Goal: Information Seeking & Learning: Compare options

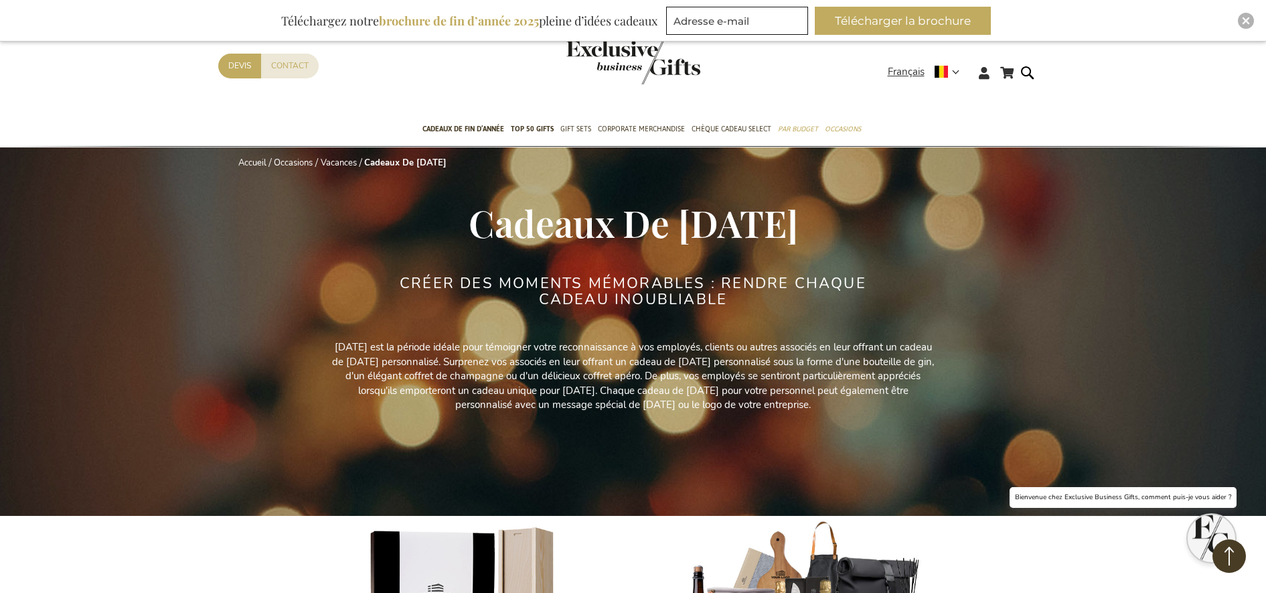
scroll to position [8788, 0]
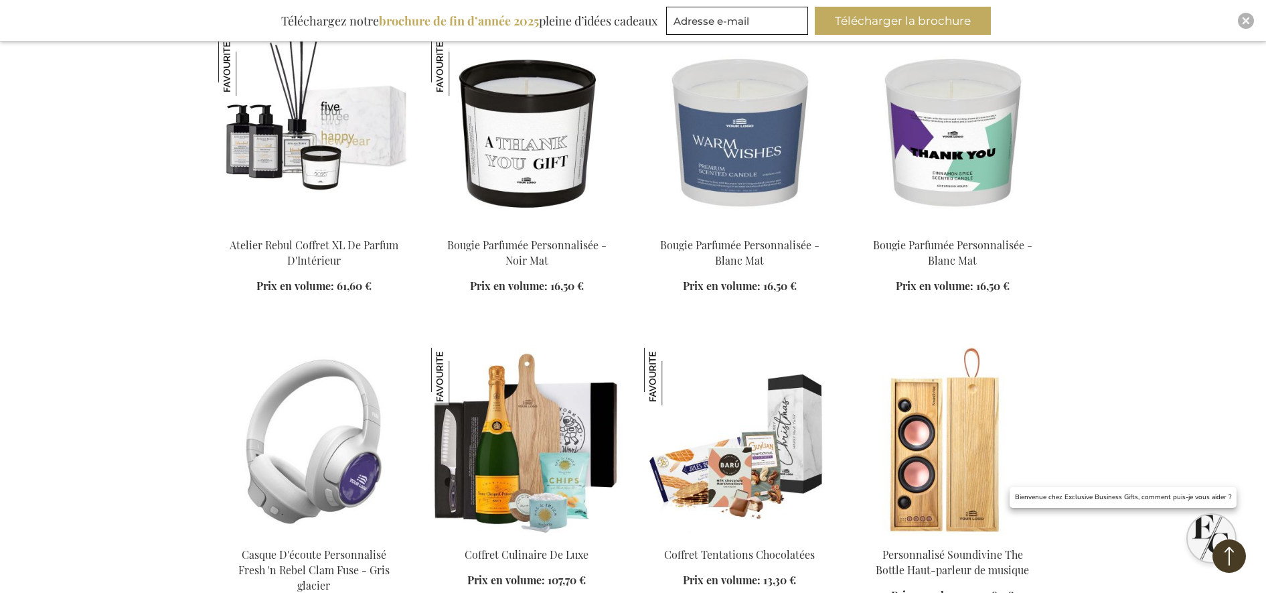
scroll to position [8369, 0]
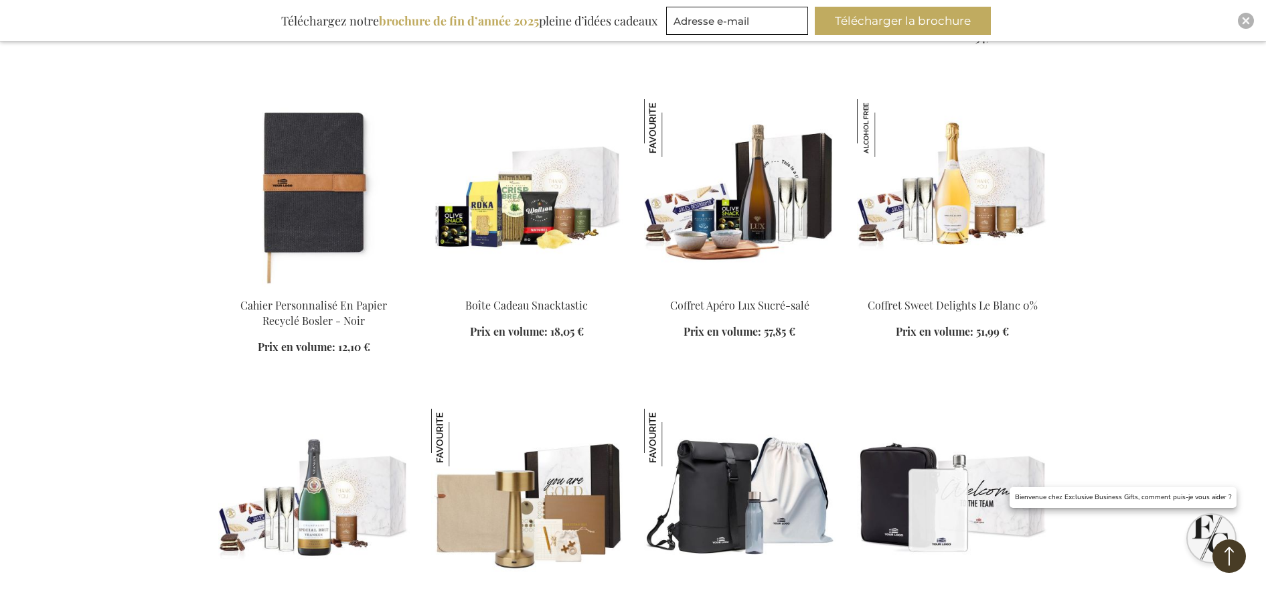
scroll to position [7281, 0]
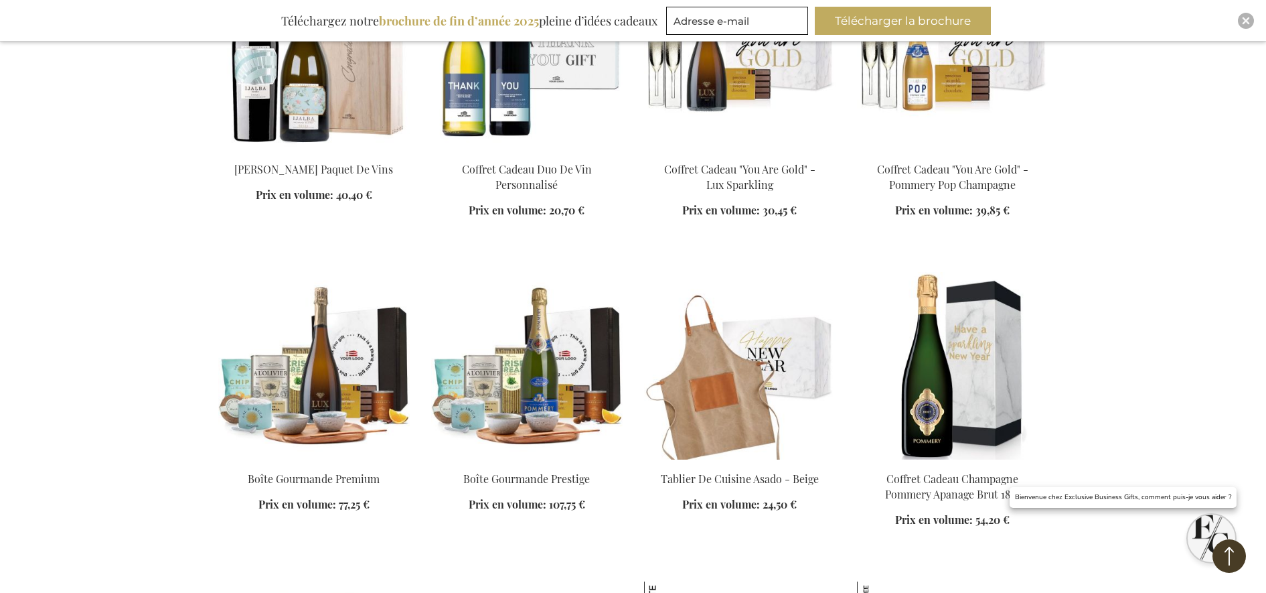
scroll to position [6863, 0]
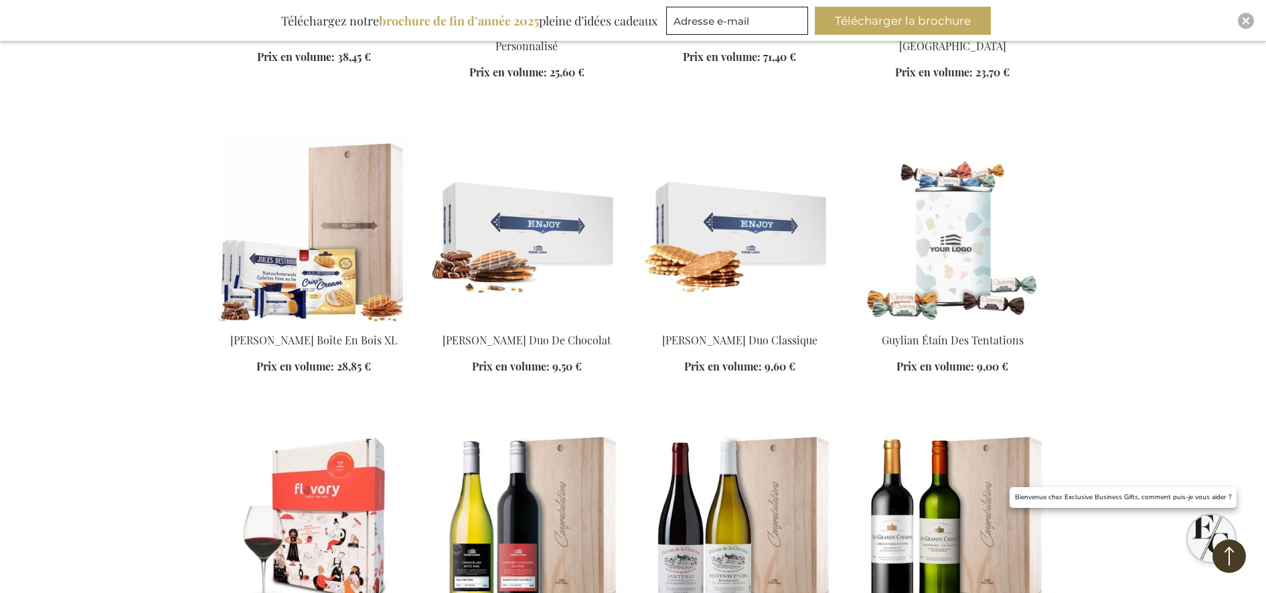
scroll to position [6110, 0]
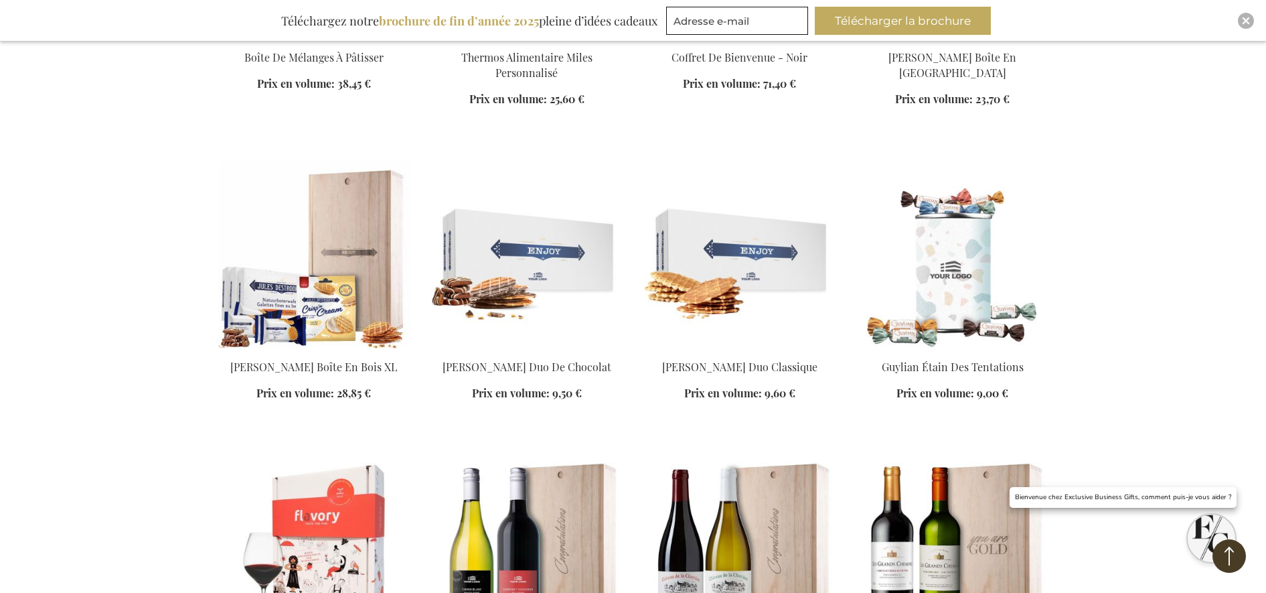
type input "[EMAIL_ADDRESS][PERSON_NAME][DOMAIN_NAME]"
click at [1092, 251] on div "Mon panier Mon panier Fermer Aucun article dans votre panier. Allez au contenu …" at bounding box center [633, 227] width 1266 height 12675
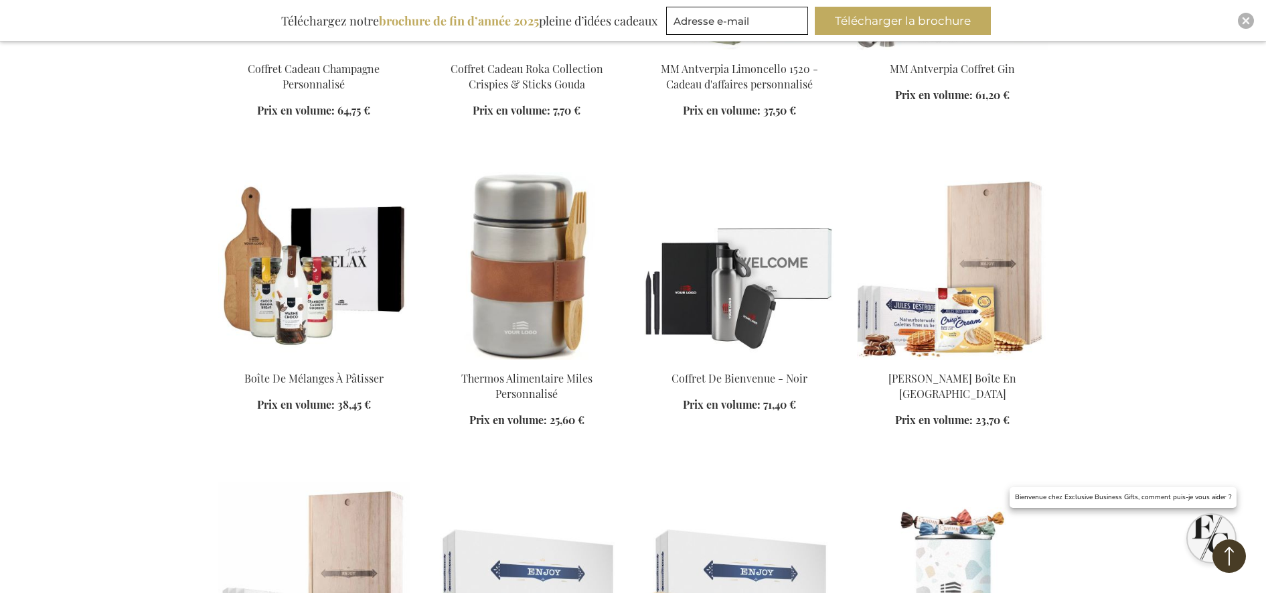
scroll to position [5775, 0]
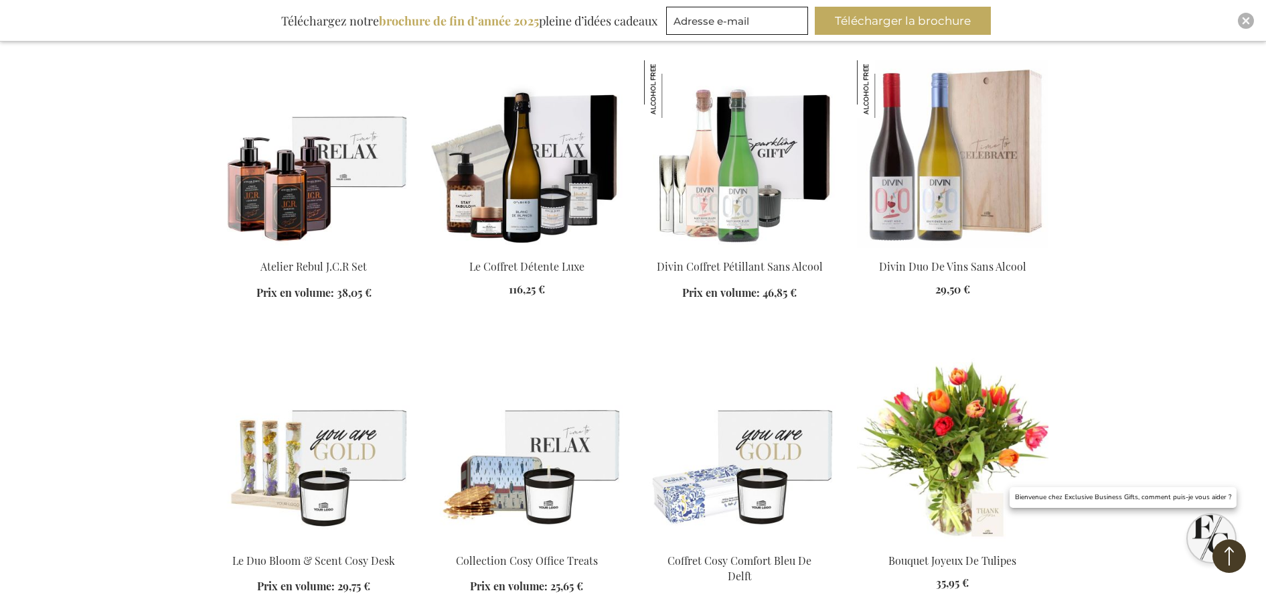
scroll to position [4101, 0]
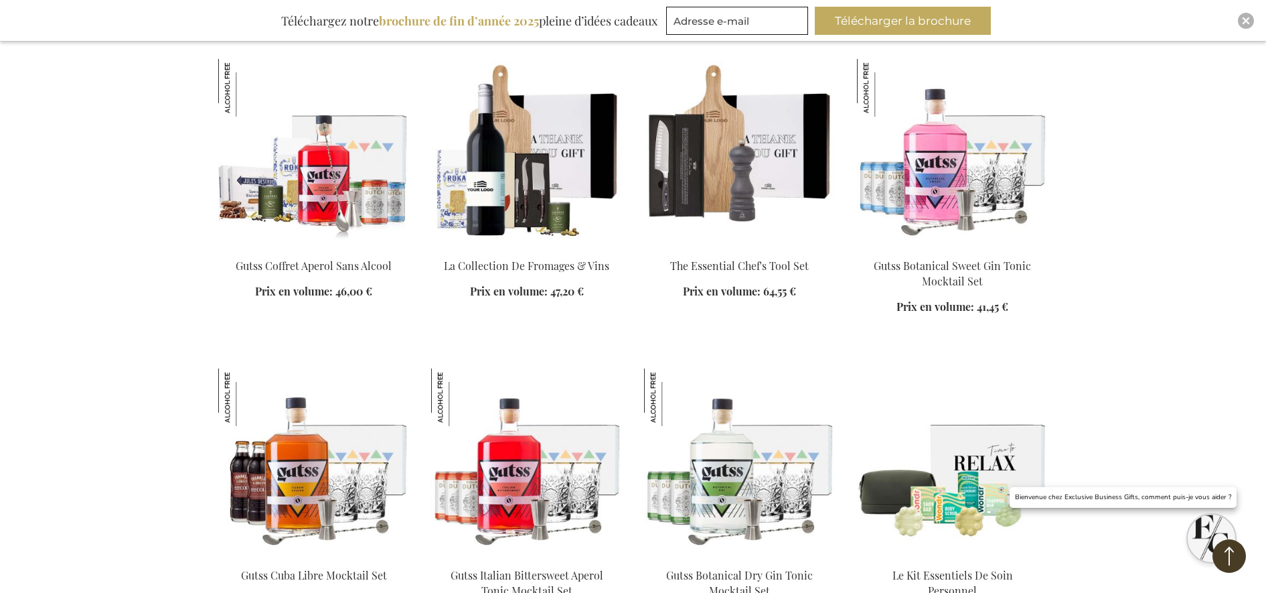
scroll to position [3097, 0]
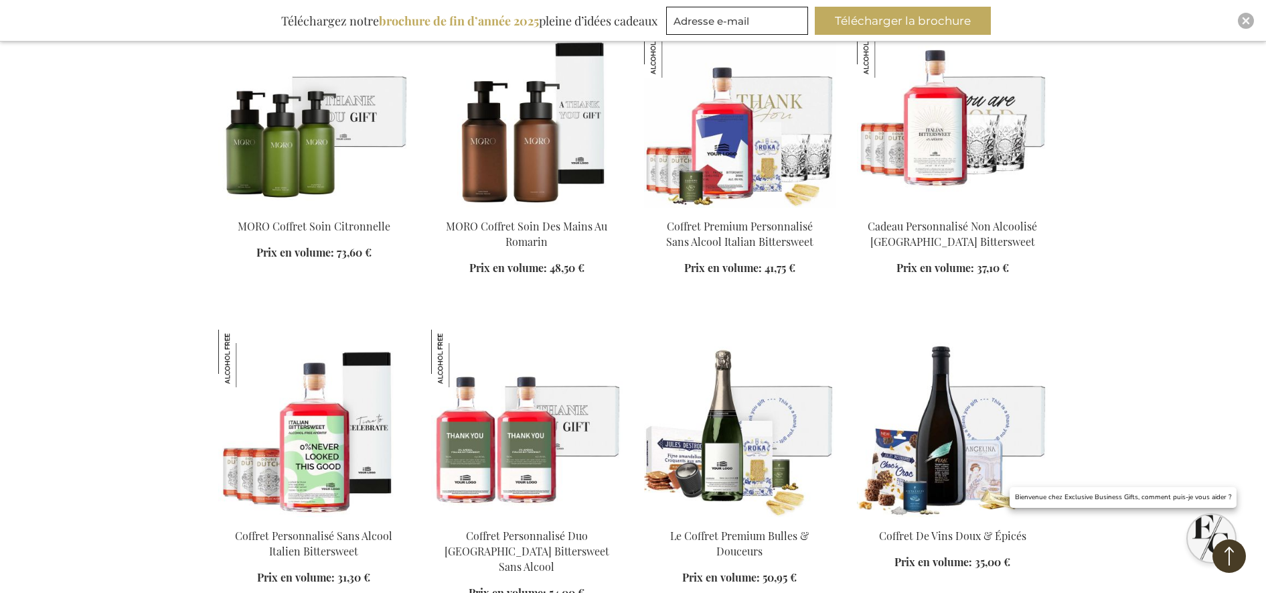
scroll to position [1925, 0]
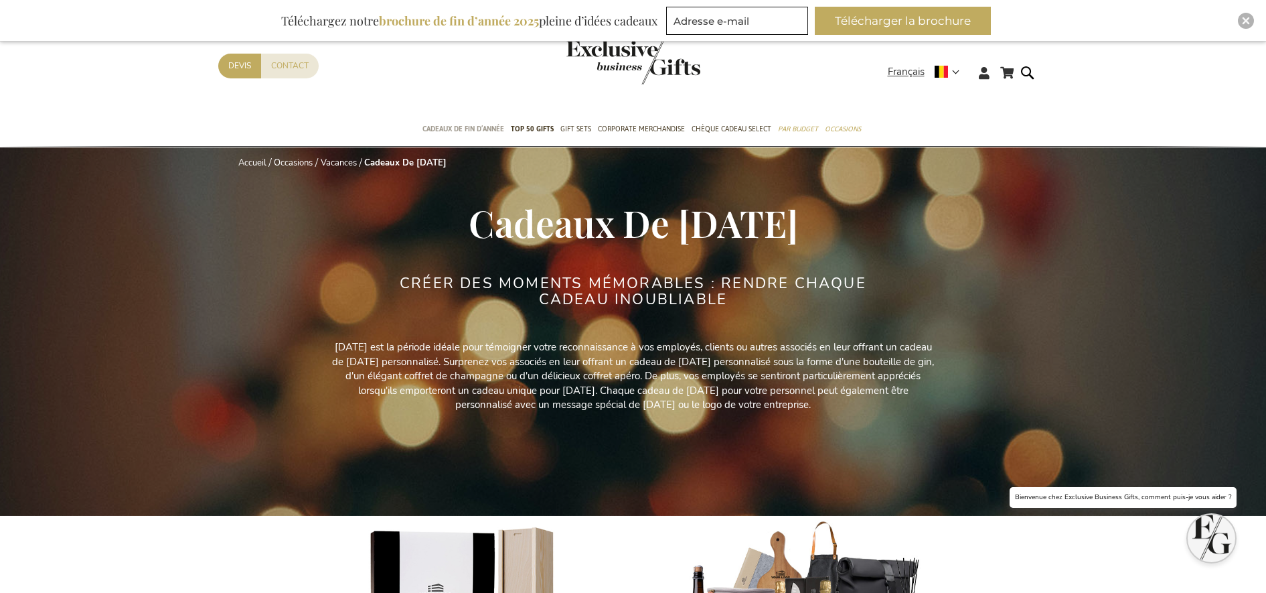
click at [482, 127] on span "Cadeaux de fin d’année" at bounding box center [463, 129] width 82 height 14
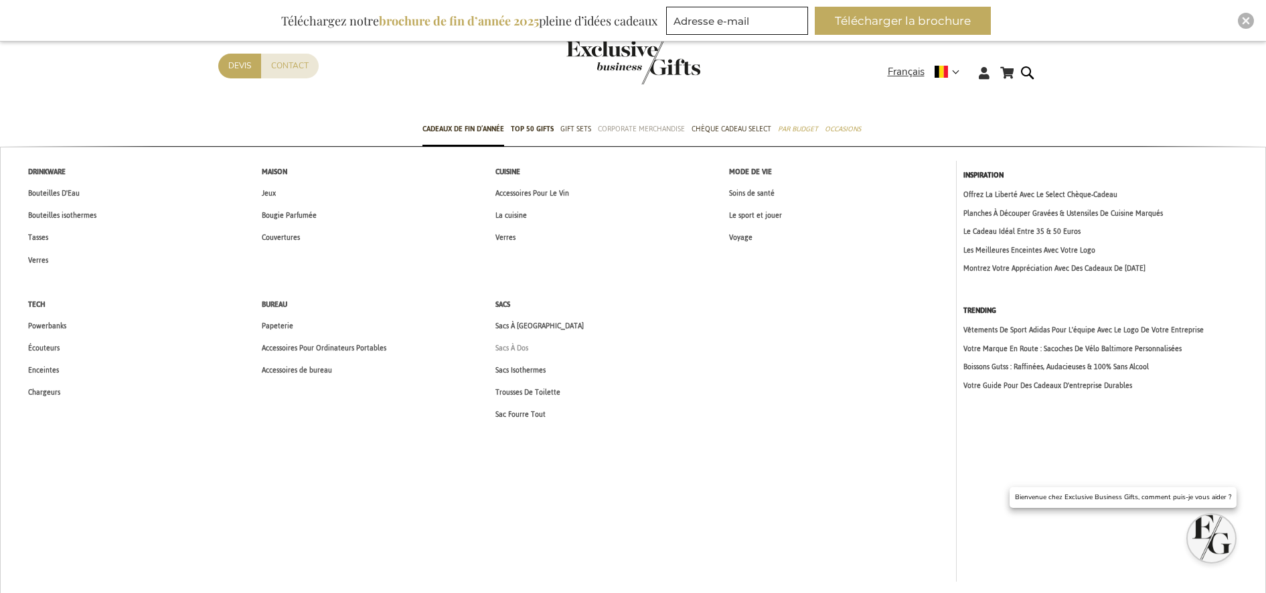
type input "[EMAIL_ADDRESS][PERSON_NAME][DOMAIN_NAME]"
click at [512, 342] on span "Sacs À Dos" at bounding box center [511, 348] width 33 height 14
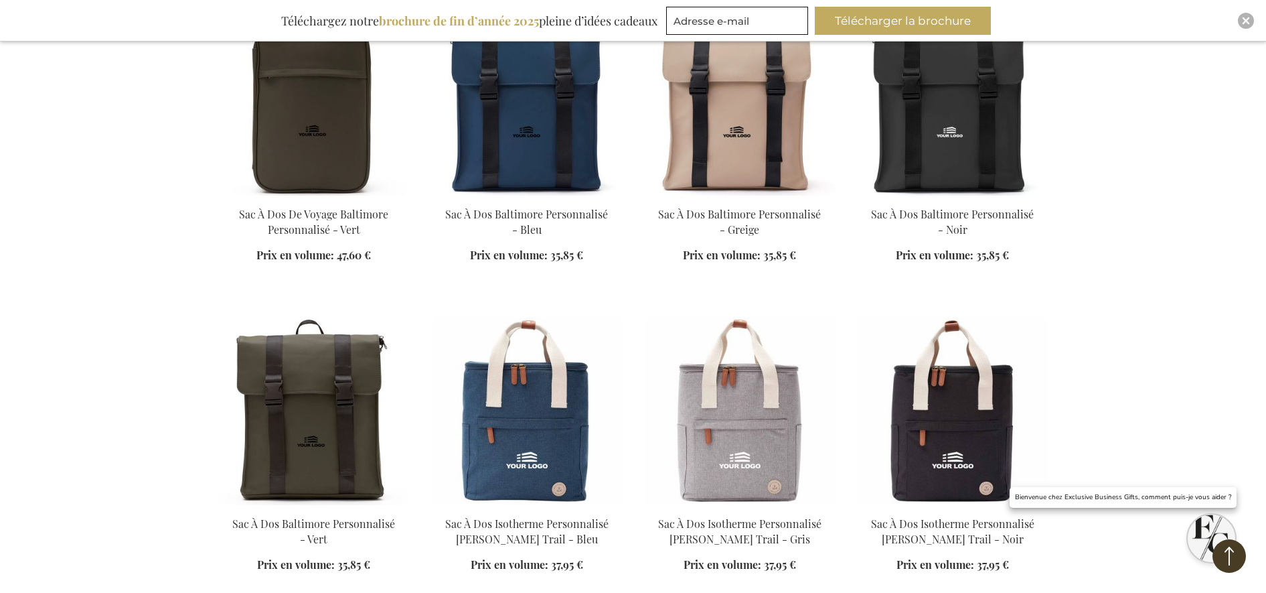
scroll to position [1590, 0]
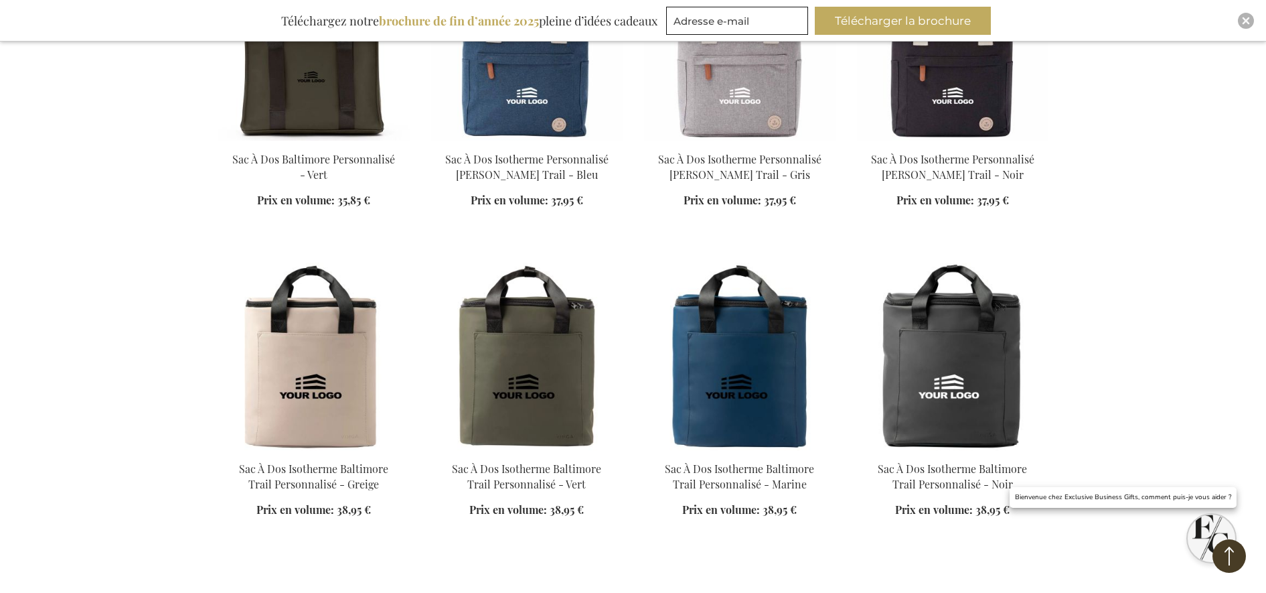
scroll to position [1925, 0]
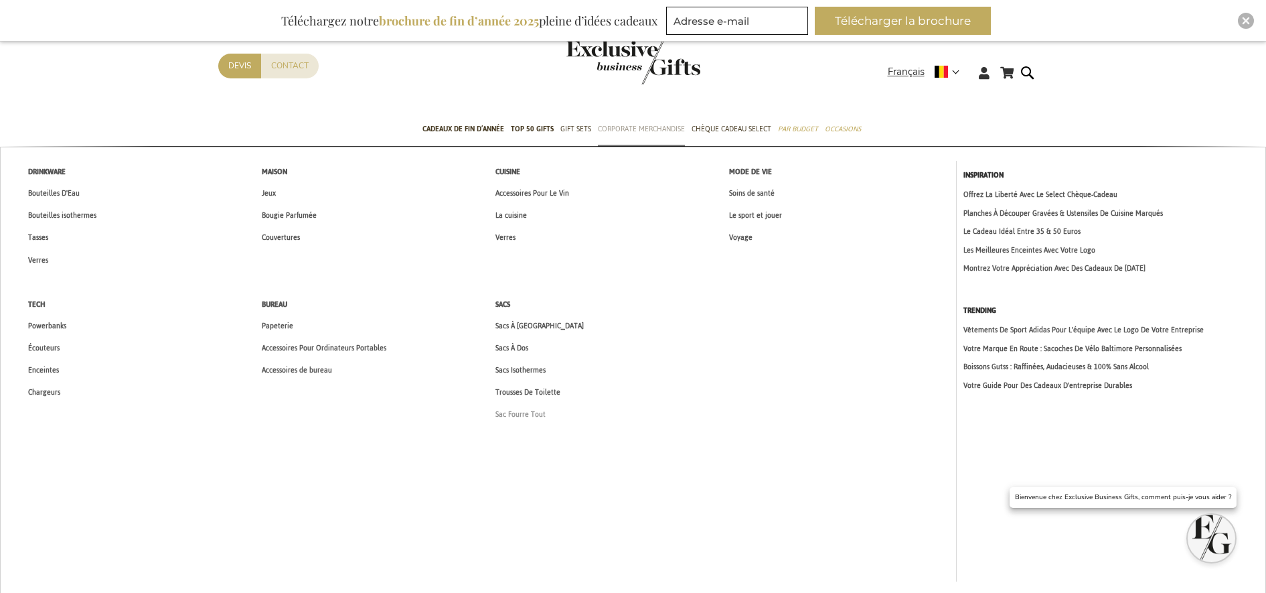
type input "[EMAIL_ADDRESS][PERSON_NAME][DOMAIN_NAME]"
click at [516, 412] on span "Sac Fourre Tout" at bounding box center [520, 414] width 50 height 14
type input "[EMAIL_ADDRESS][PERSON_NAME][DOMAIN_NAME]"
click at [741, 240] on span "Voyage" at bounding box center [740, 237] width 23 height 14
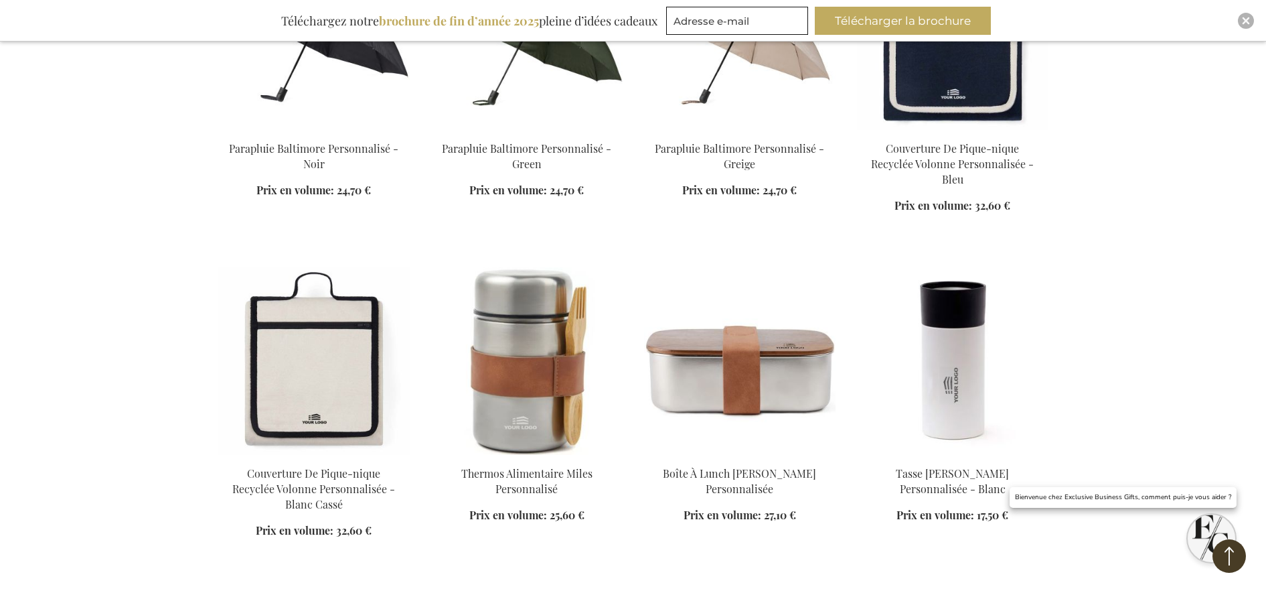
scroll to position [670, 0]
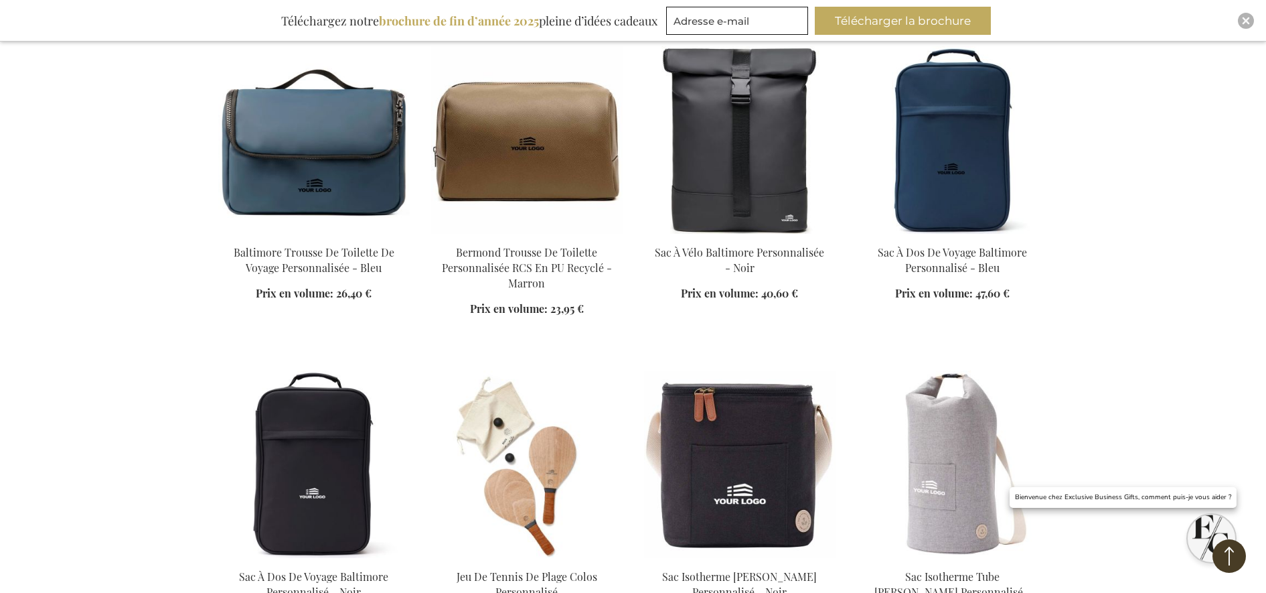
scroll to position [2260, 0]
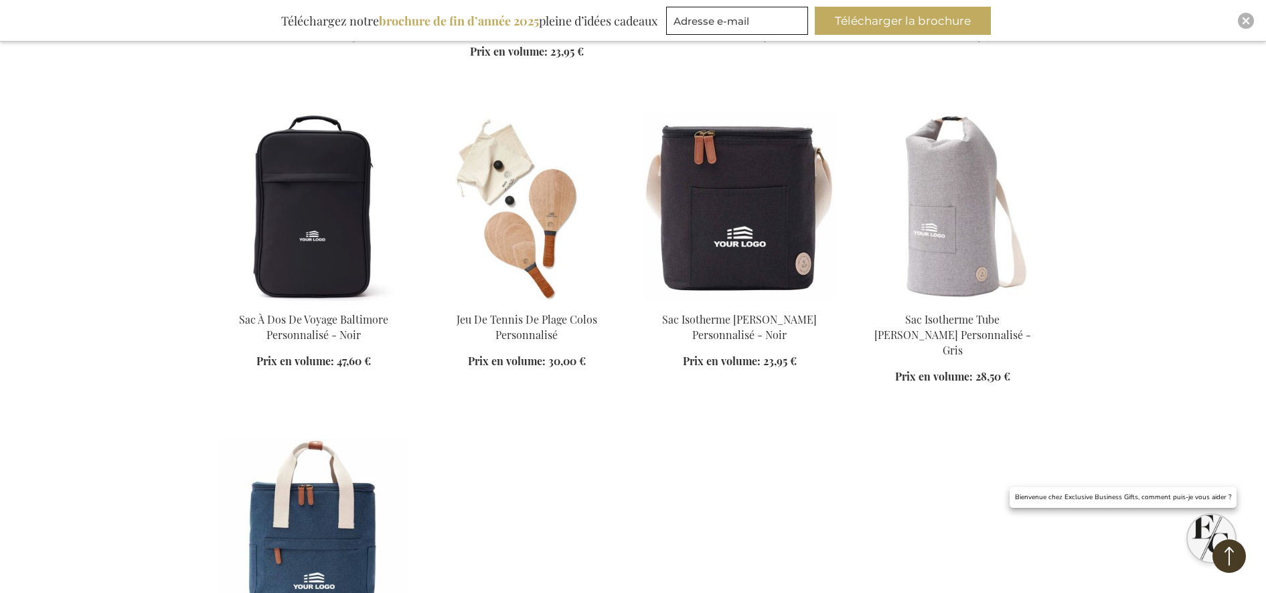
scroll to position [2427, 0]
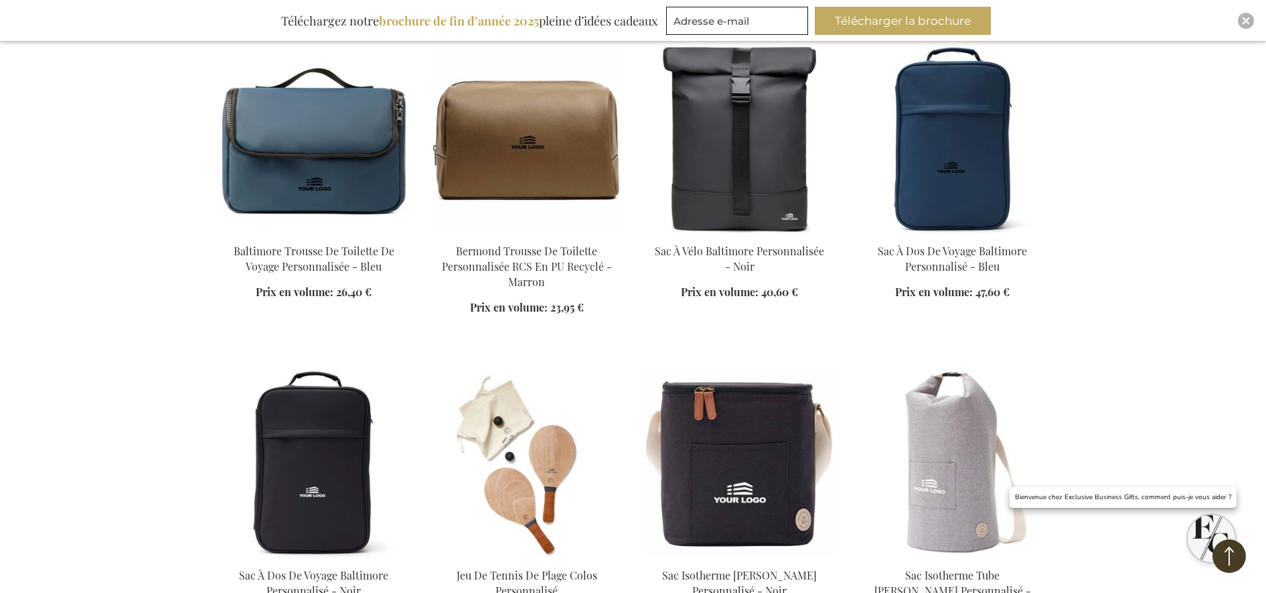
scroll to position [2260, 0]
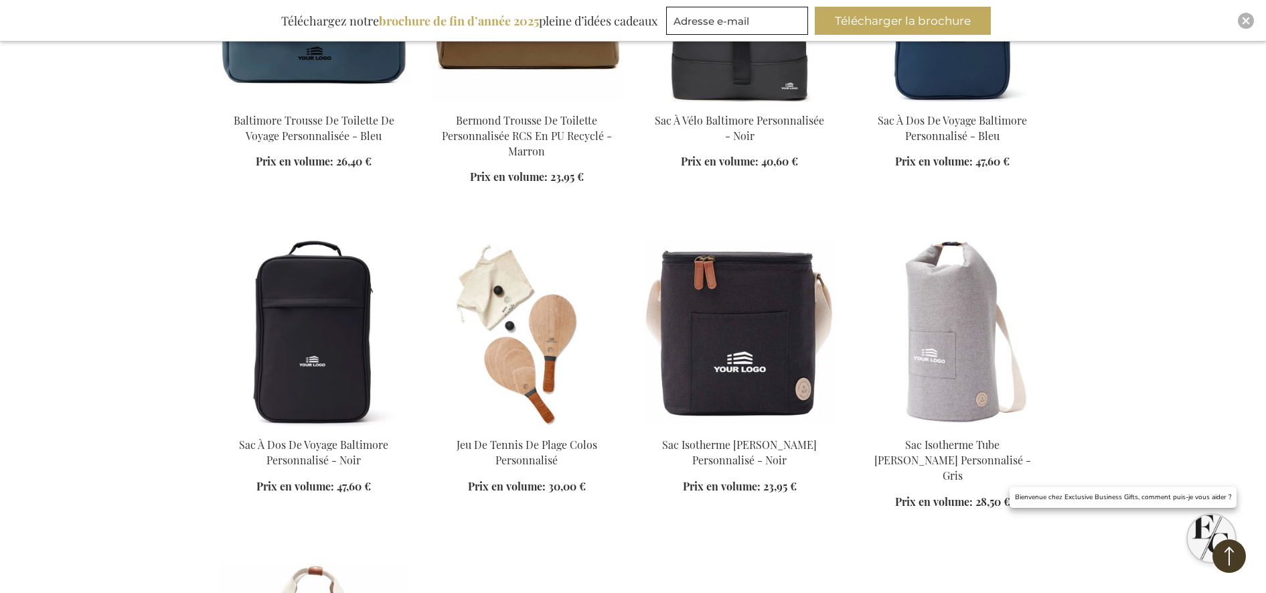
scroll to position [1925, 0]
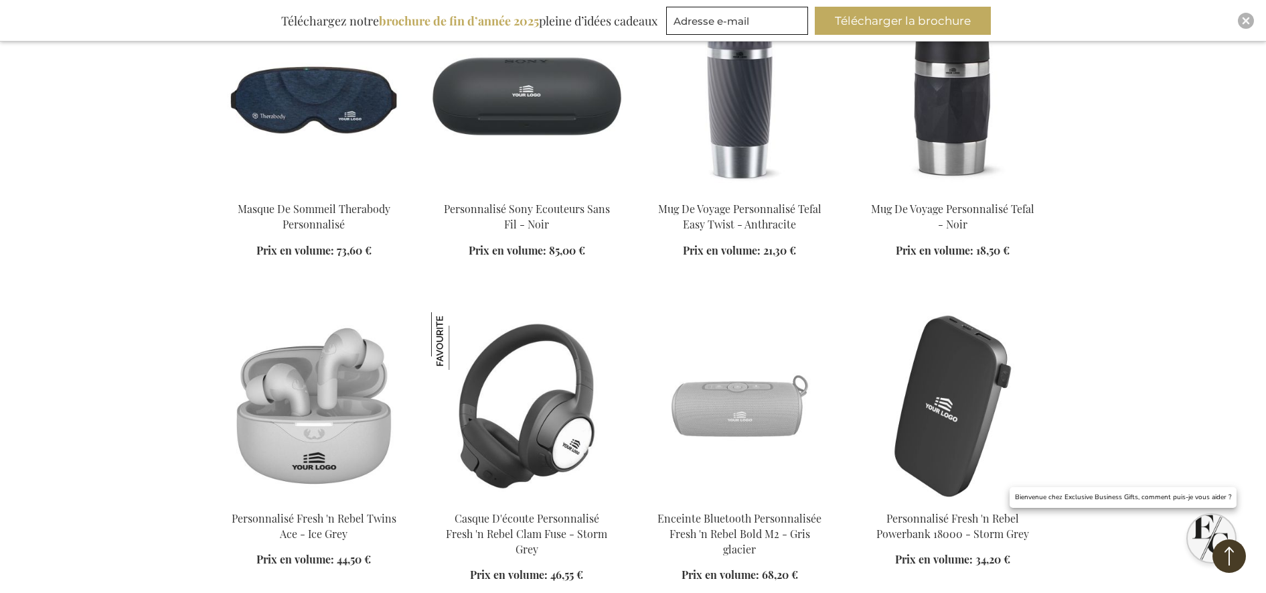
scroll to position [1255, 0]
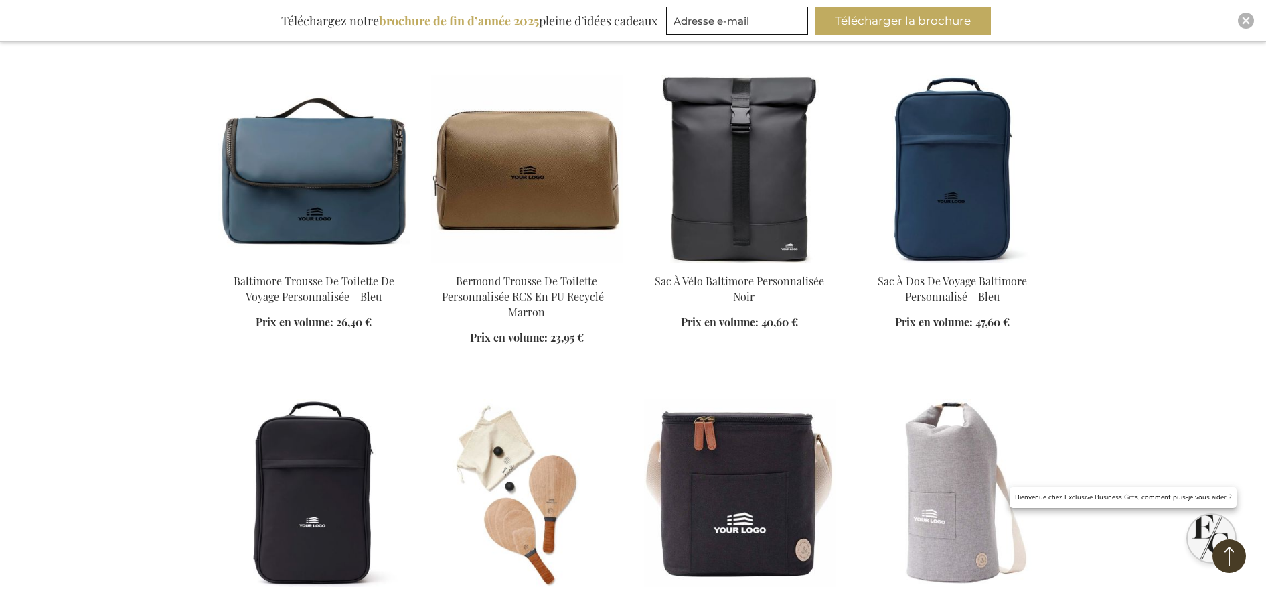
scroll to position [2176, 0]
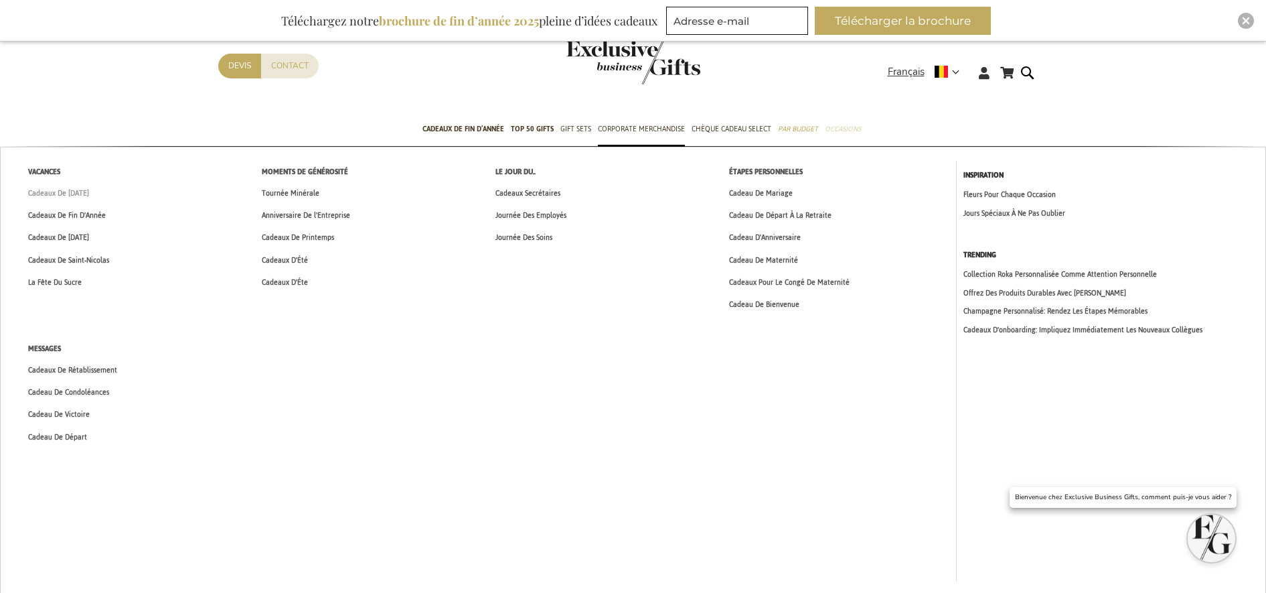
type input "[EMAIL_ADDRESS][PERSON_NAME][DOMAIN_NAME]"
click at [58, 189] on span "Cadeaux De [DATE]" at bounding box center [58, 193] width 61 height 14
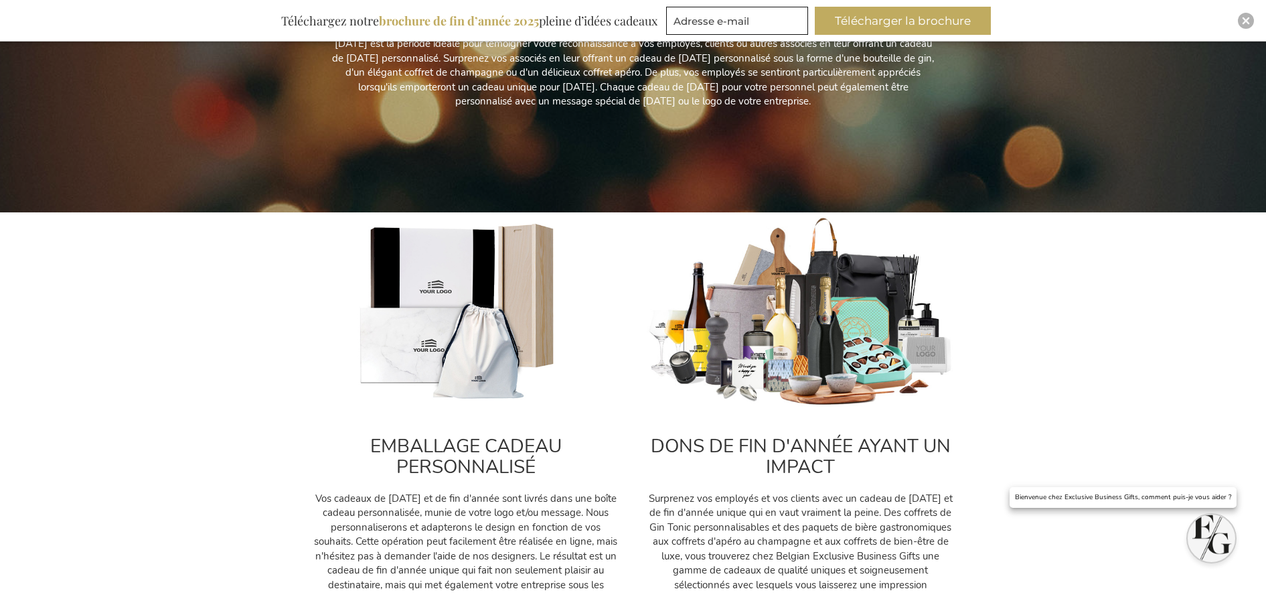
scroll to position [335, 0]
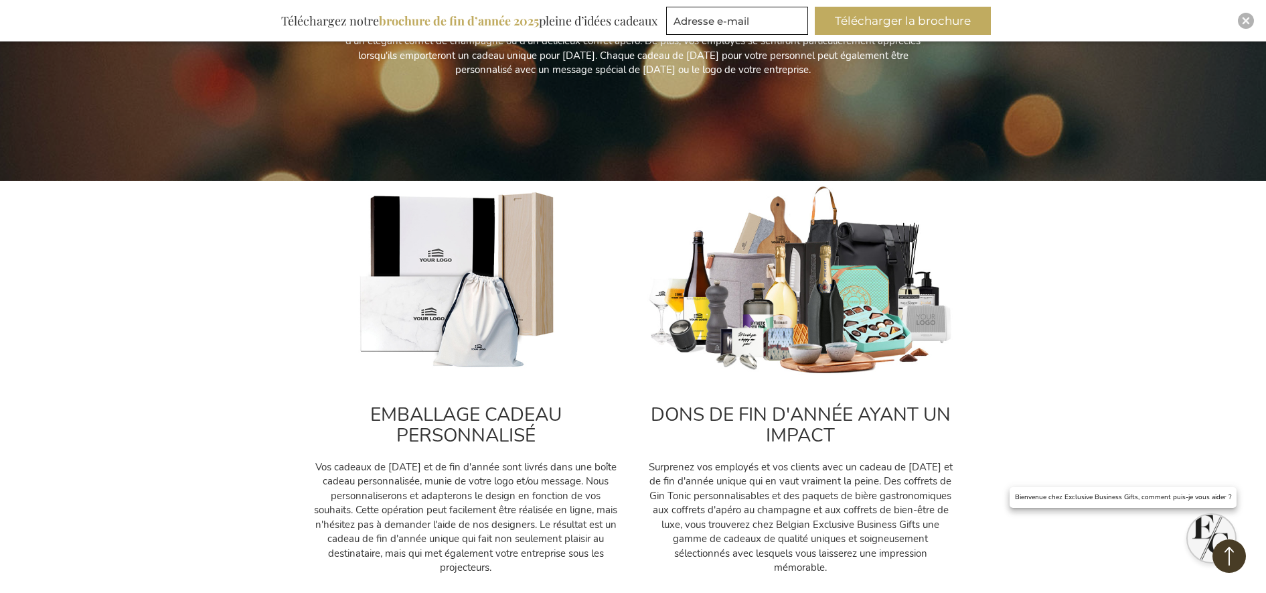
type input "[EMAIL_ADDRESS][PERSON_NAME][DOMAIN_NAME]"
click at [787, 295] on img at bounding box center [801, 281] width 308 height 192
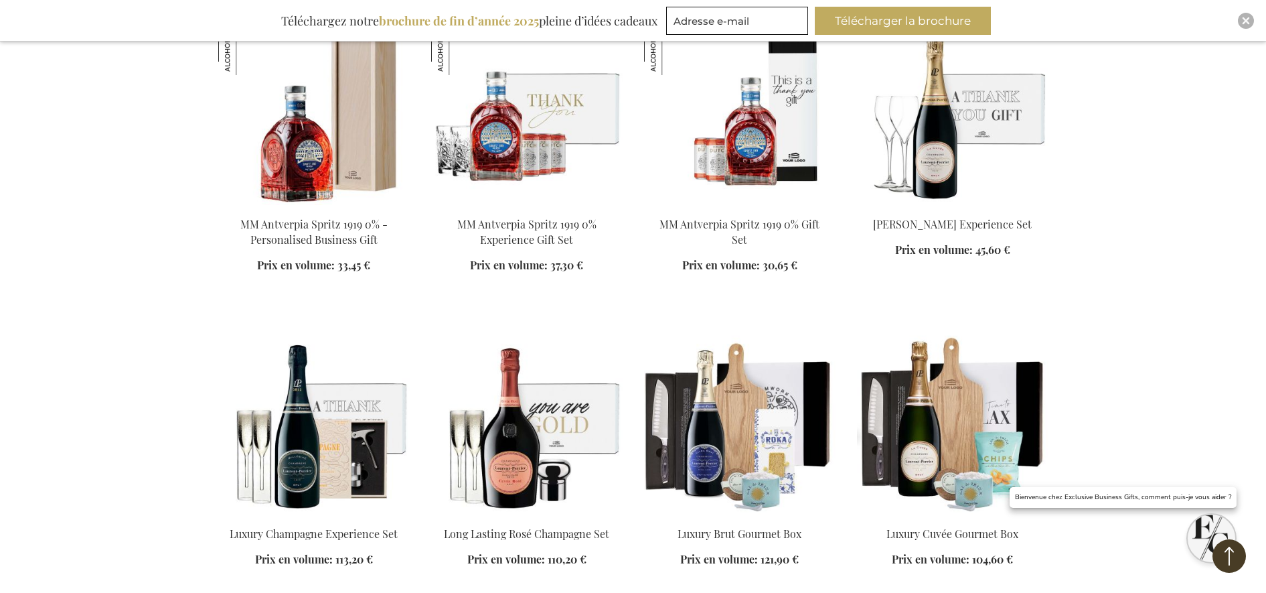
scroll to position [1339, 0]
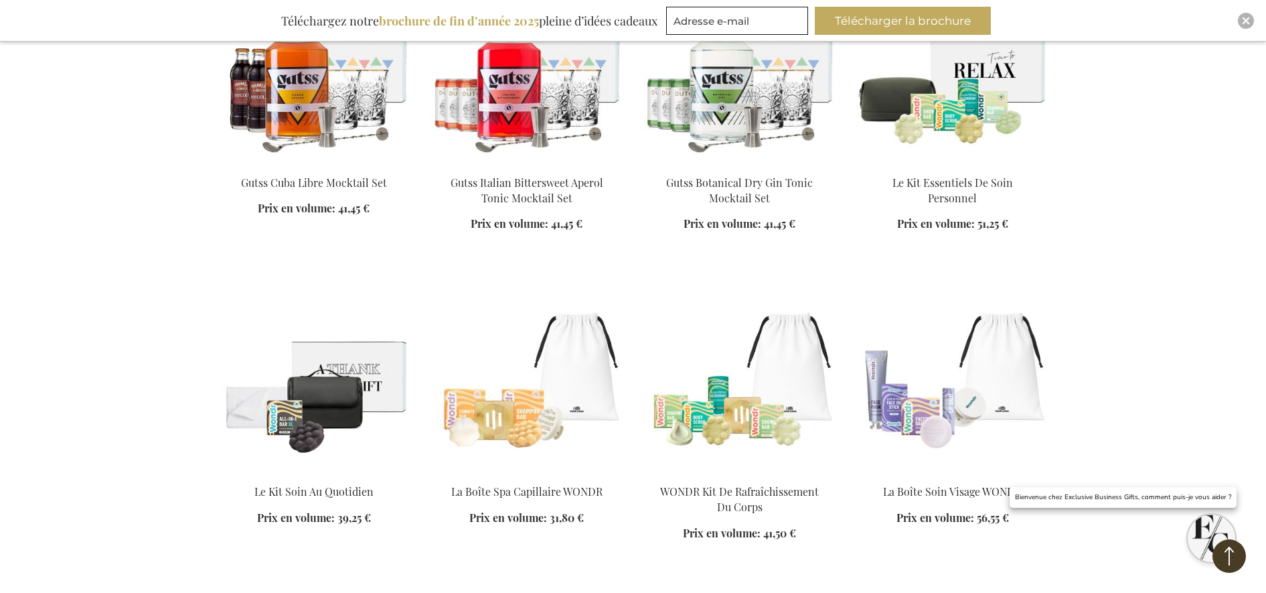
scroll to position [3515, 0]
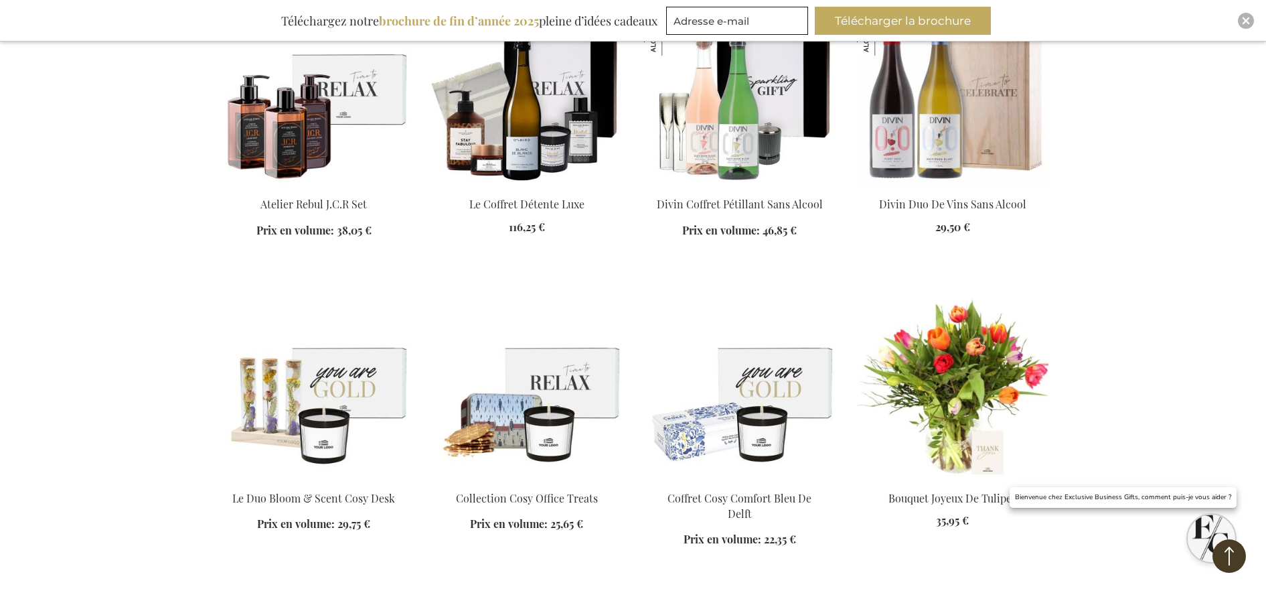
scroll to position [4603, 0]
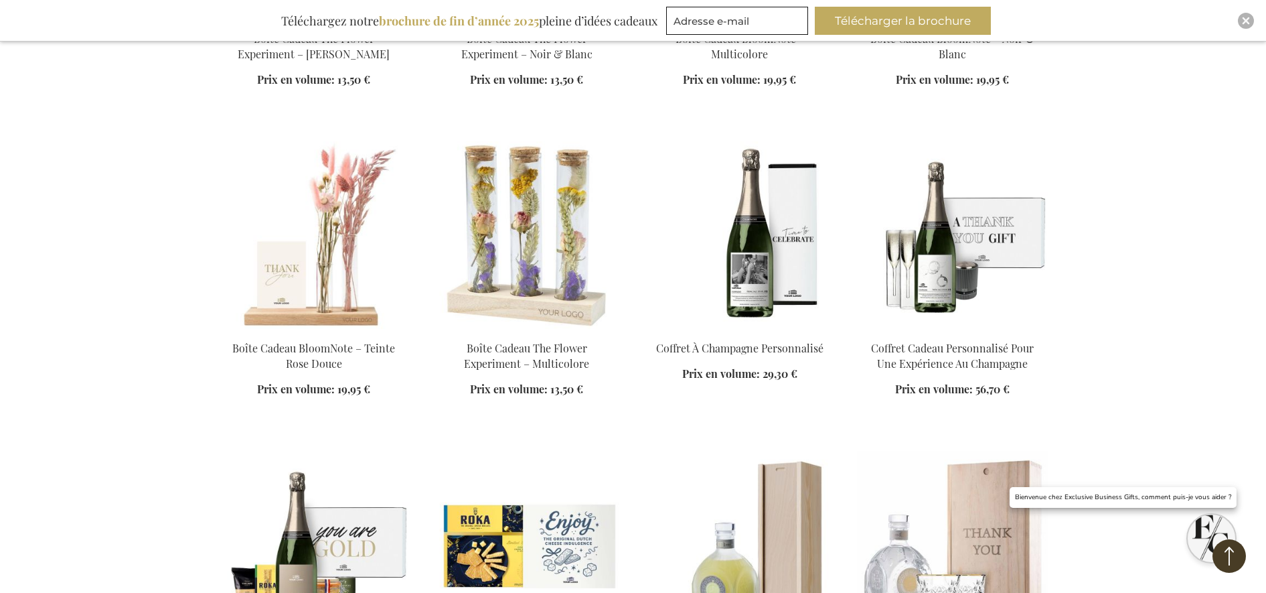
scroll to position [5189, 0]
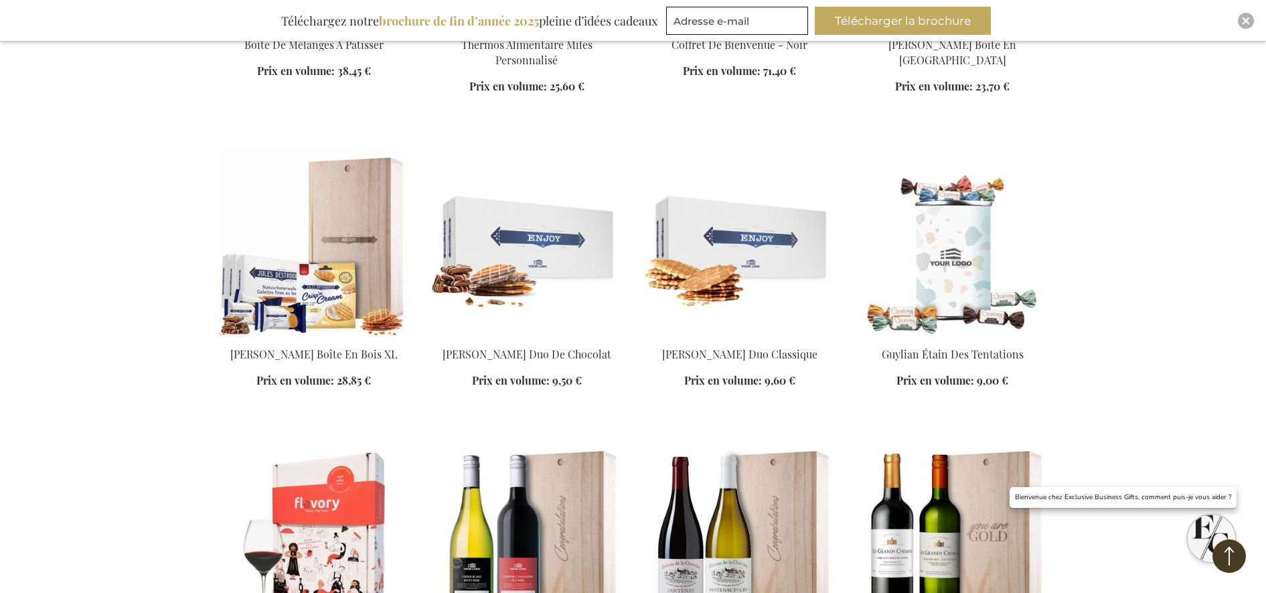
scroll to position [6110, 0]
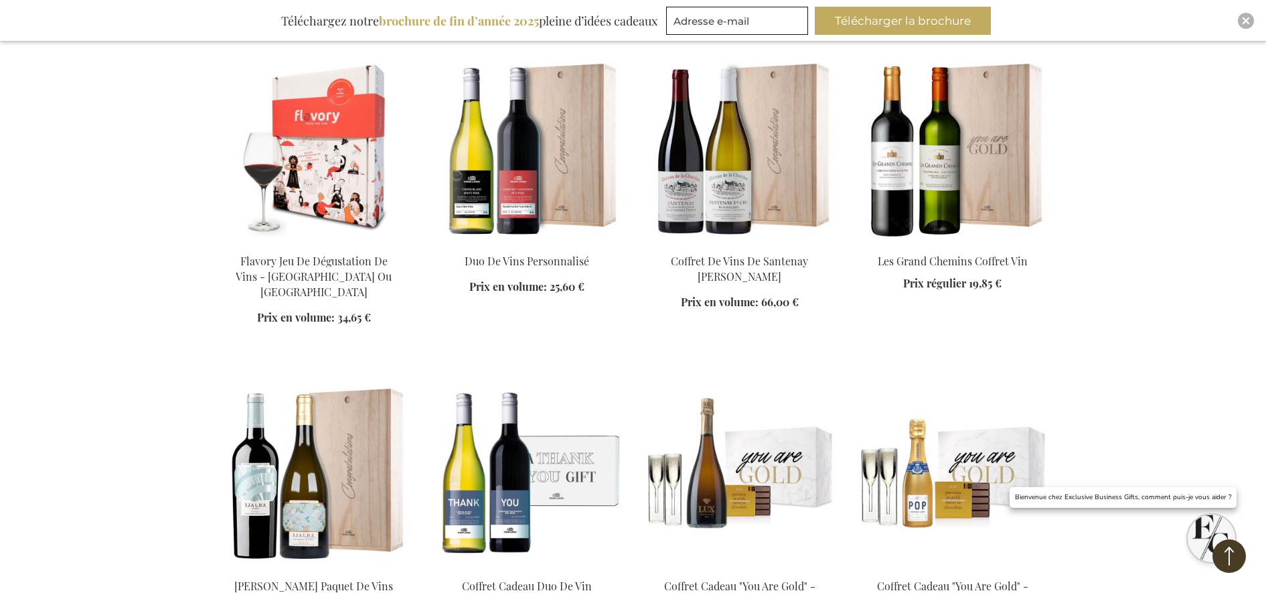
scroll to position [6528, 0]
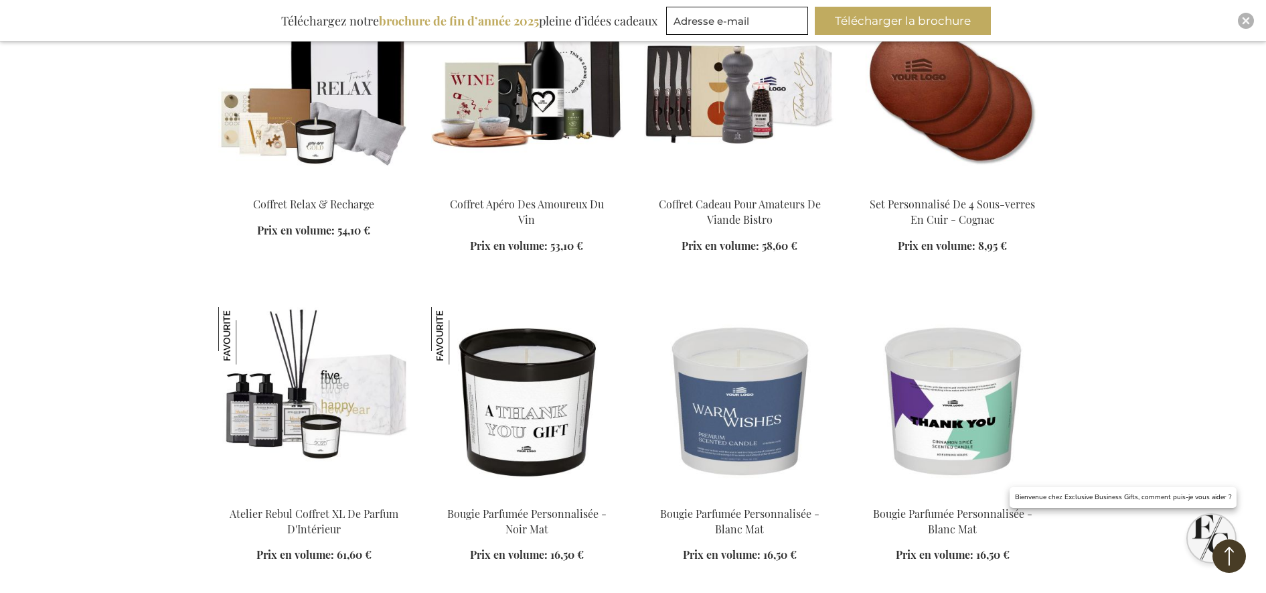
scroll to position [8286, 0]
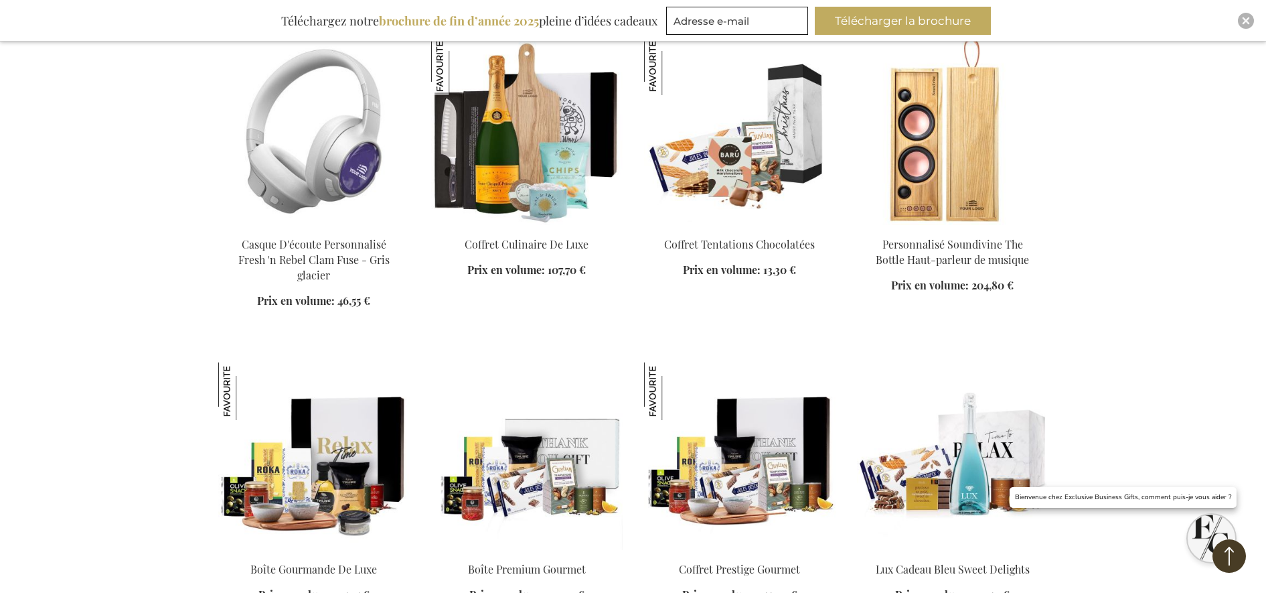
scroll to position [8704, 0]
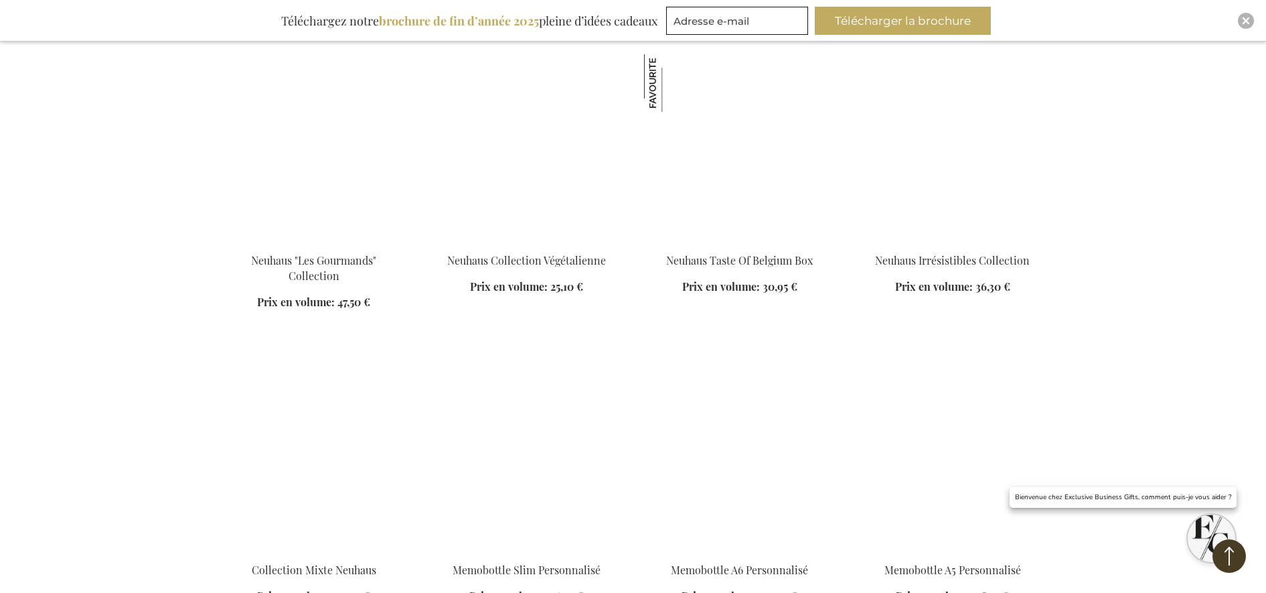
scroll to position [9625, 0]
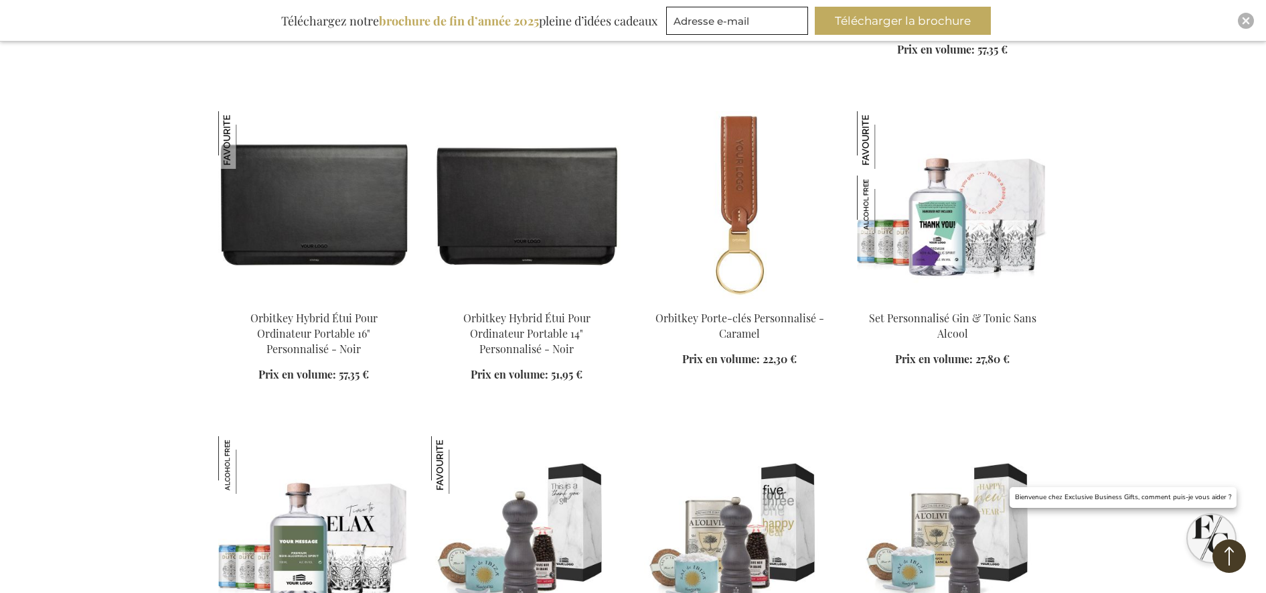
scroll to position [10796, 0]
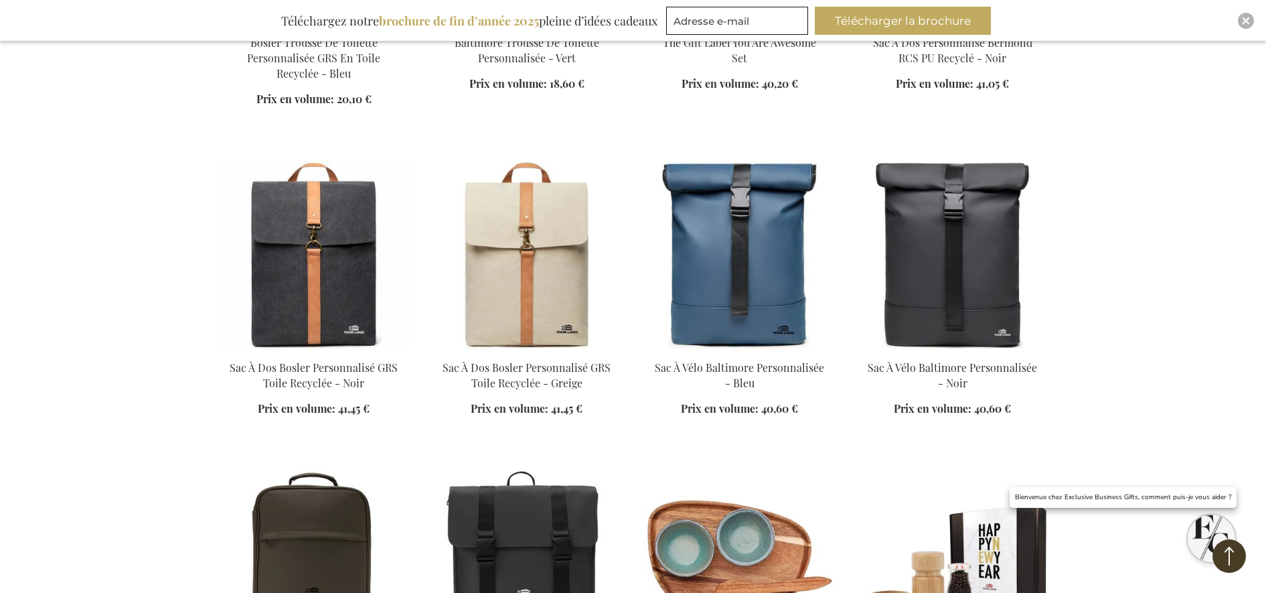
scroll to position [12721, 0]
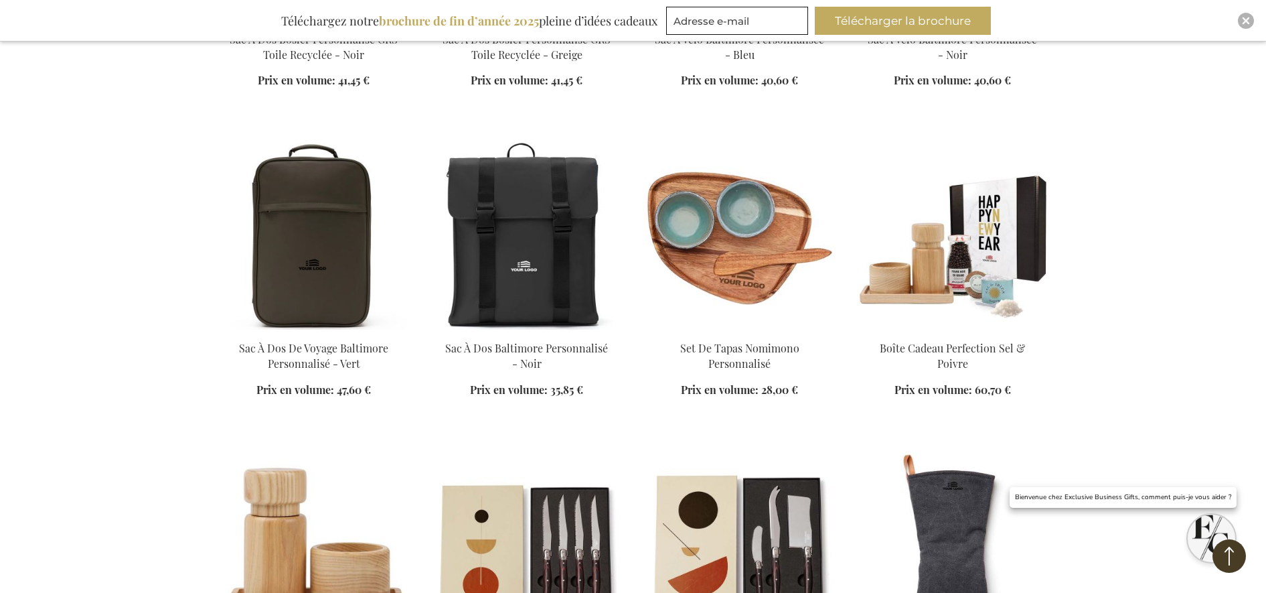
scroll to position [13056, 0]
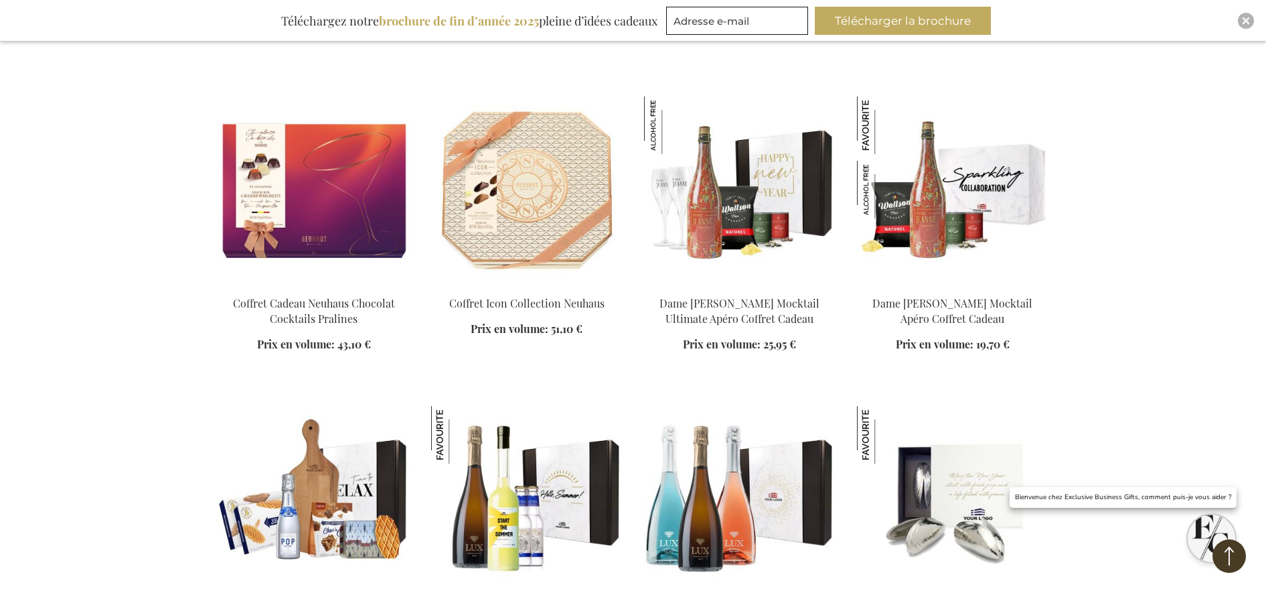
scroll to position [13977, 0]
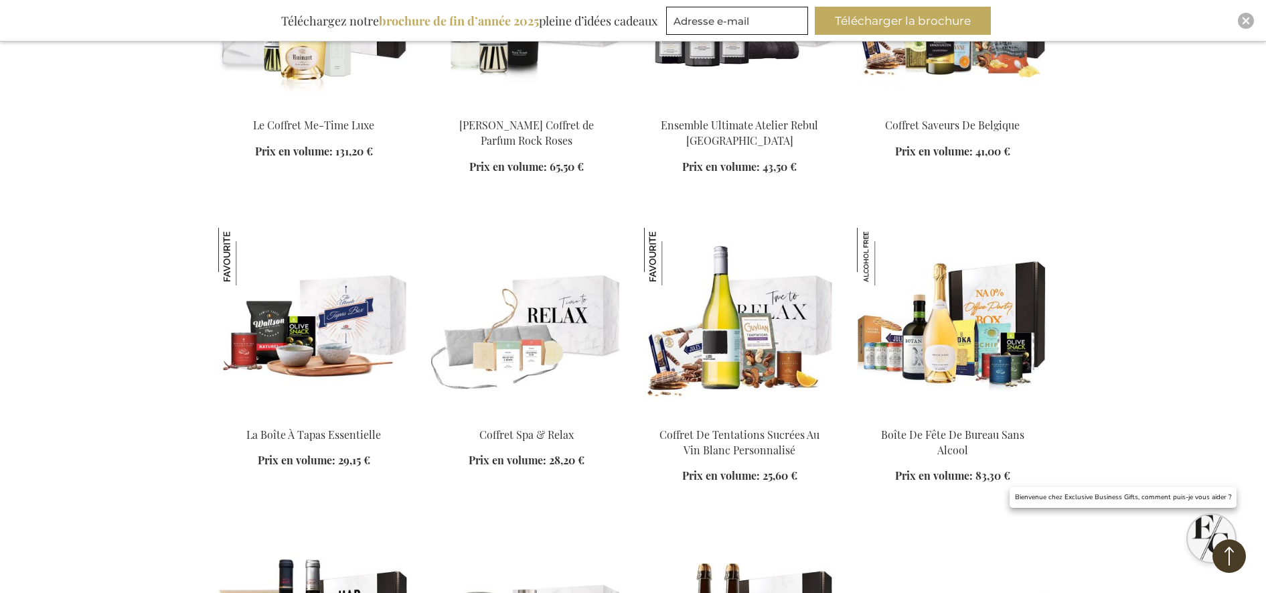
scroll to position [17659, 0]
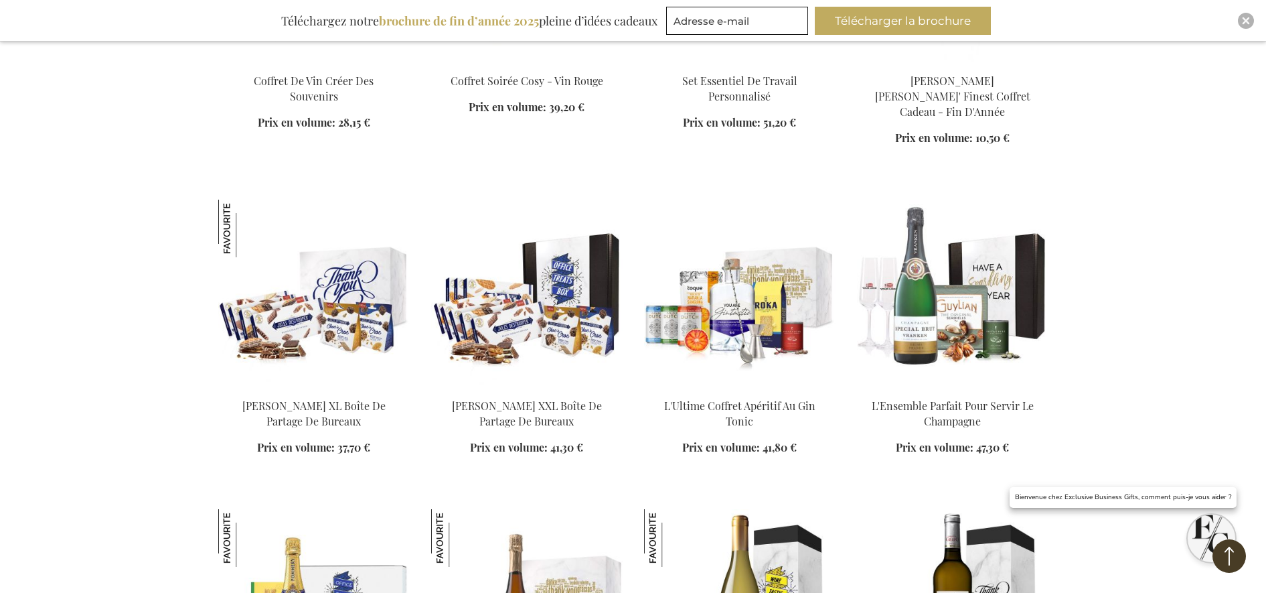
scroll to position [18915, 0]
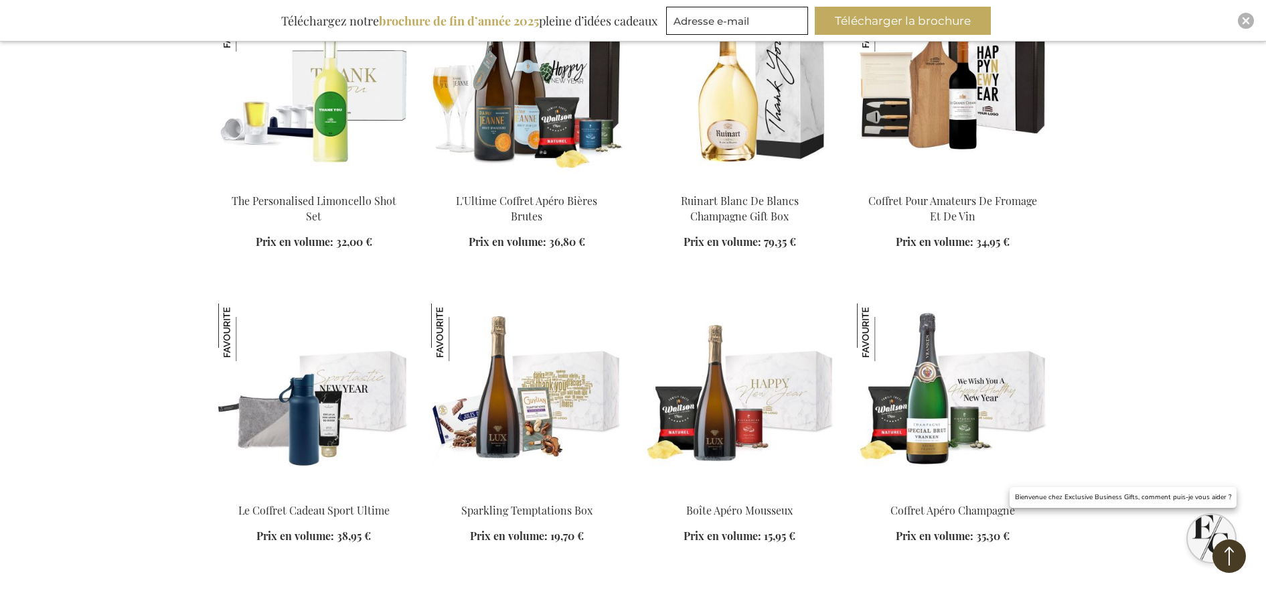
scroll to position [19752, 0]
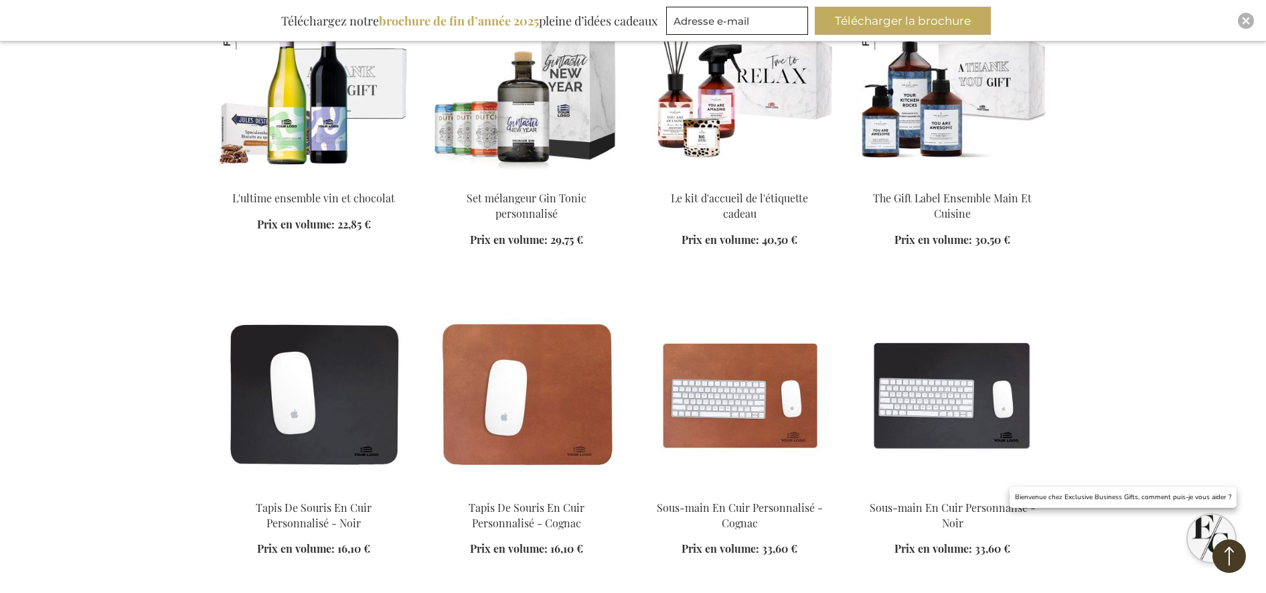
scroll to position [21342, 0]
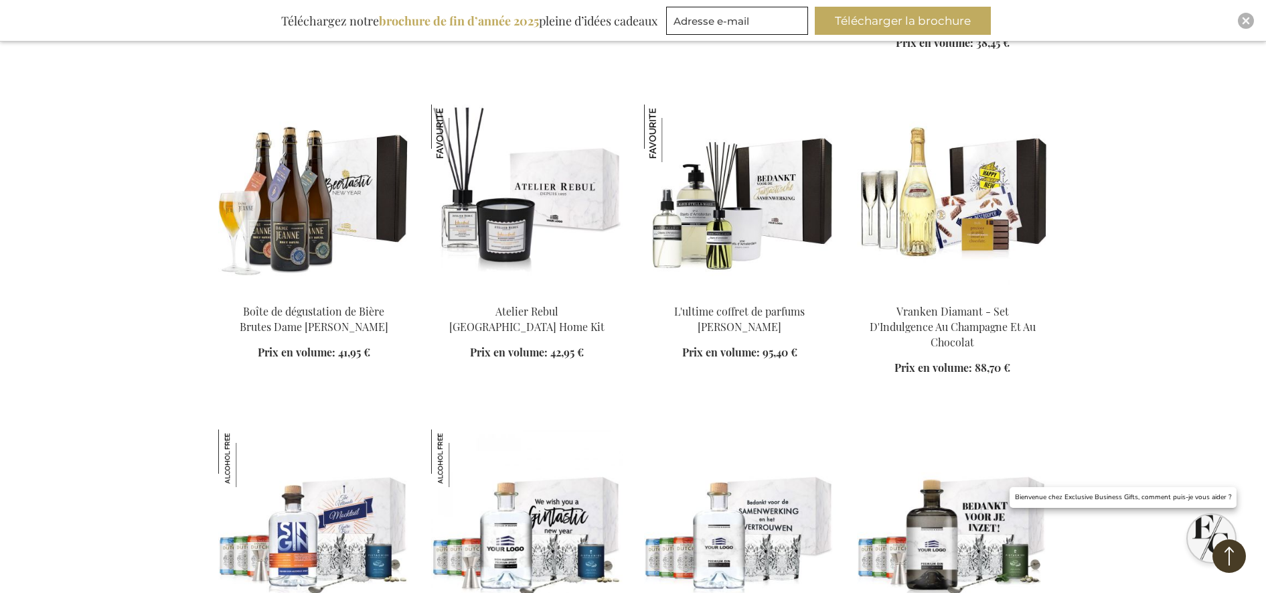
scroll to position [22095, 0]
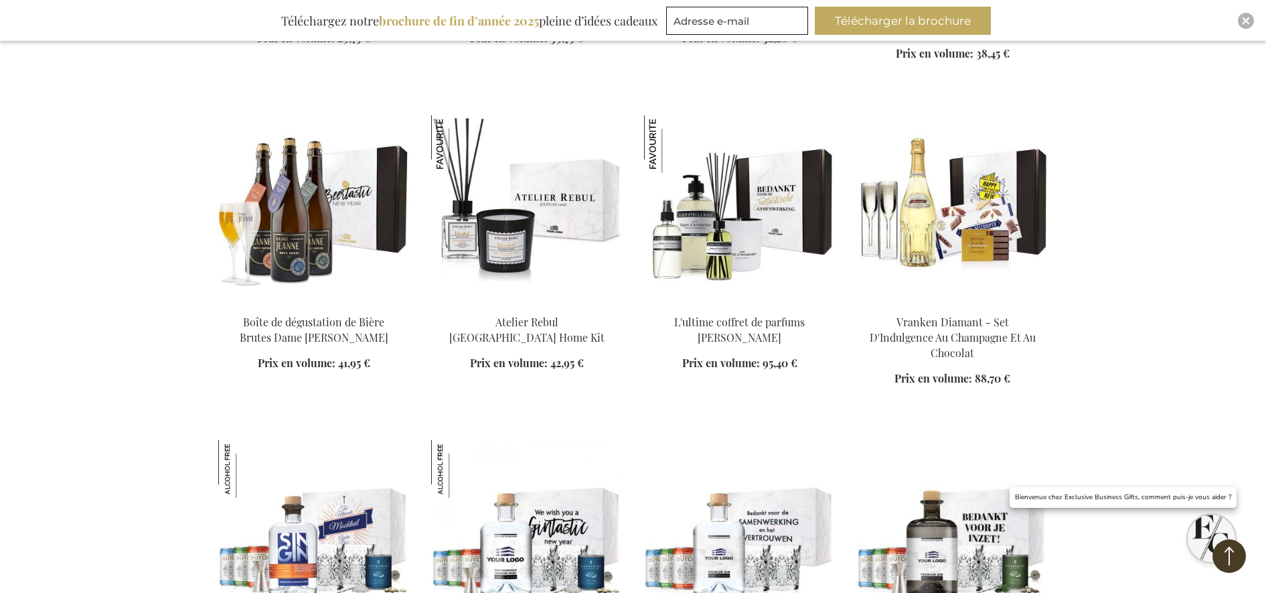
scroll to position [22011, 0]
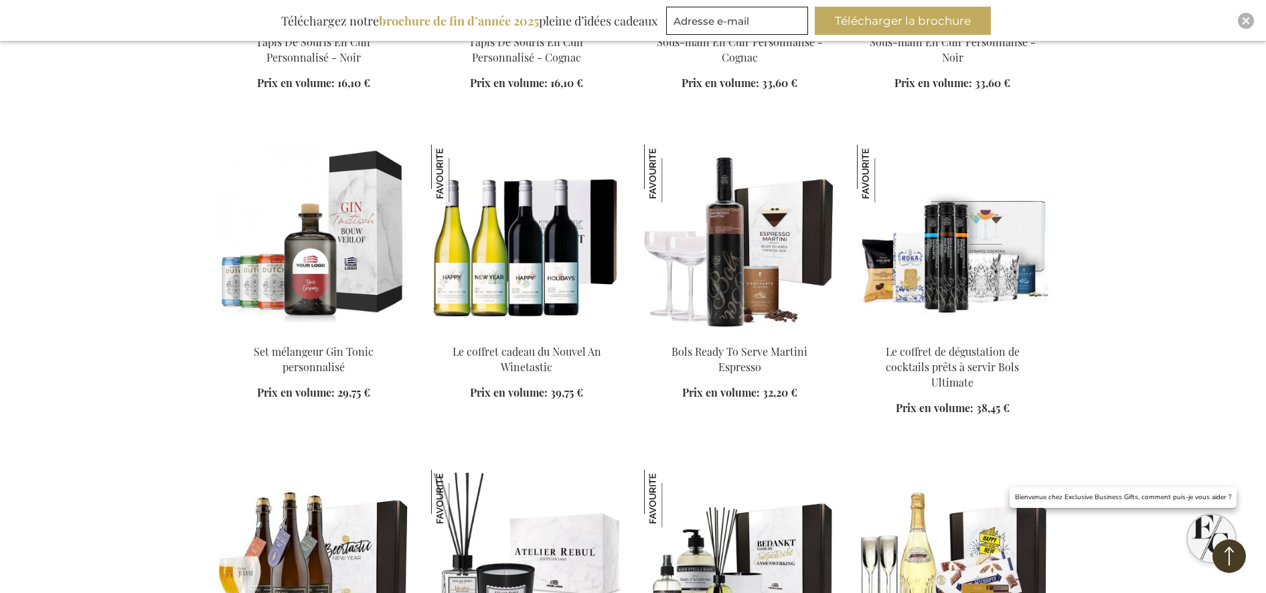
scroll to position [21593, 0]
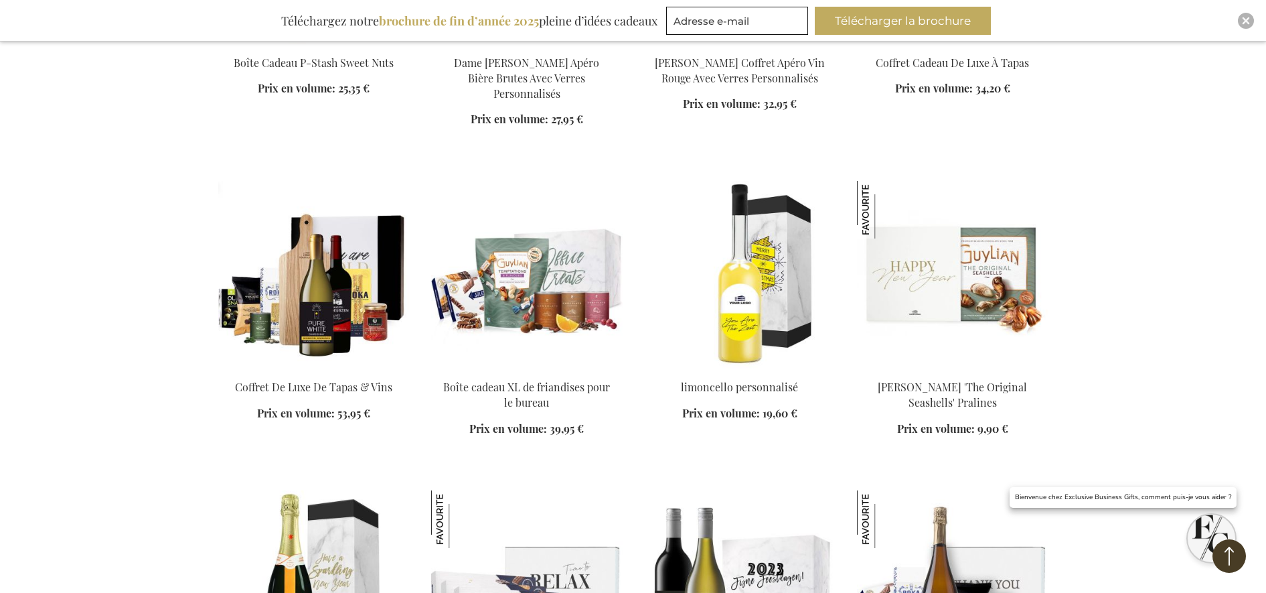
scroll to position [20337, 0]
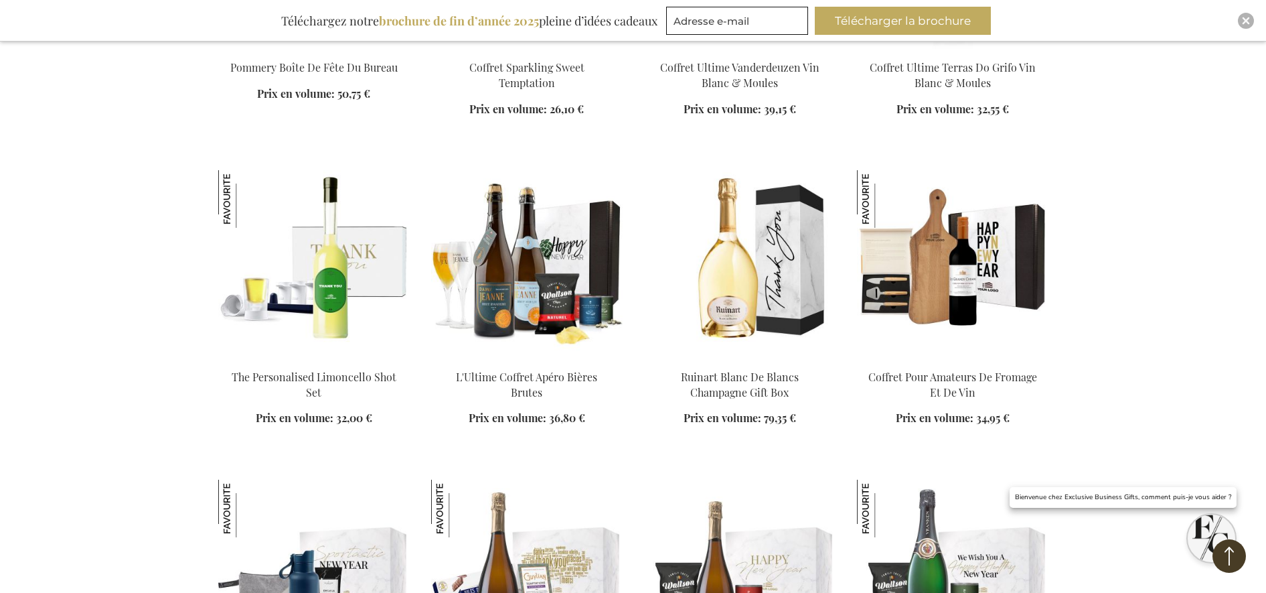
scroll to position [19417, 0]
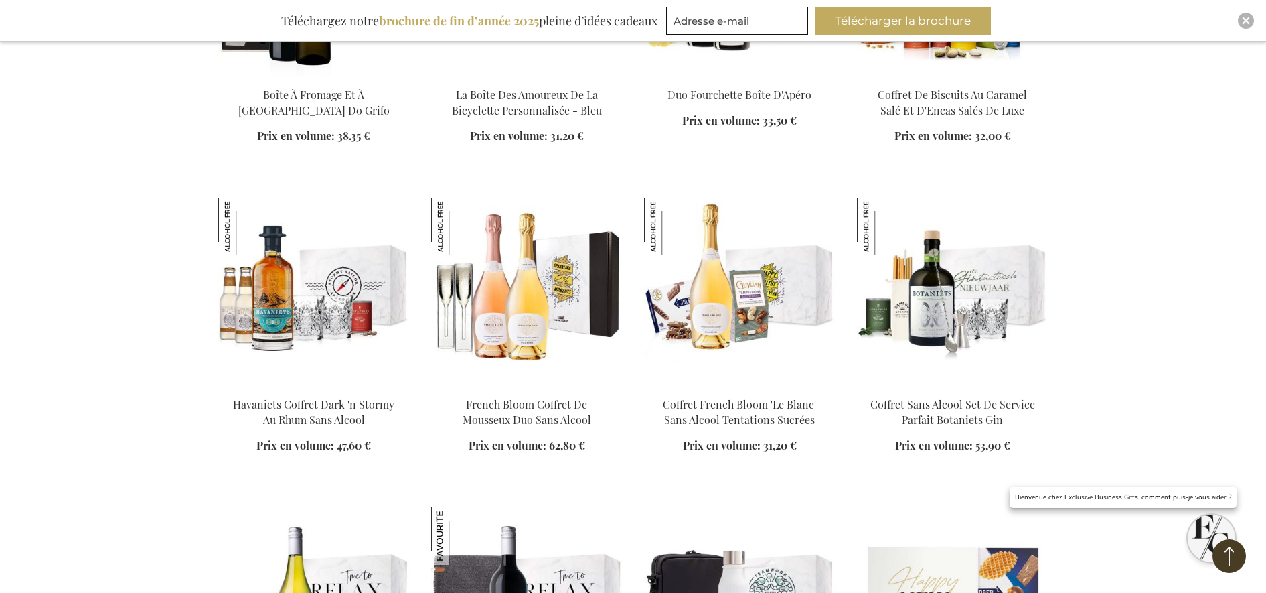
scroll to position [18161, 0]
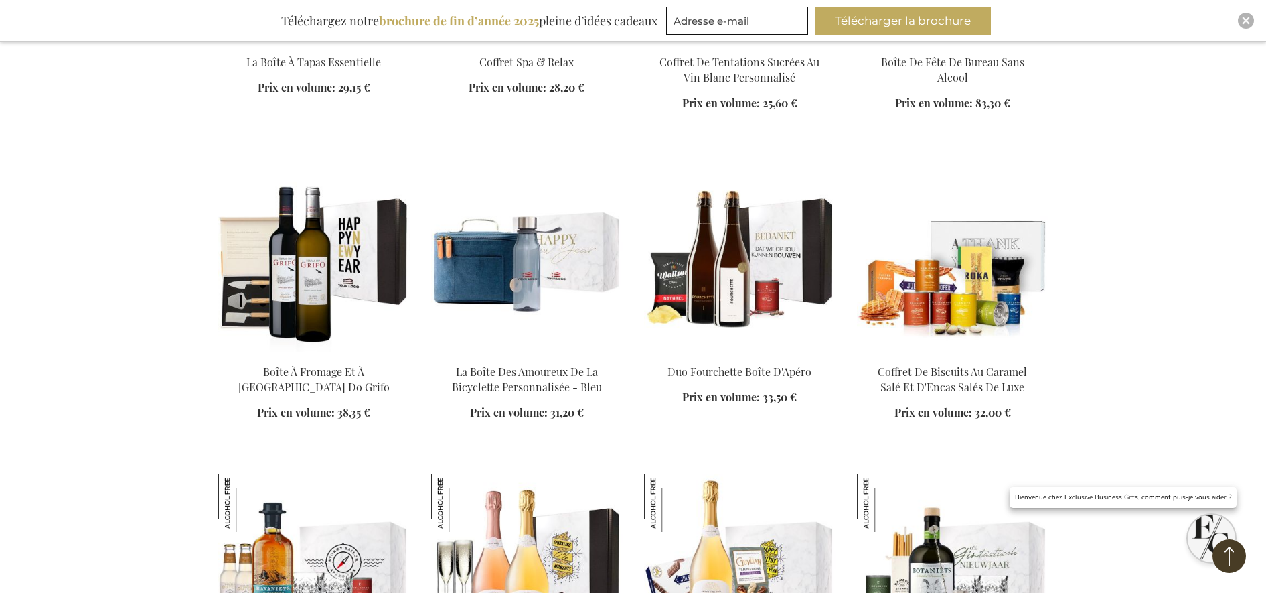
scroll to position [17910, 0]
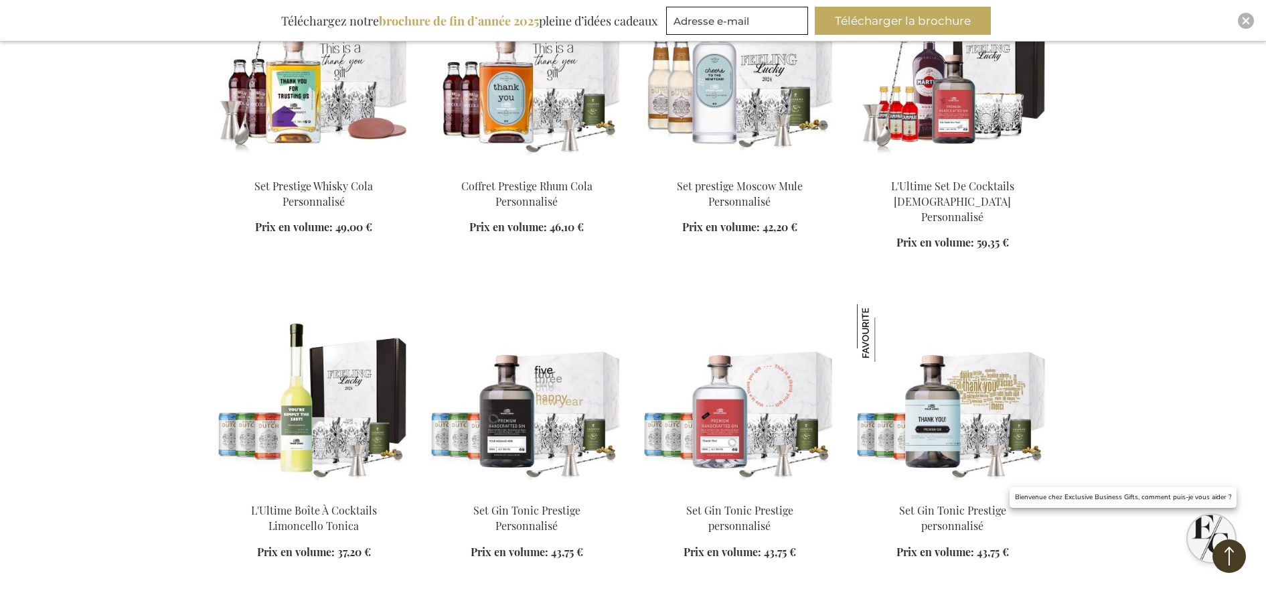
scroll to position [16571, 0]
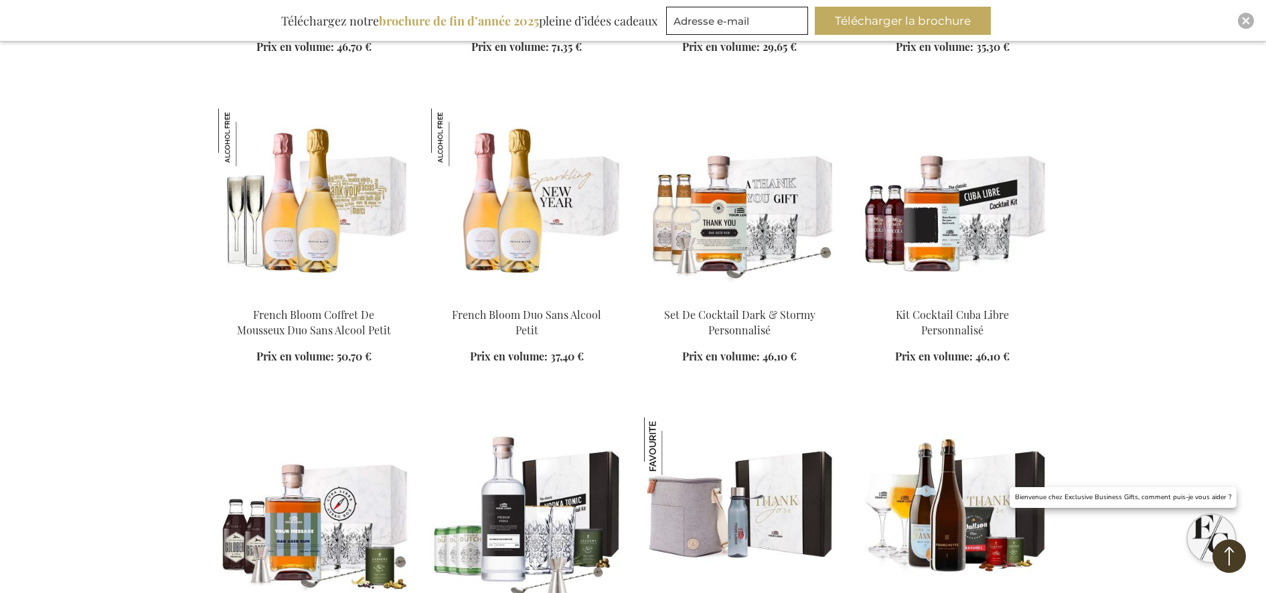
scroll to position [15400, 0]
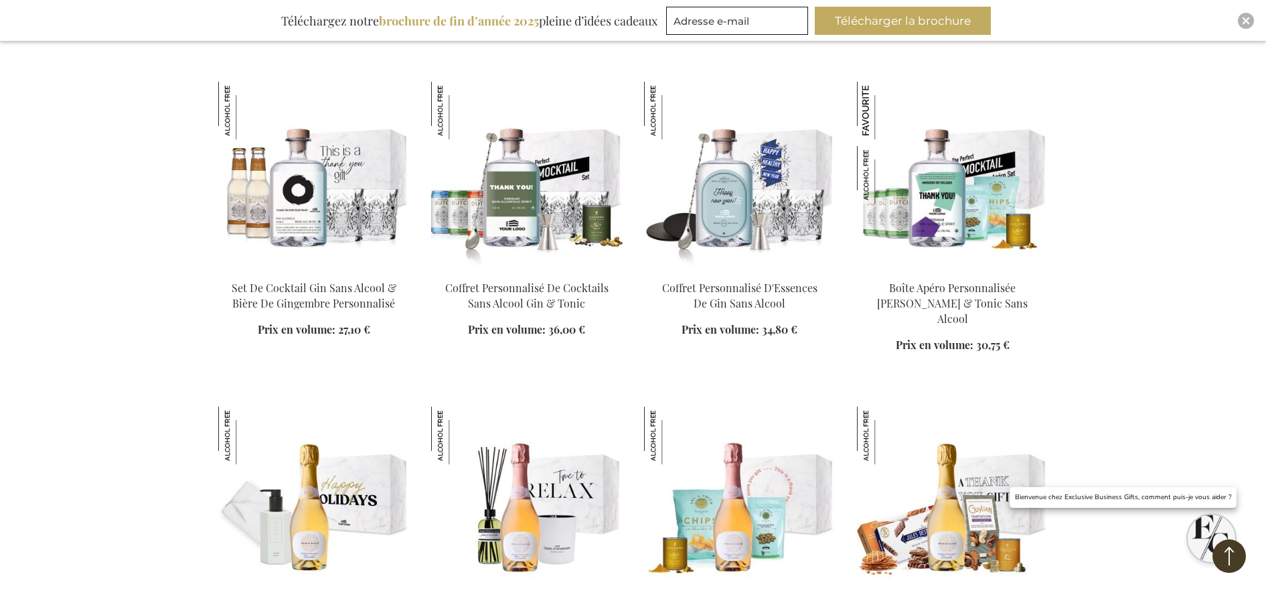
scroll to position [14897, 0]
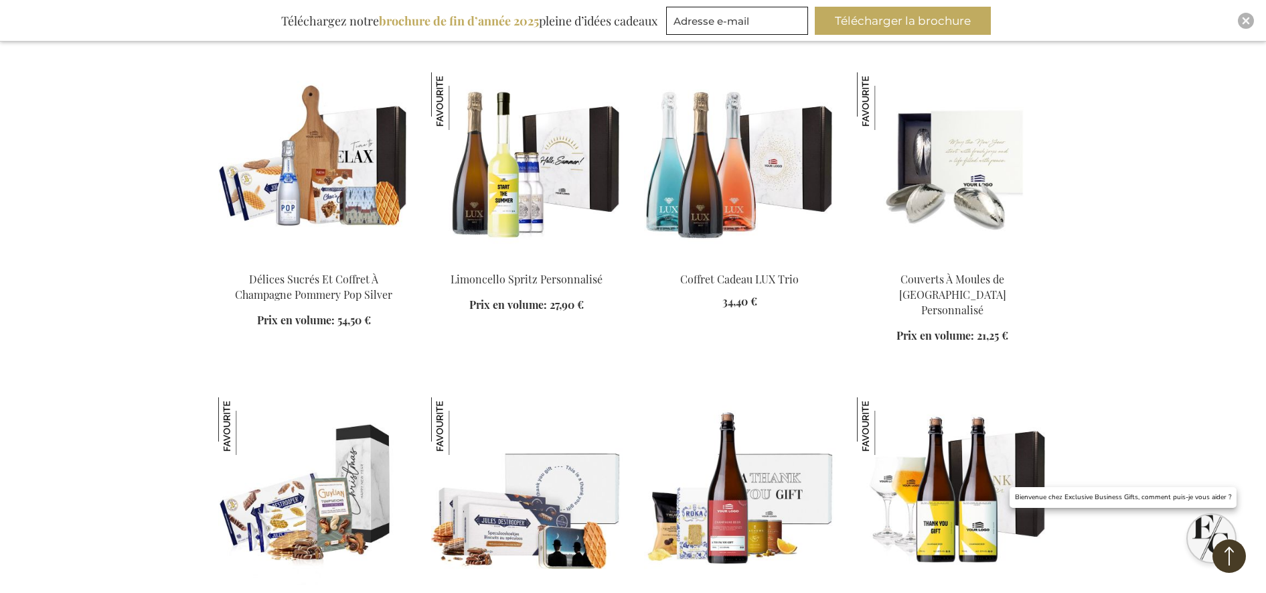
scroll to position [14228, 0]
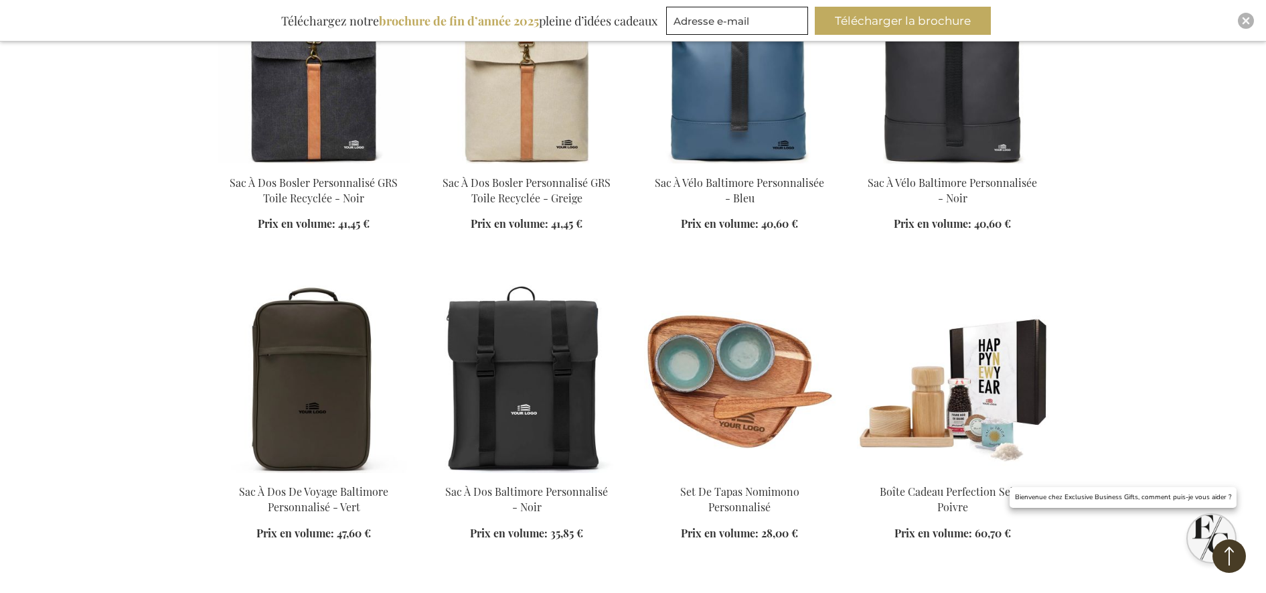
scroll to position [12805, 0]
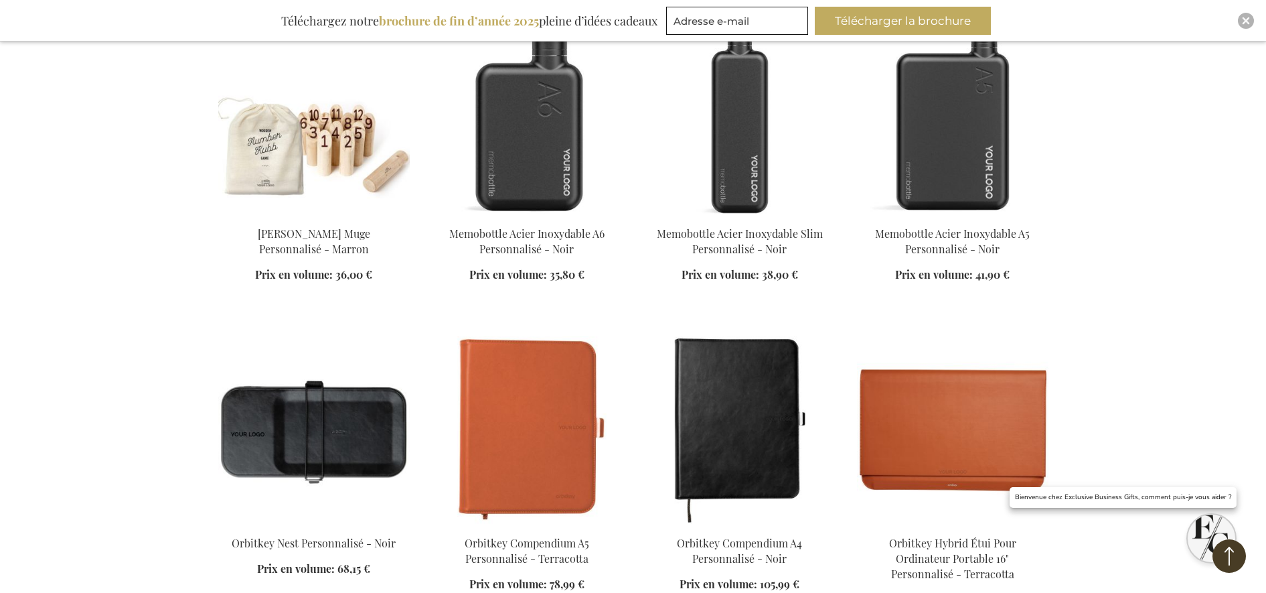
scroll to position [10043, 0]
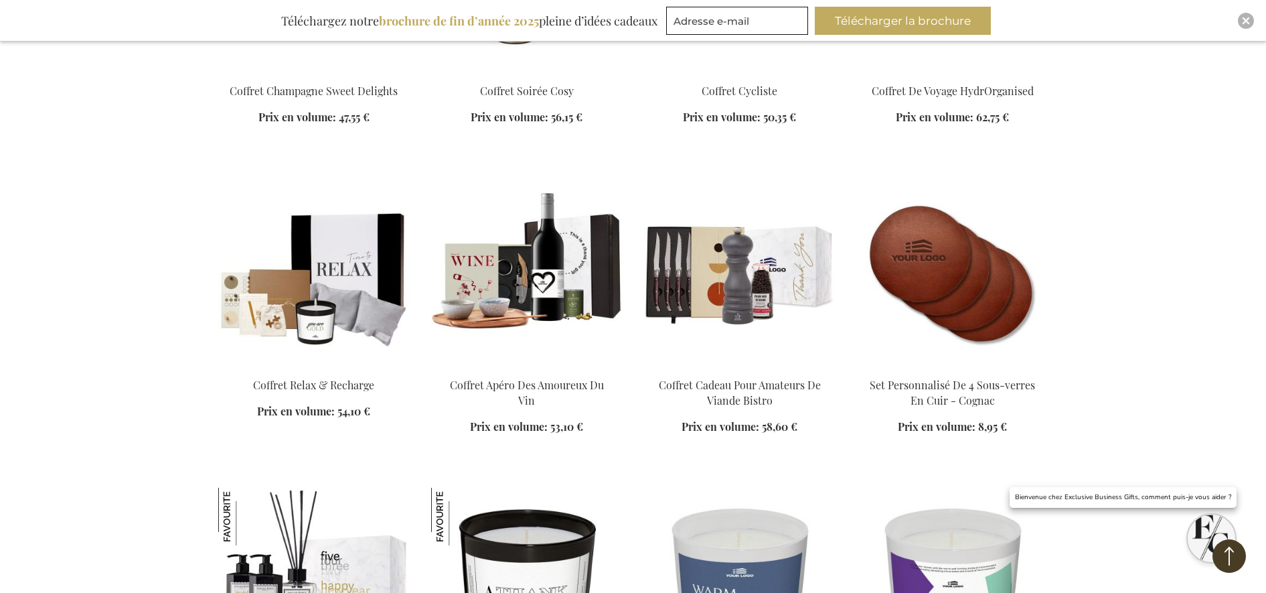
scroll to position [7867, 0]
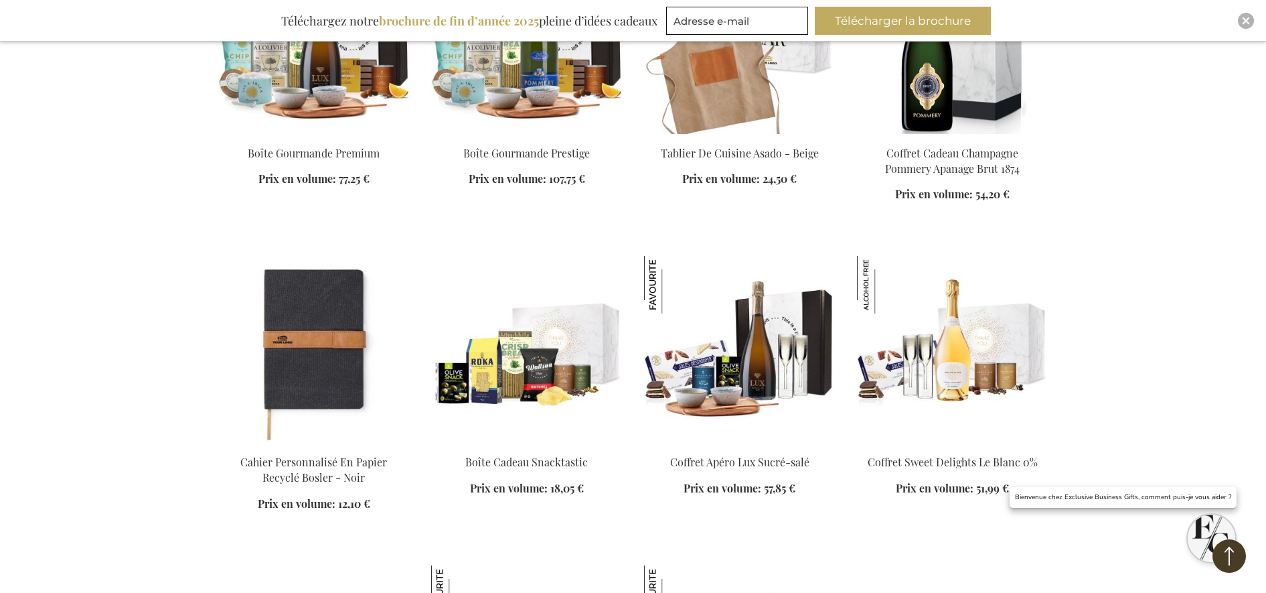
scroll to position [7114, 0]
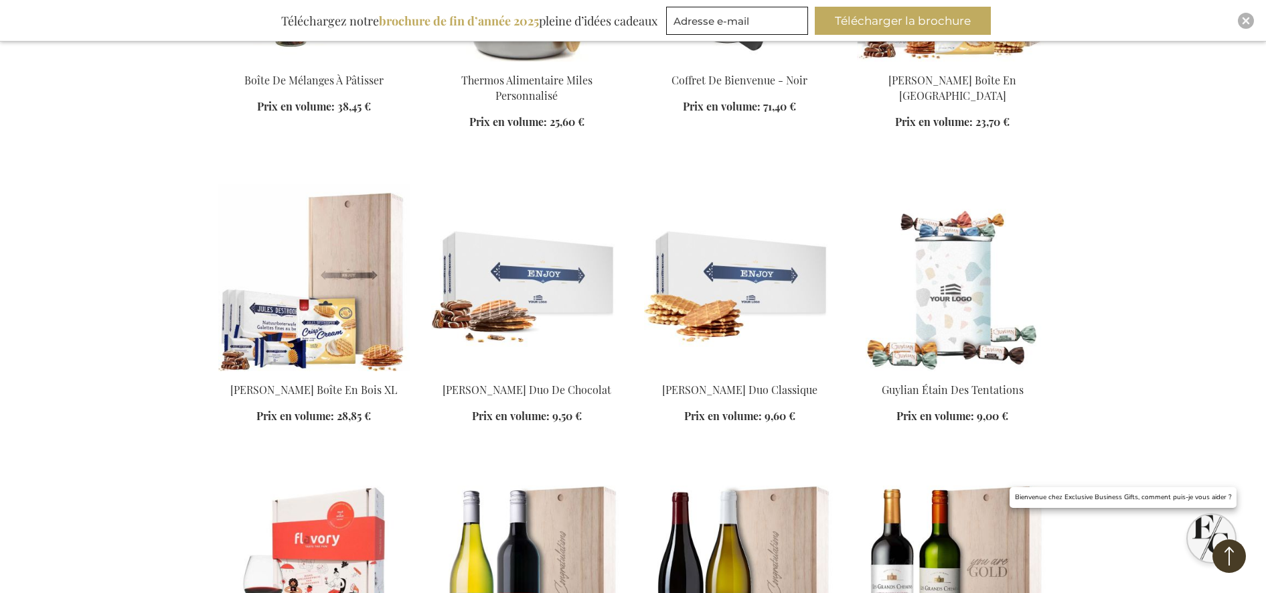
scroll to position [6026, 0]
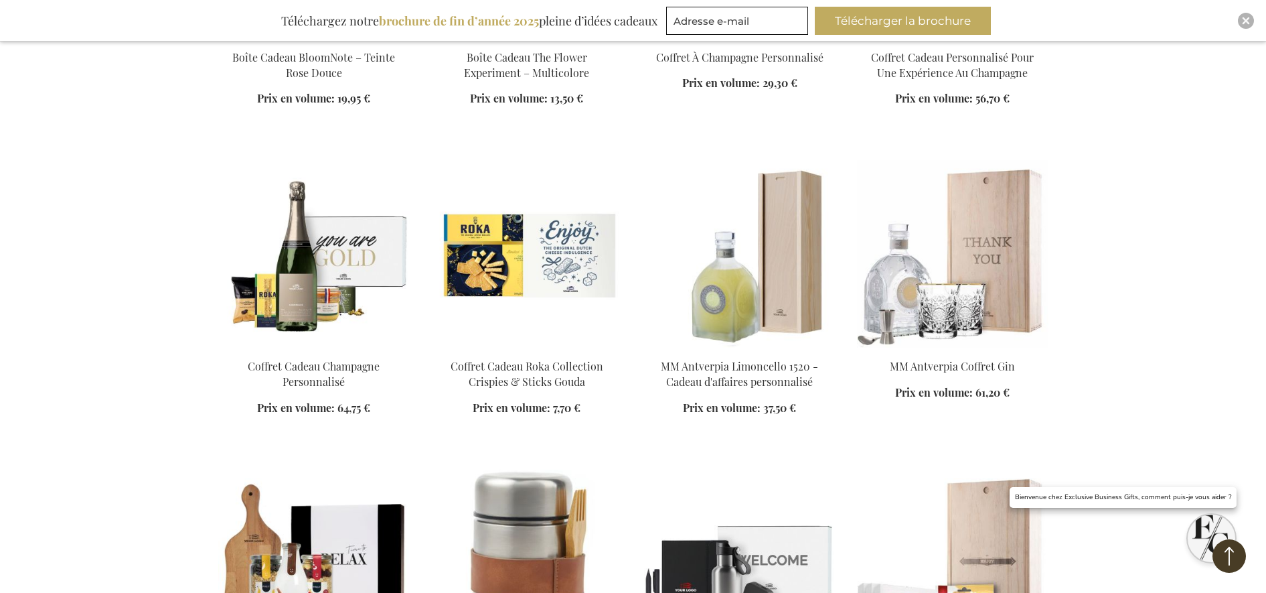
scroll to position [5440, 0]
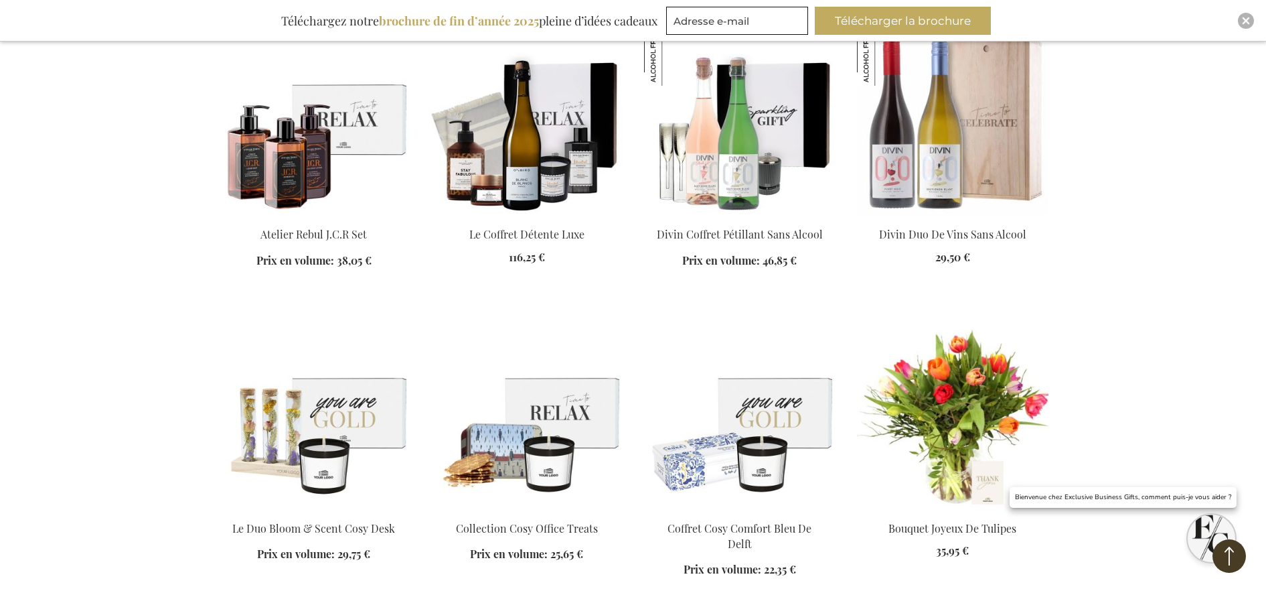
scroll to position [4352, 0]
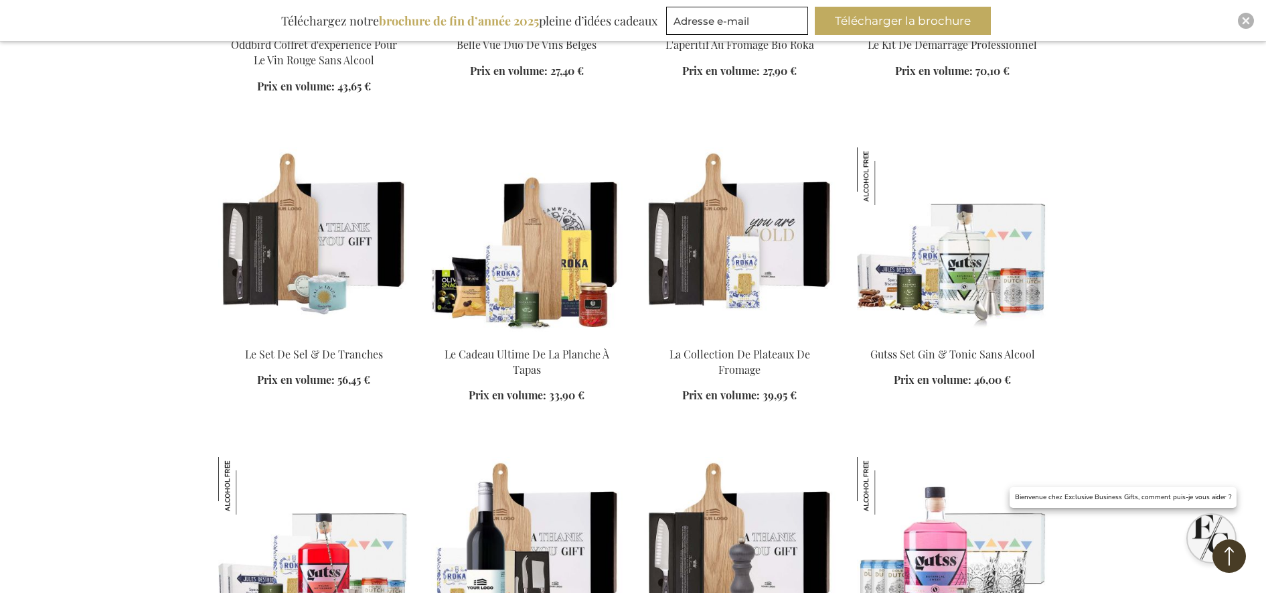
scroll to position [2678, 0]
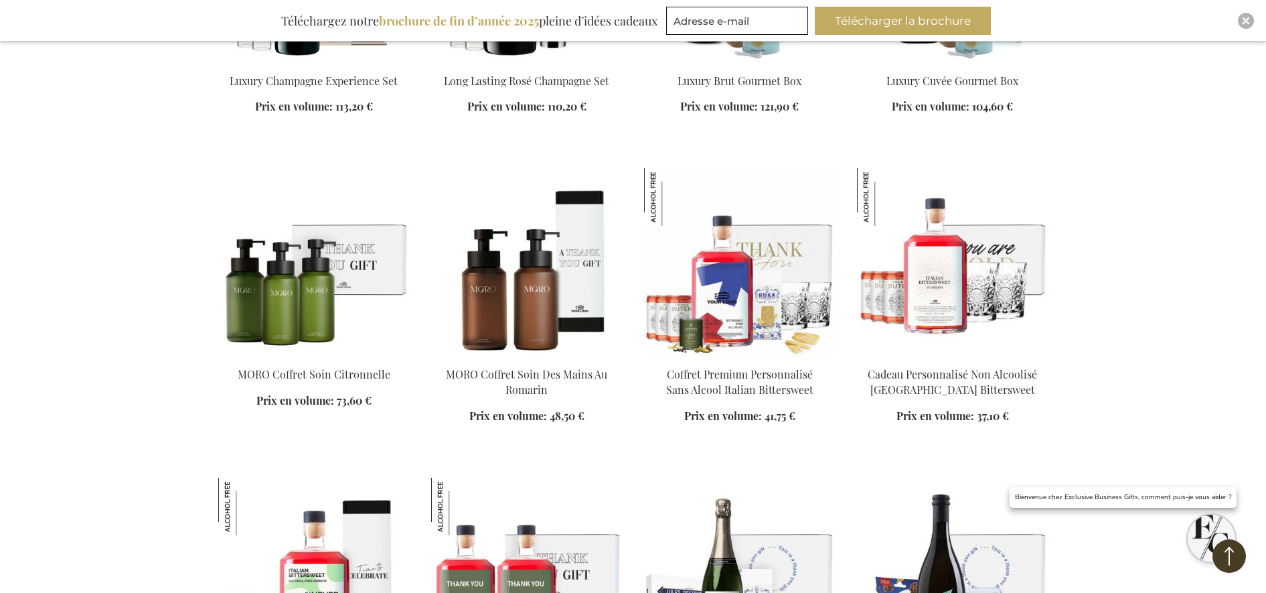
scroll to position [1423, 0]
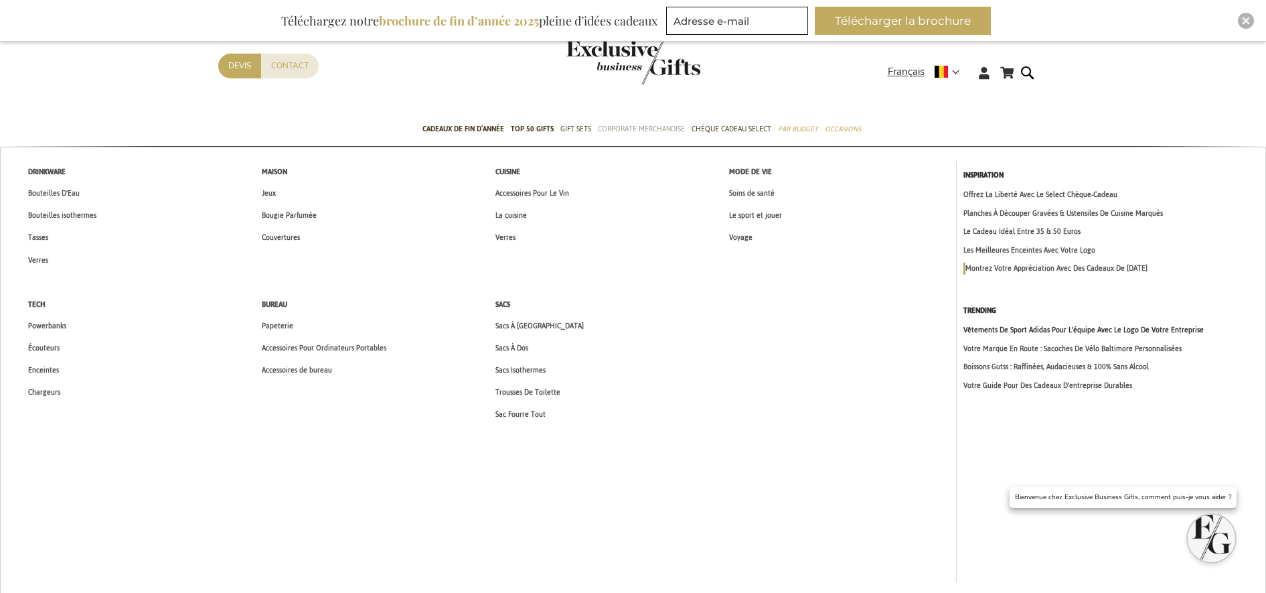
click at [1018, 330] on link "Vêtements De Sport Adidas Pour L'équipe Avec Le Logo De Votre Entreprise" at bounding box center [1110, 329] width 295 height 11
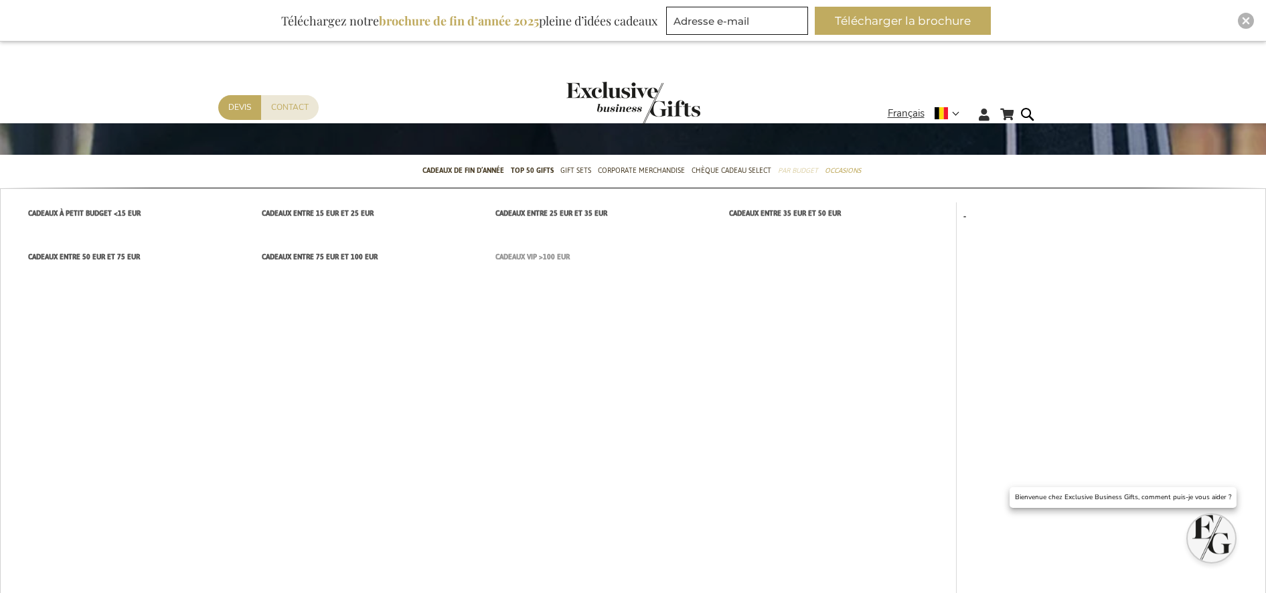
type input "[EMAIL_ADDRESS][PERSON_NAME][DOMAIN_NAME]"
click at [527, 257] on span "Cadeaux VIP >100 EUR" at bounding box center [532, 257] width 74 height 14
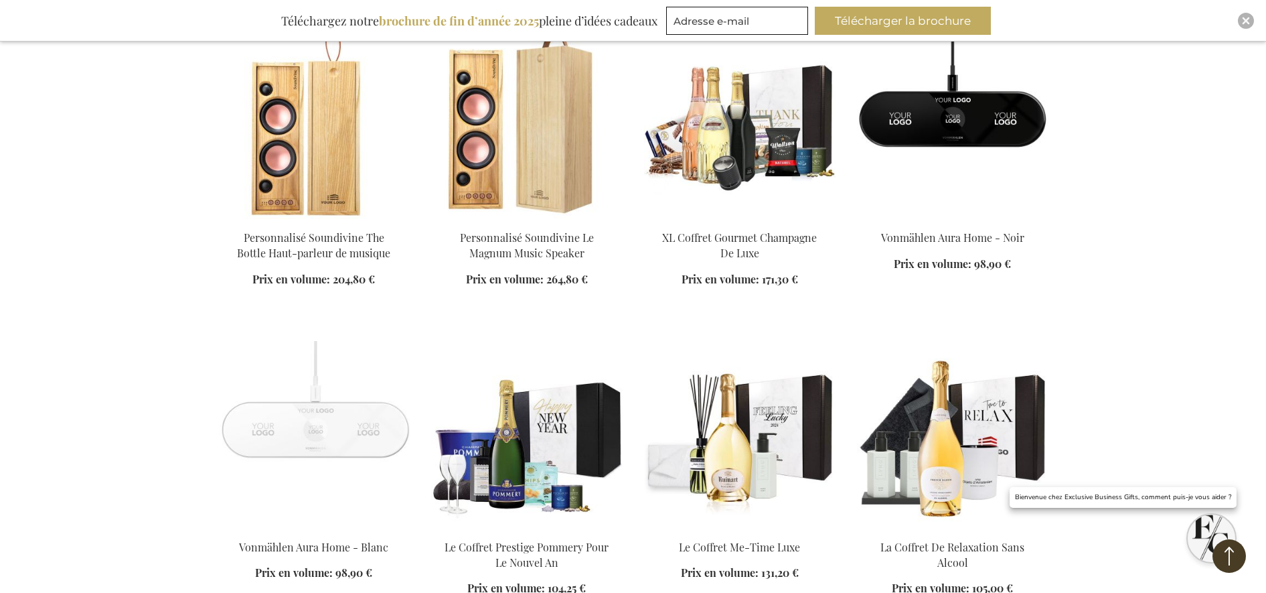
scroll to position [1255, 0]
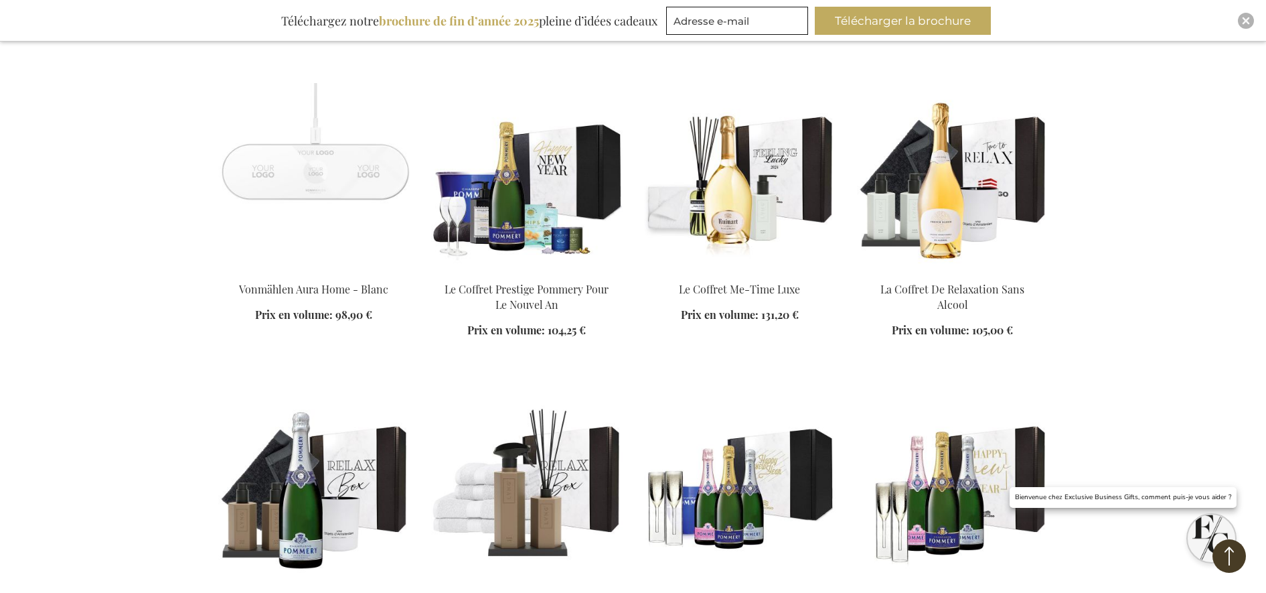
scroll to position [1506, 0]
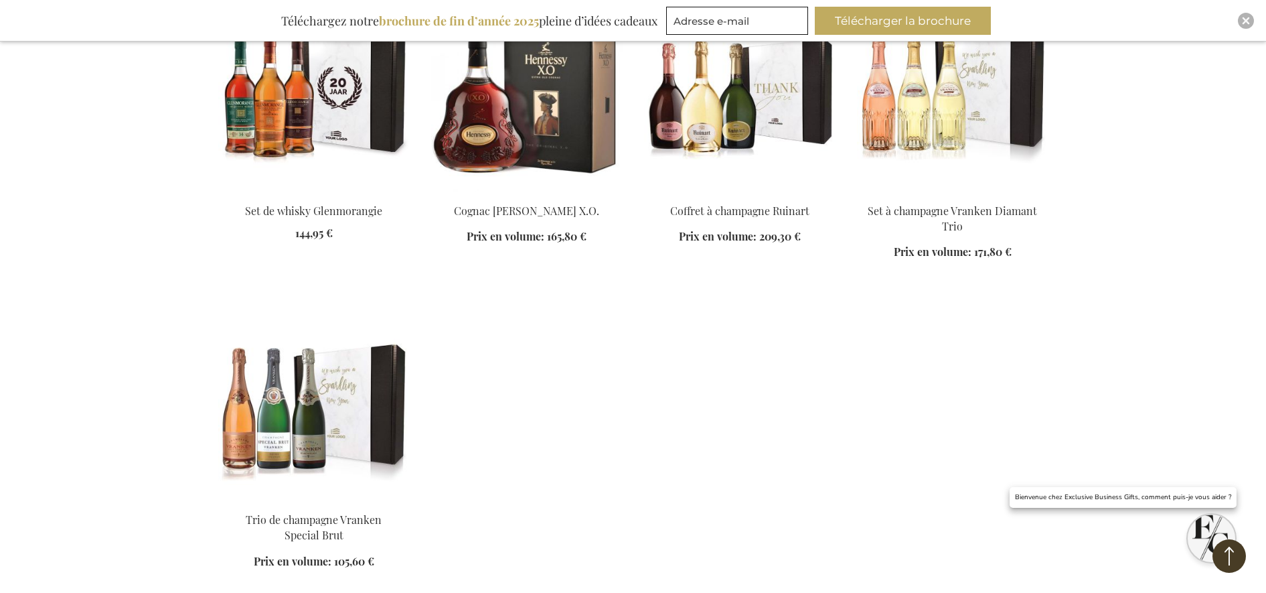
scroll to position [1674, 0]
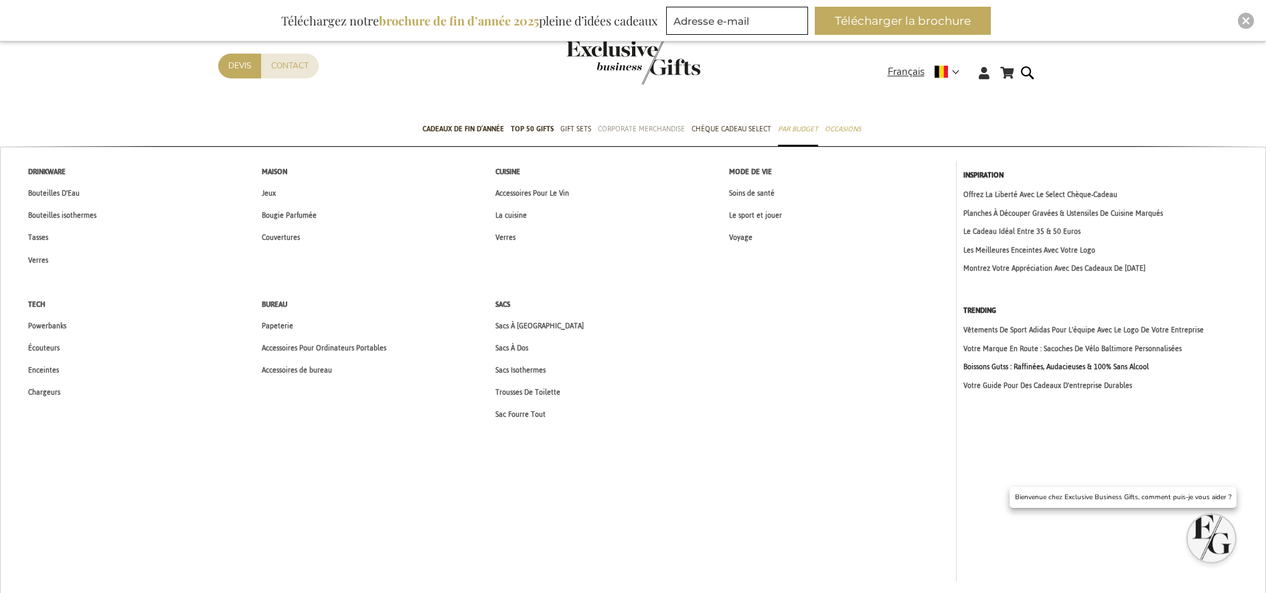
type input "[EMAIL_ADDRESS][PERSON_NAME][DOMAIN_NAME]"
click at [987, 368] on link "Boissons Gutss : Raffinées, Audacieuses & 100% Sans Alcool" at bounding box center [1110, 366] width 295 height 11
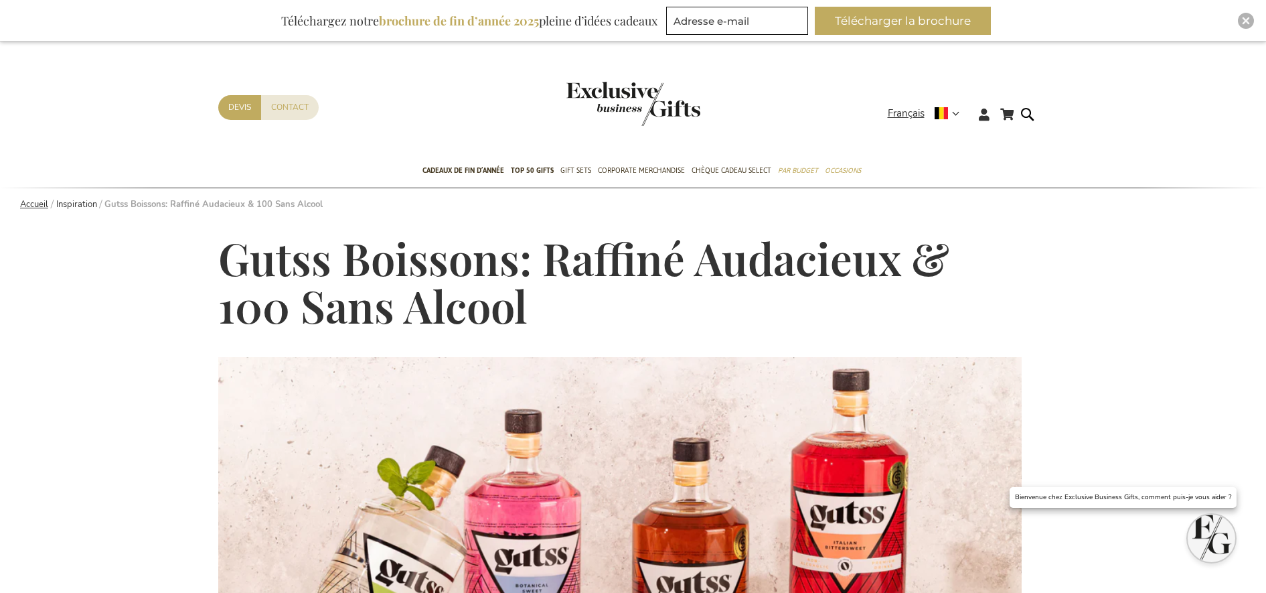
type input "[EMAIL_ADDRESS][PERSON_NAME][DOMAIN_NAME]"
click at [30, 203] on link "Accueil" at bounding box center [34, 204] width 28 height 12
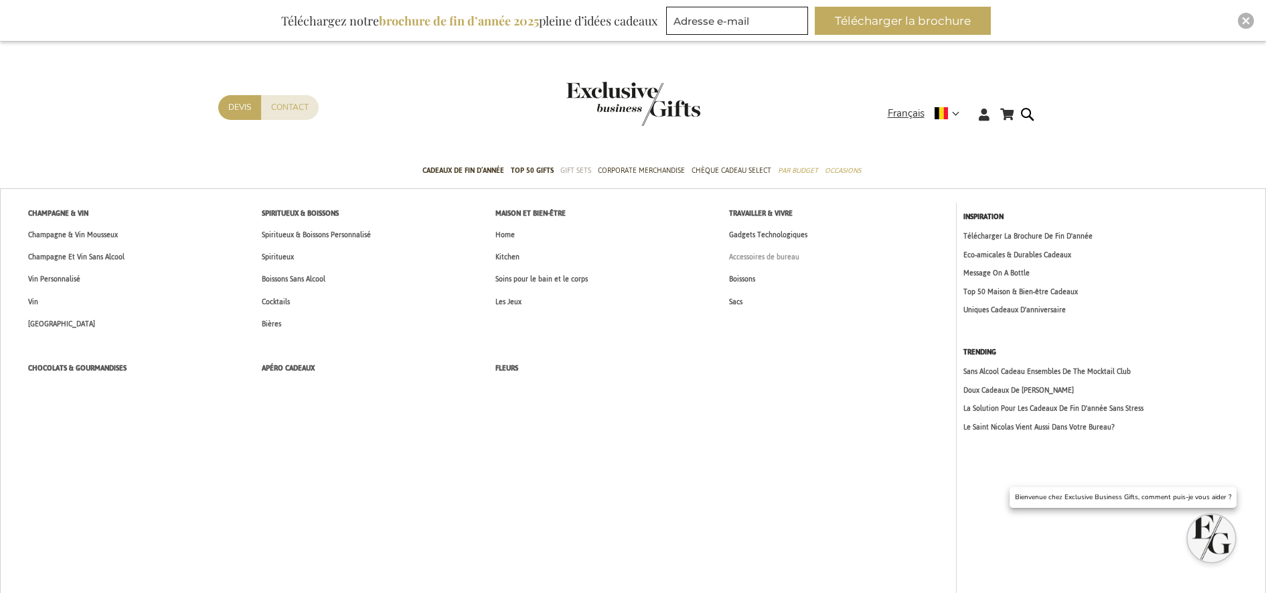
type input "[EMAIL_ADDRESS][PERSON_NAME][DOMAIN_NAME]"
click at [768, 260] on span "Accessoires de bureau" at bounding box center [764, 257] width 70 height 14
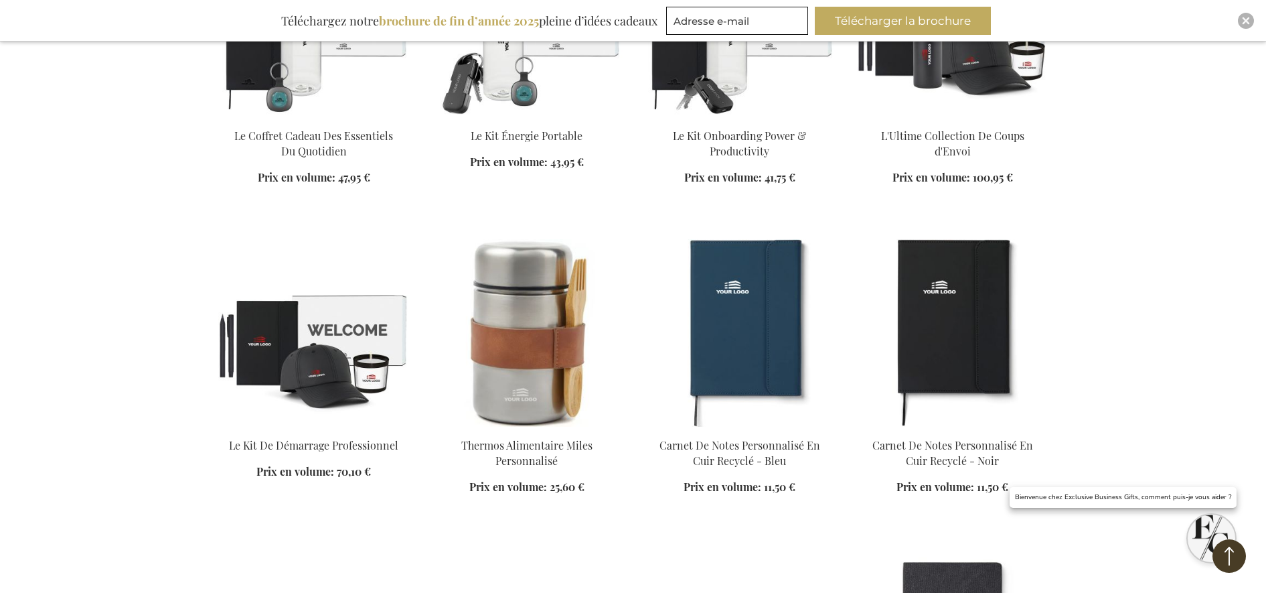
scroll to position [837, 0]
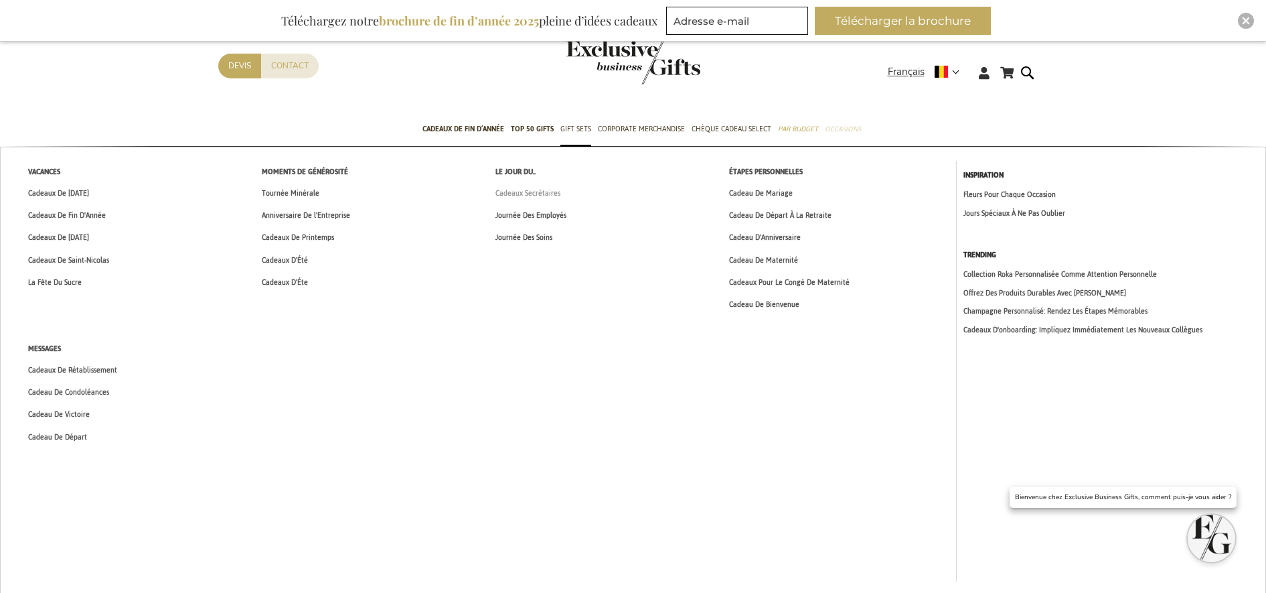
type input "mariel.sciarrotta@abbott.com"
click at [524, 191] on span "Cadeaux Secrétaires" at bounding box center [527, 193] width 65 height 14
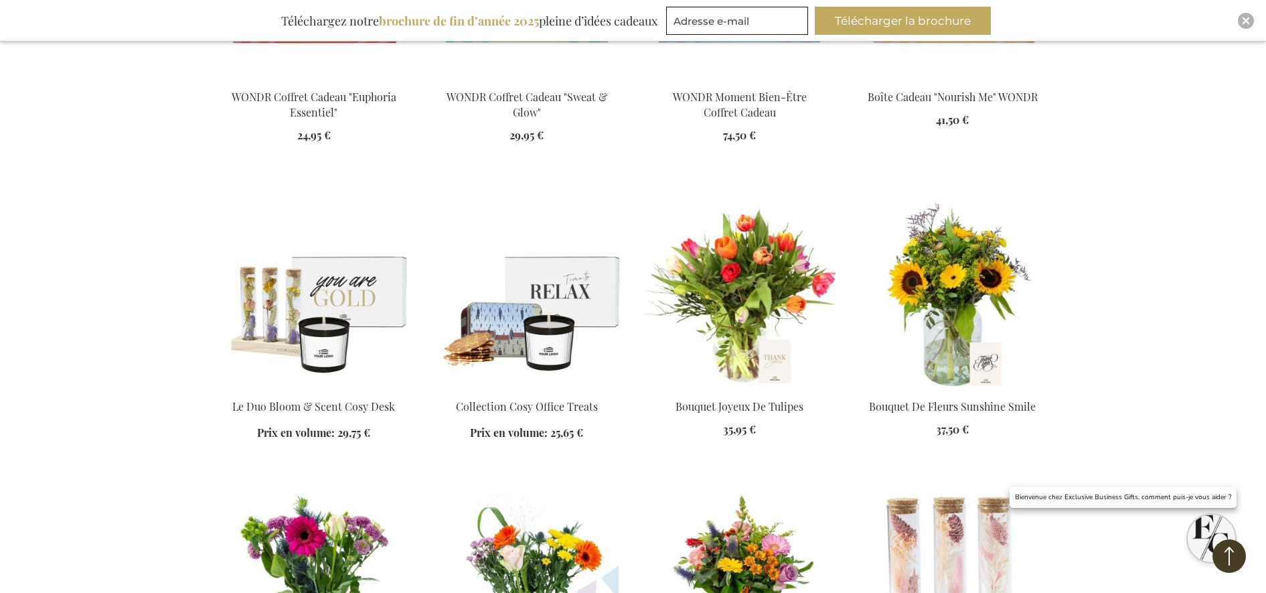
scroll to position [1590, 0]
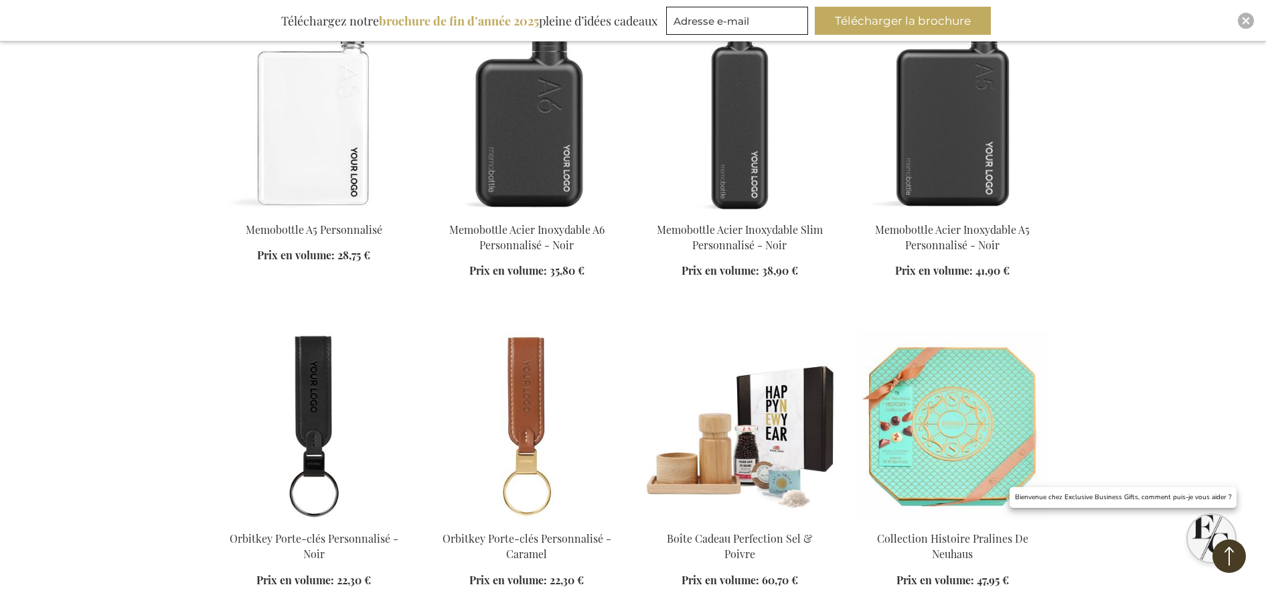
scroll to position [4603, 0]
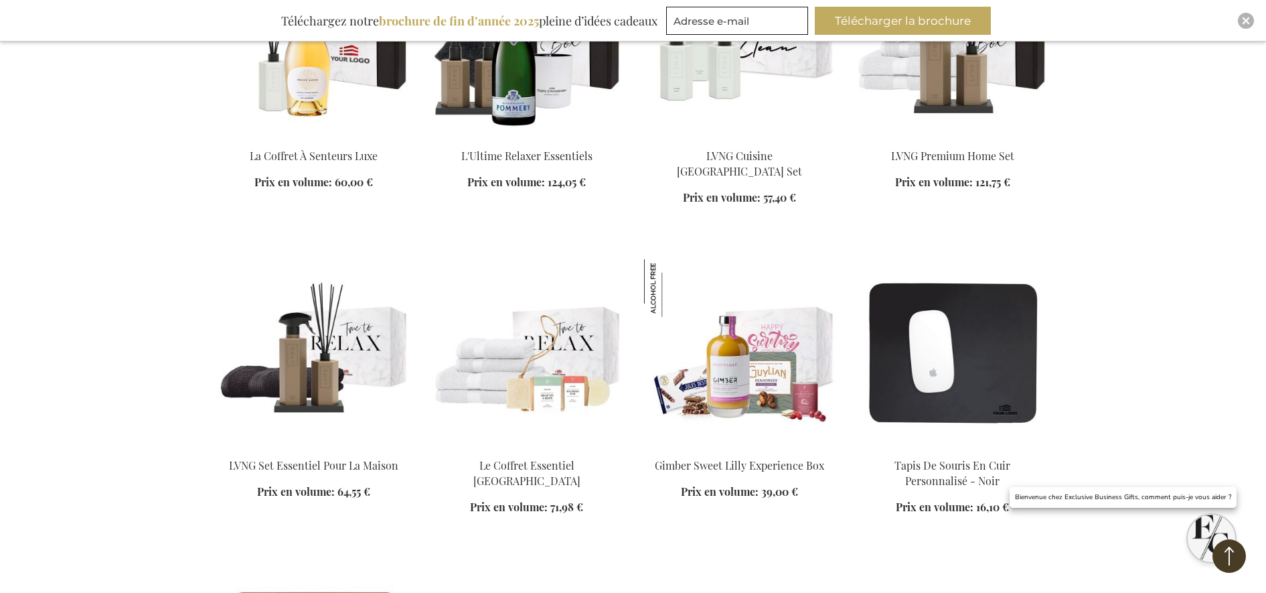
scroll to position [6863, 0]
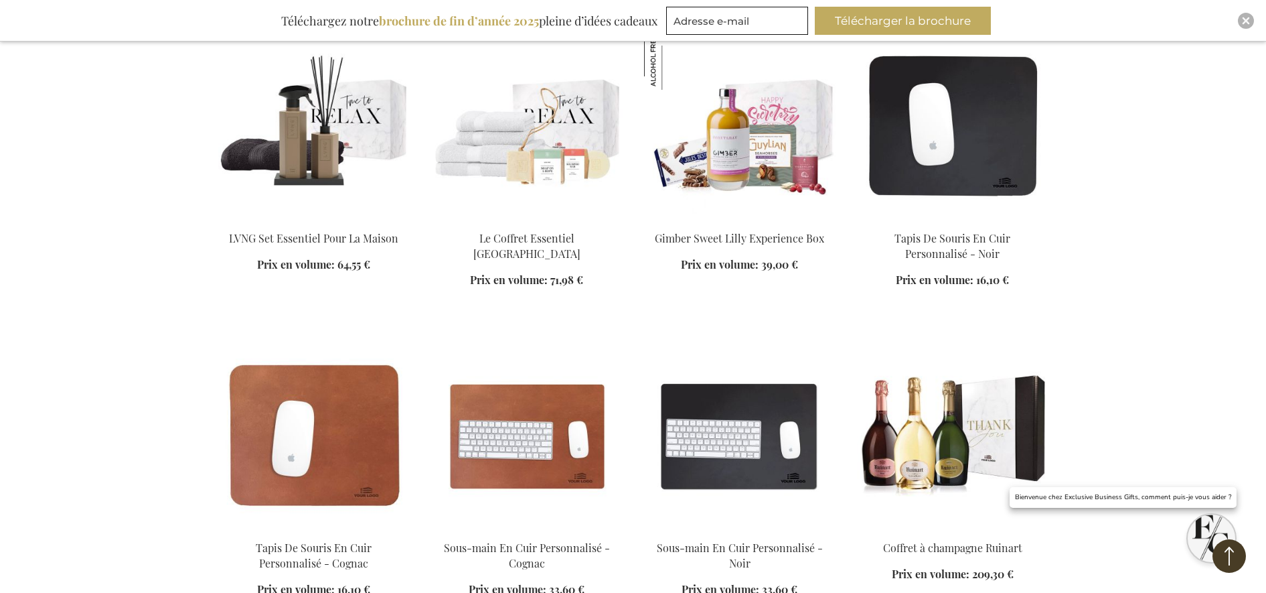
type input "[EMAIL_ADDRESS][PERSON_NAME][DOMAIN_NAME]"
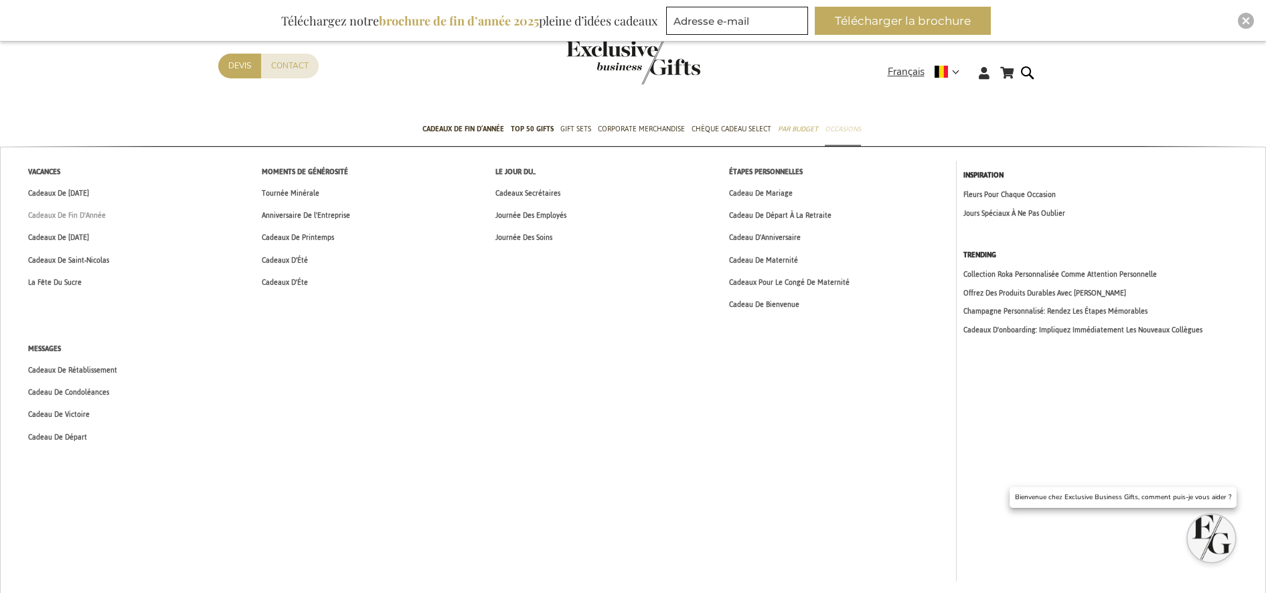
click at [84, 212] on span "Cadeaux De Fin D'Année" at bounding box center [67, 215] width 78 height 14
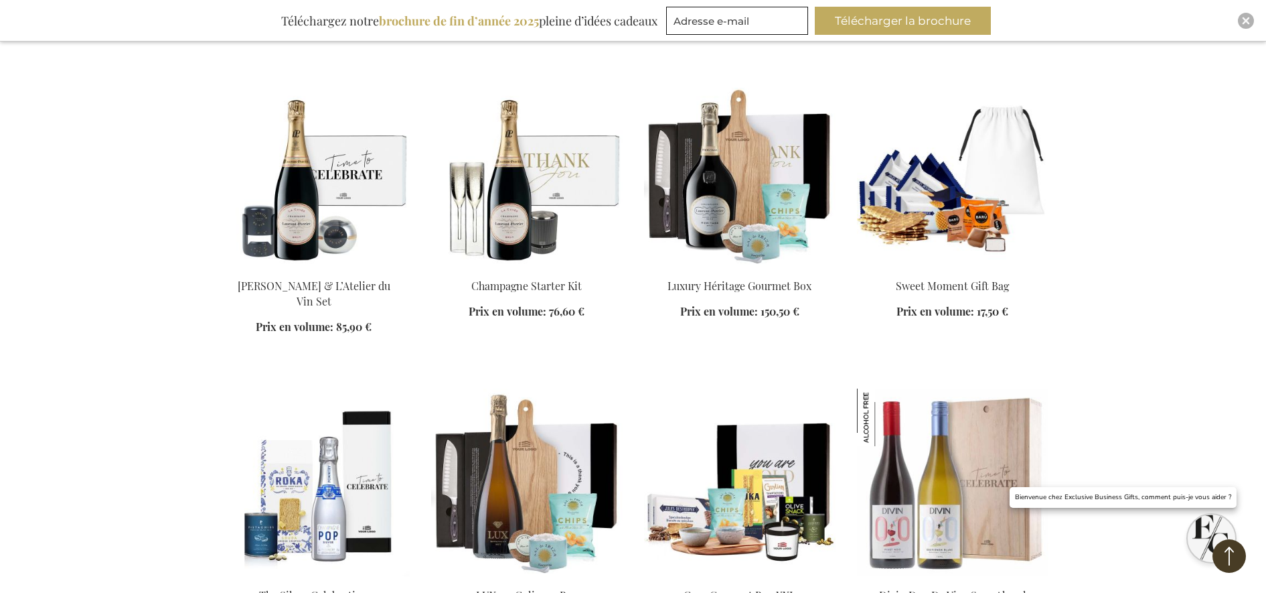
scroll to position [1423, 0]
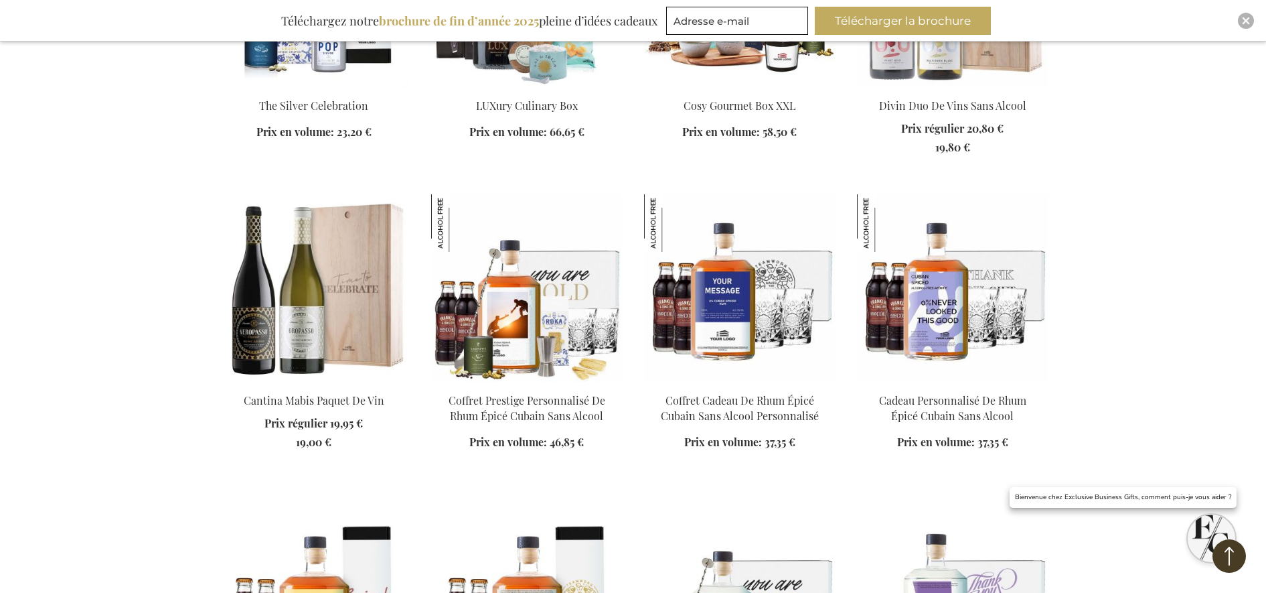
scroll to position [2092, 0]
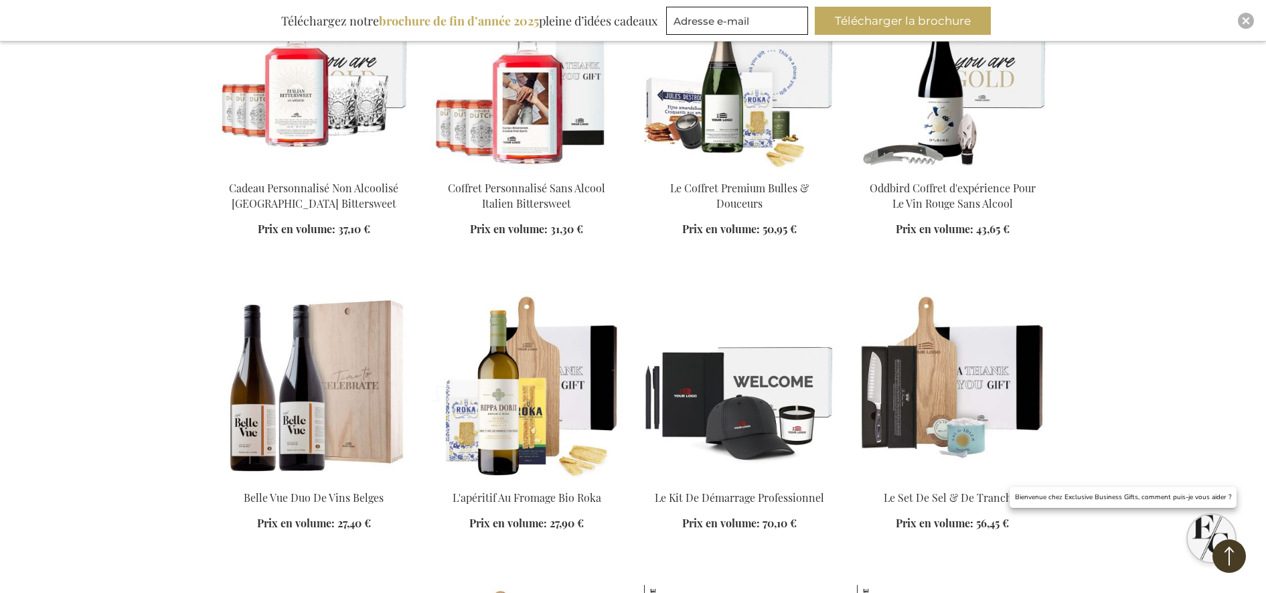
scroll to position [3264, 0]
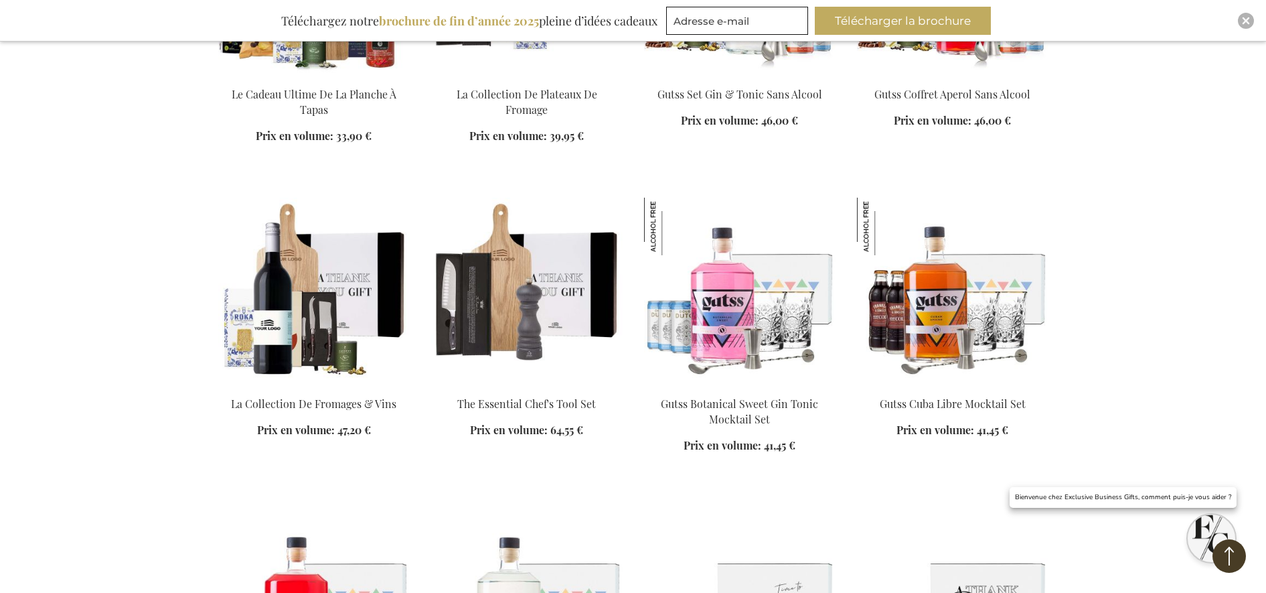
scroll to position [3850, 0]
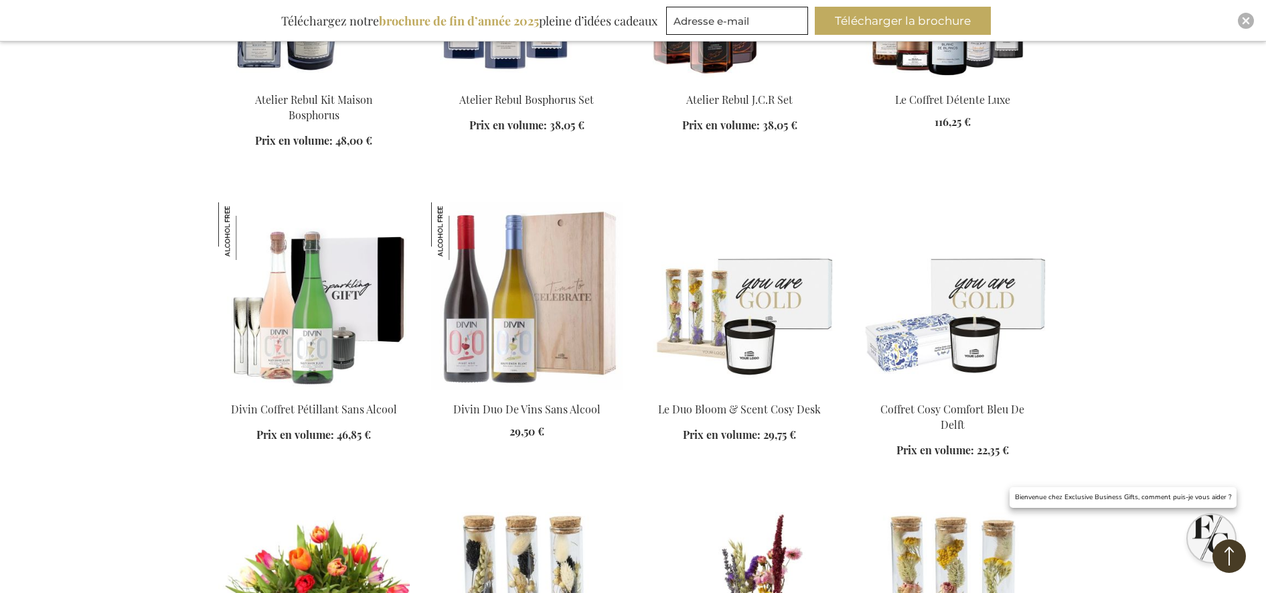
scroll to position [5105, 0]
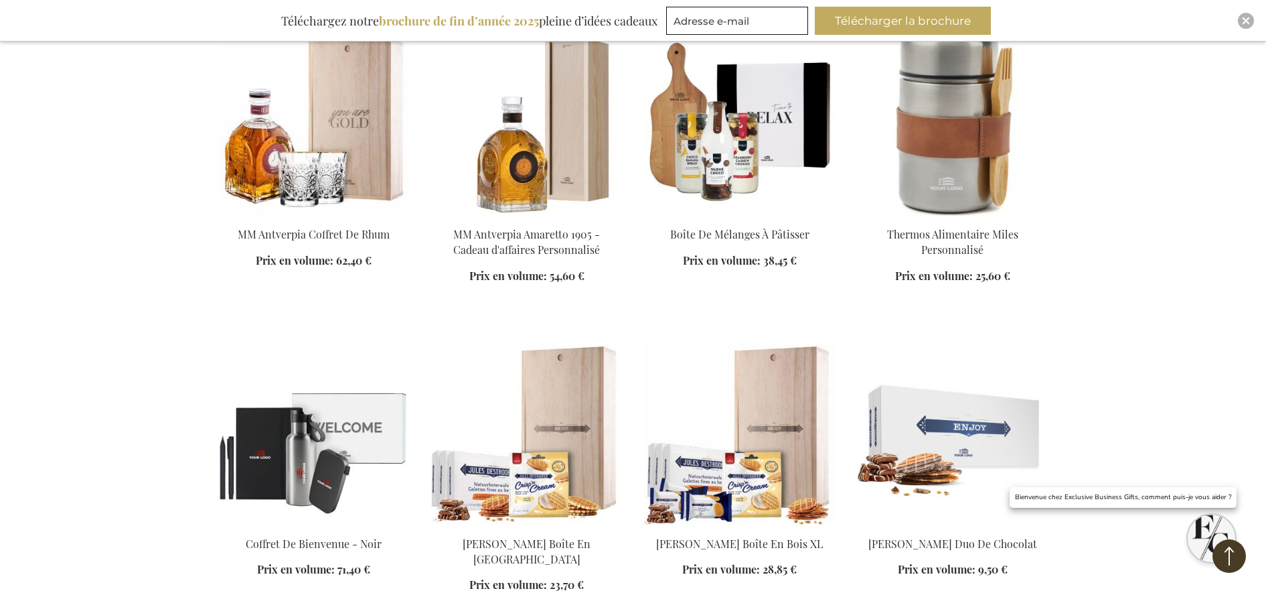
scroll to position [6277, 0]
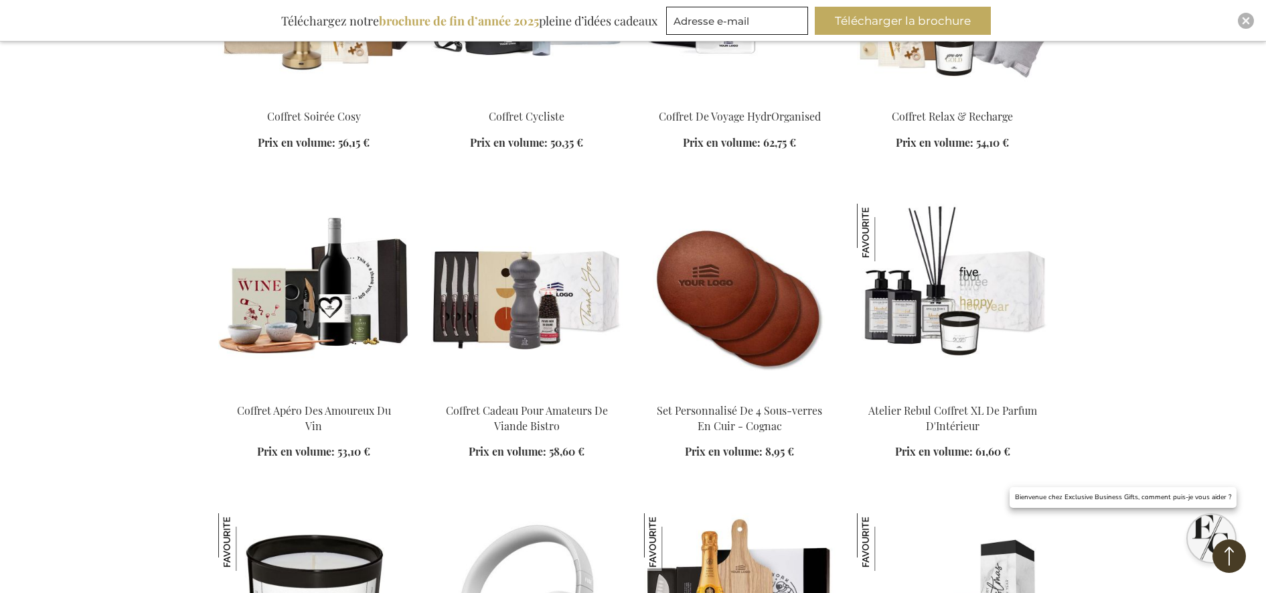
scroll to position [8369, 0]
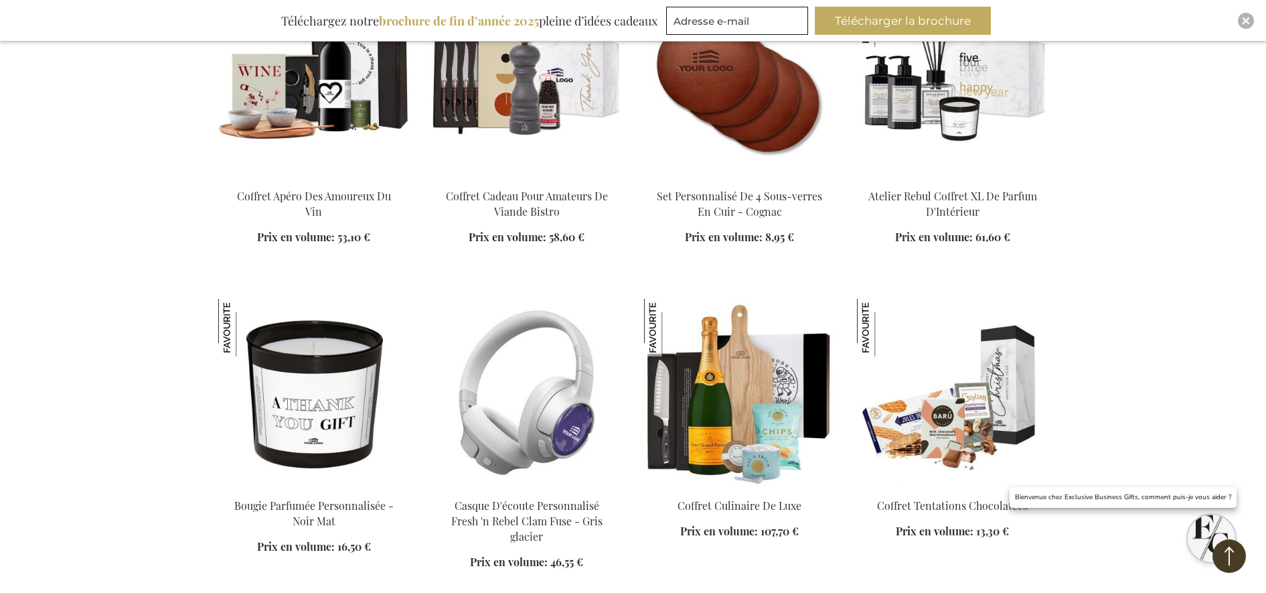
scroll to position [8704, 0]
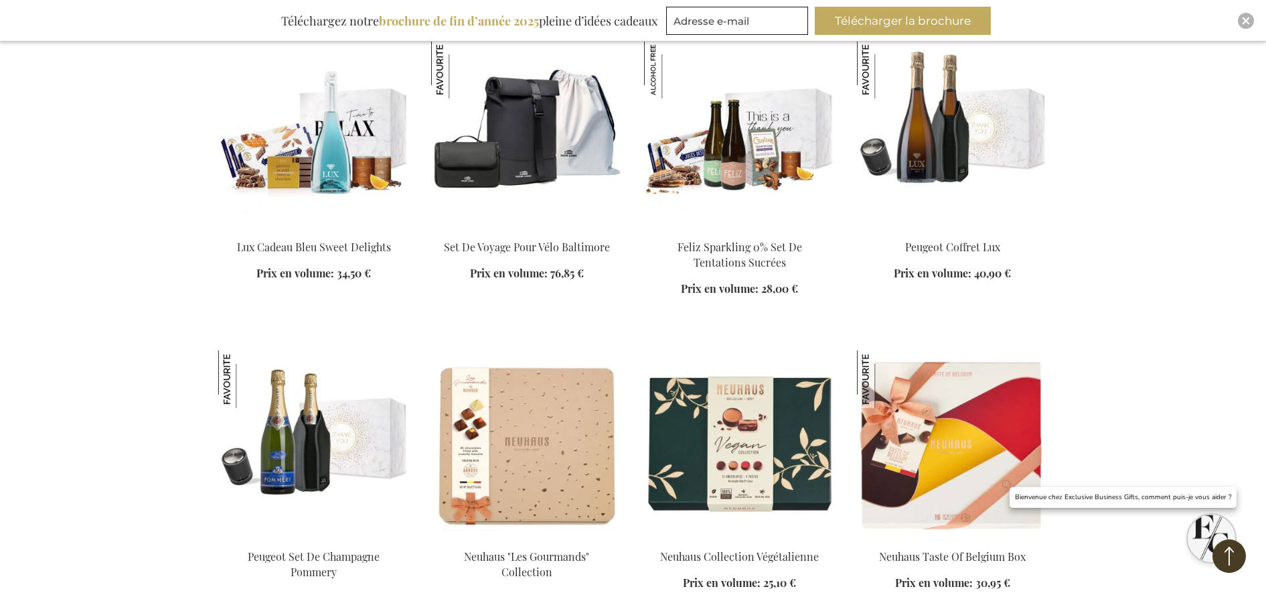
scroll to position [9290, 0]
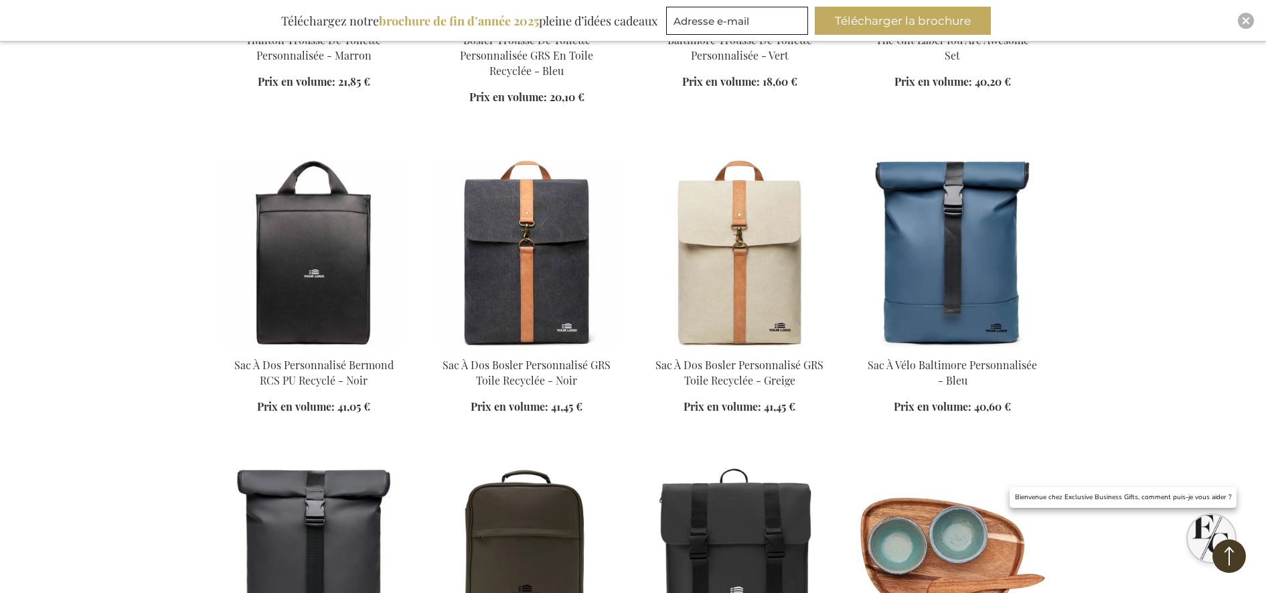
scroll to position [11717, 0]
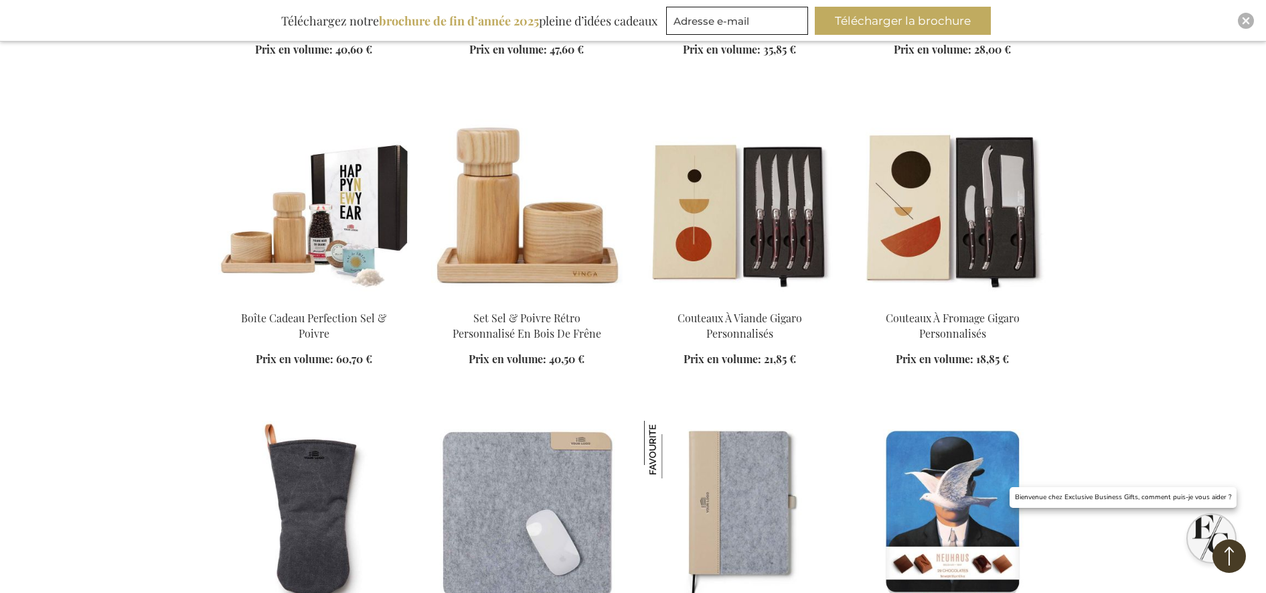
scroll to position [12387, 0]
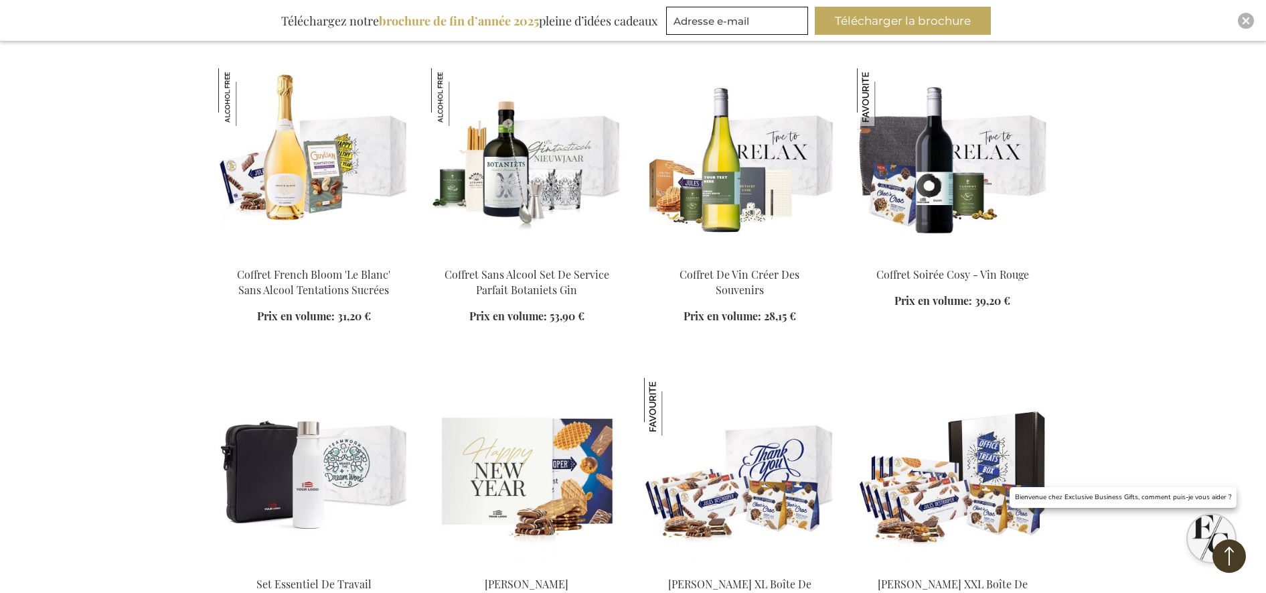
scroll to position [17073, 0]
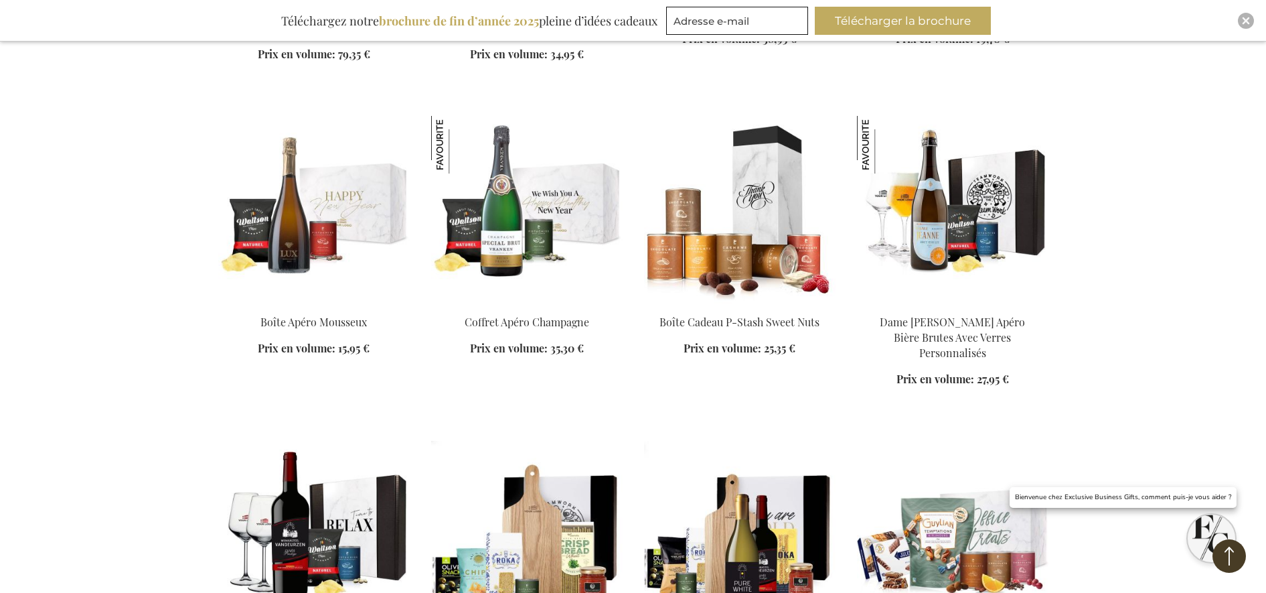
scroll to position [18580, 0]
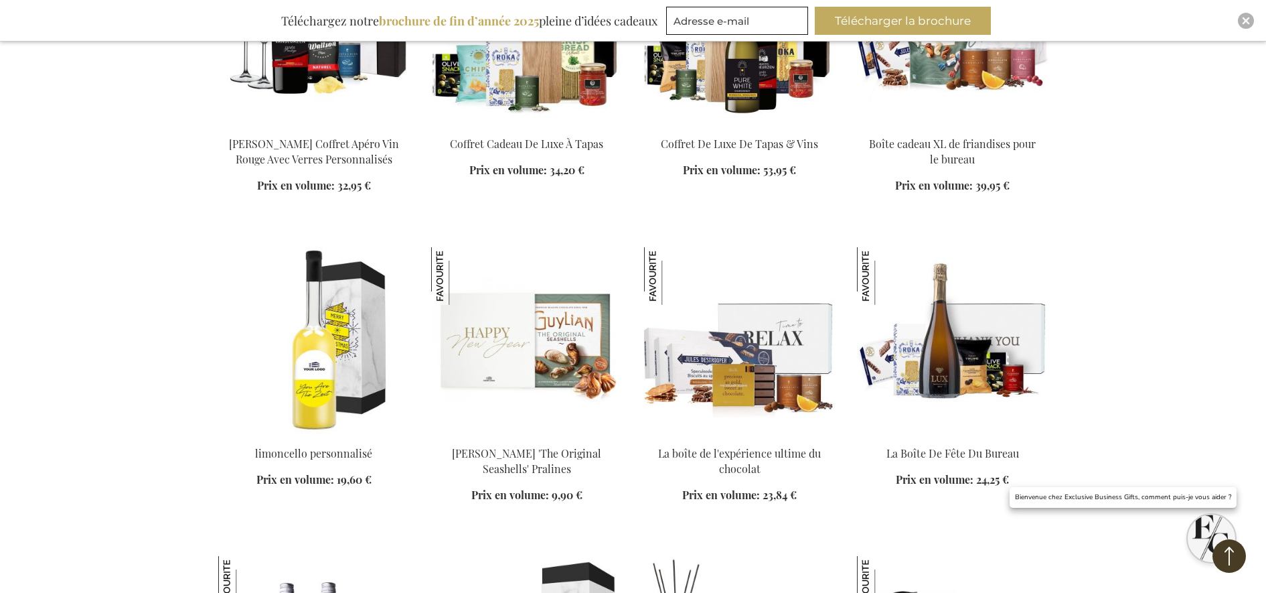
scroll to position [19082, 0]
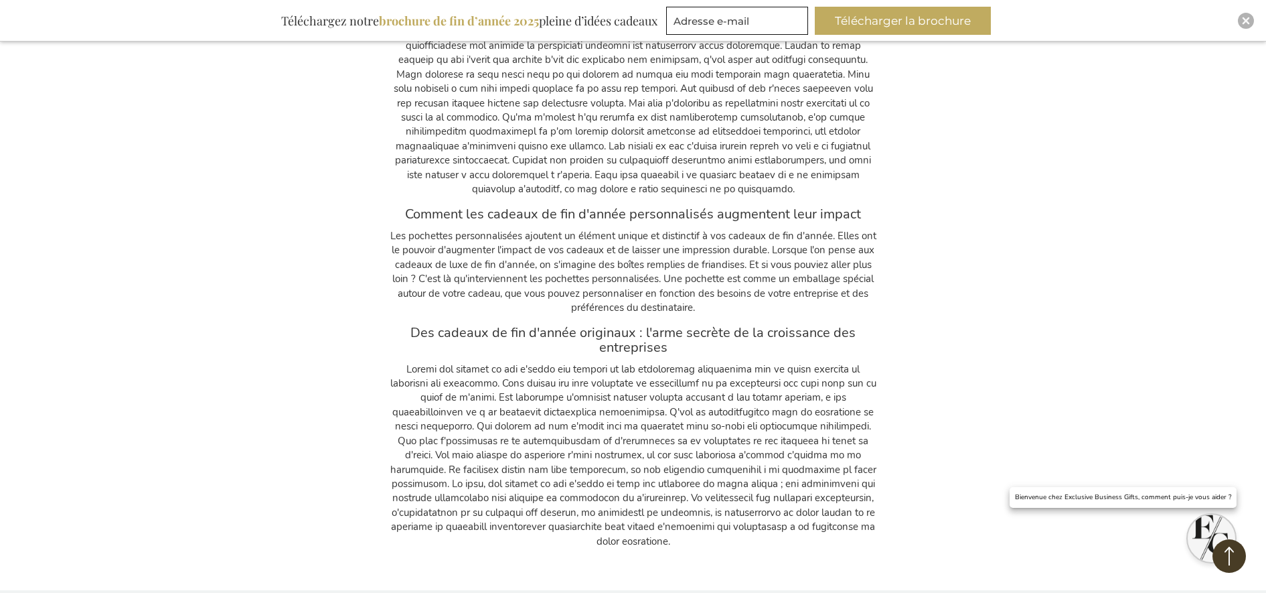
scroll to position [21760, 0]
